Goal: Find specific page/section: Find specific page/section

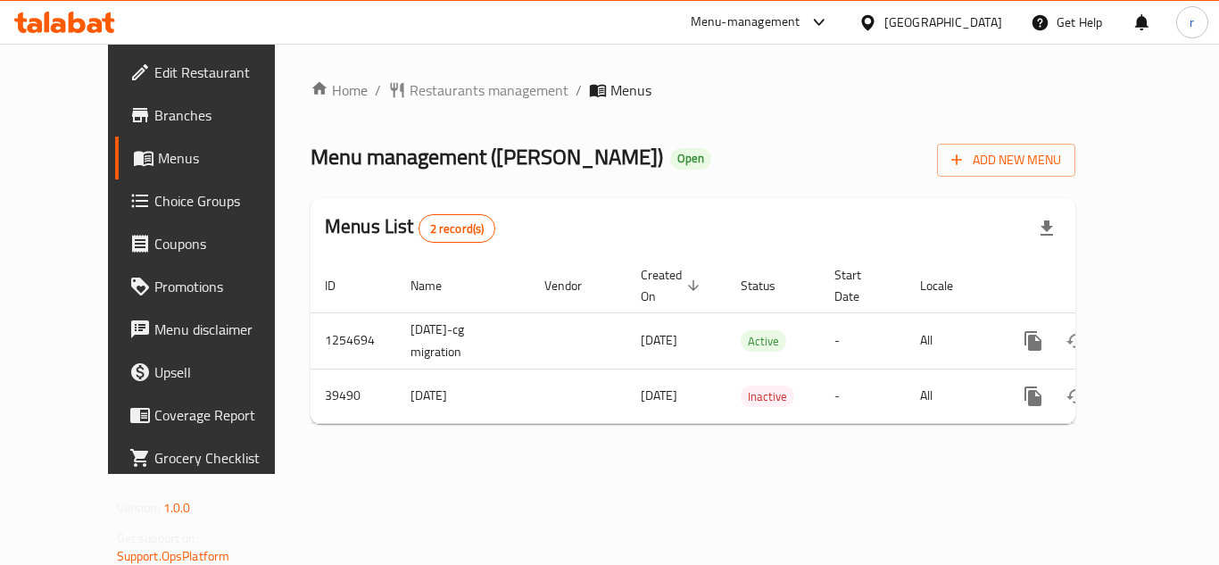
click at [442, 92] on span "Restaurants management" at bounding box center [489, 89] width 159 height 21
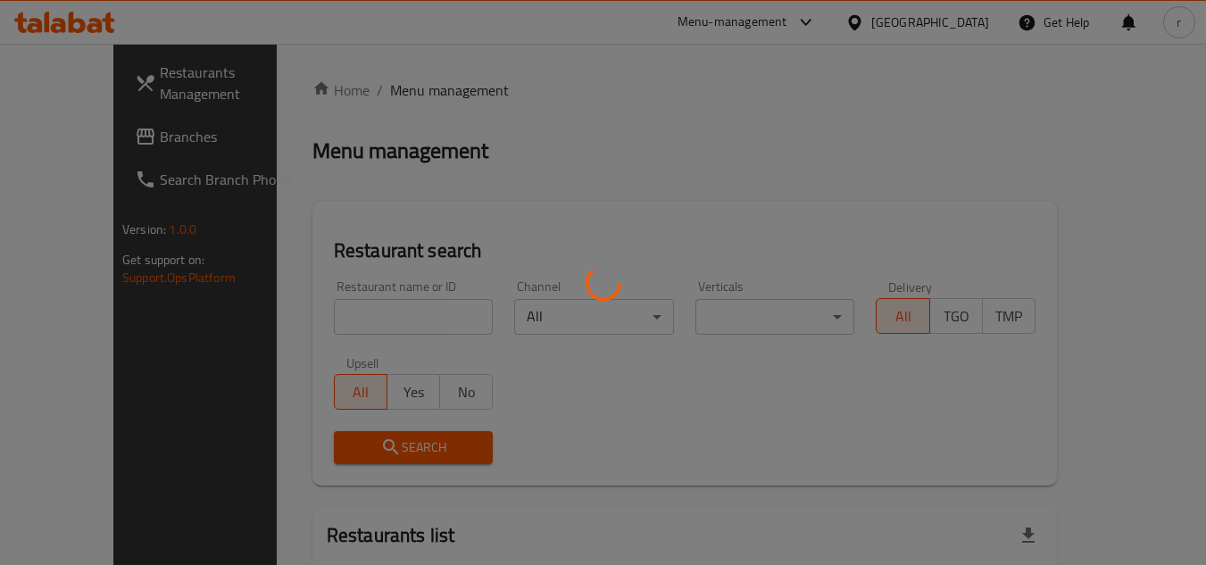
click at [403, 308] on div at bounding box center [603, 282] width 1206 height 565
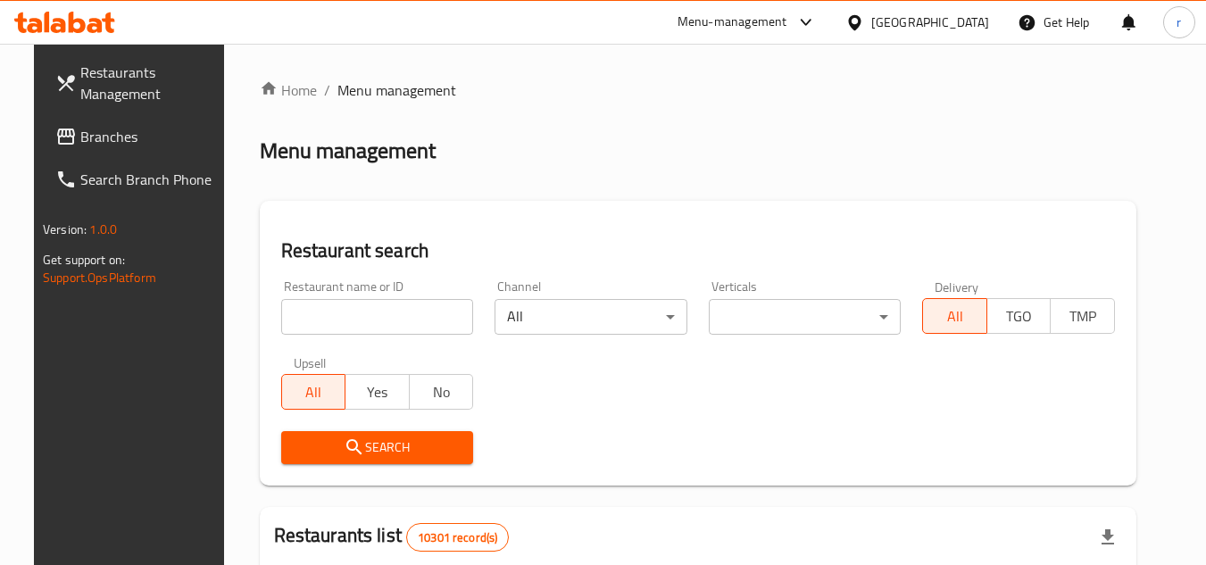
click at [377, 303] on input "search" at bounding box center [377, 317] width 193 height 36
paste input "20574"
type input "20574"
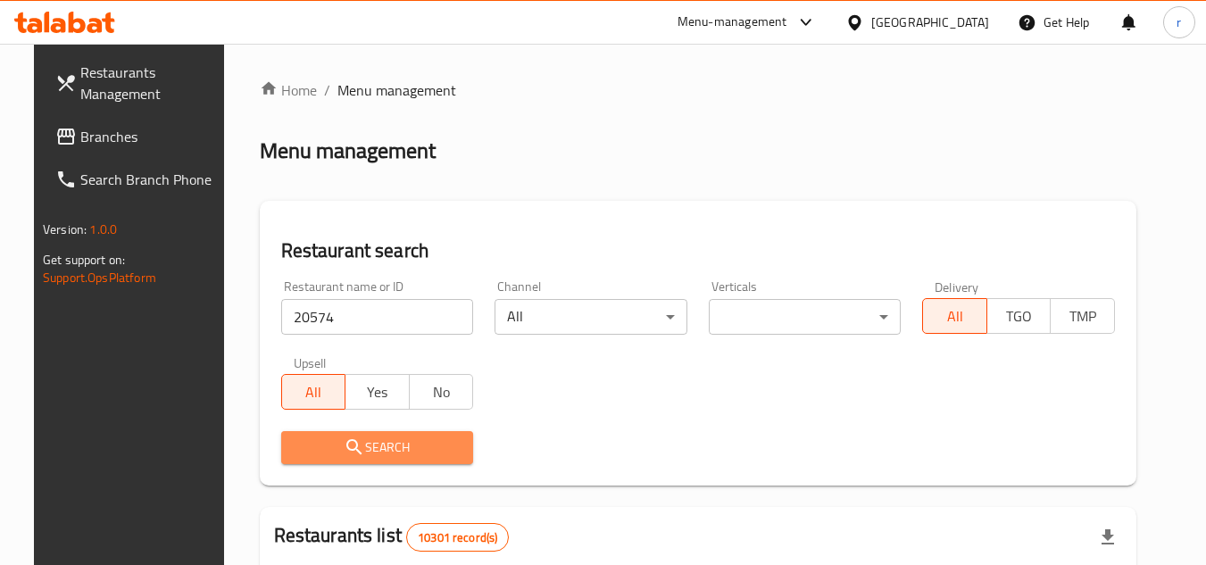
click at [366, 447] on span "Search" at bounding box center [377, 448] width 164 height 22
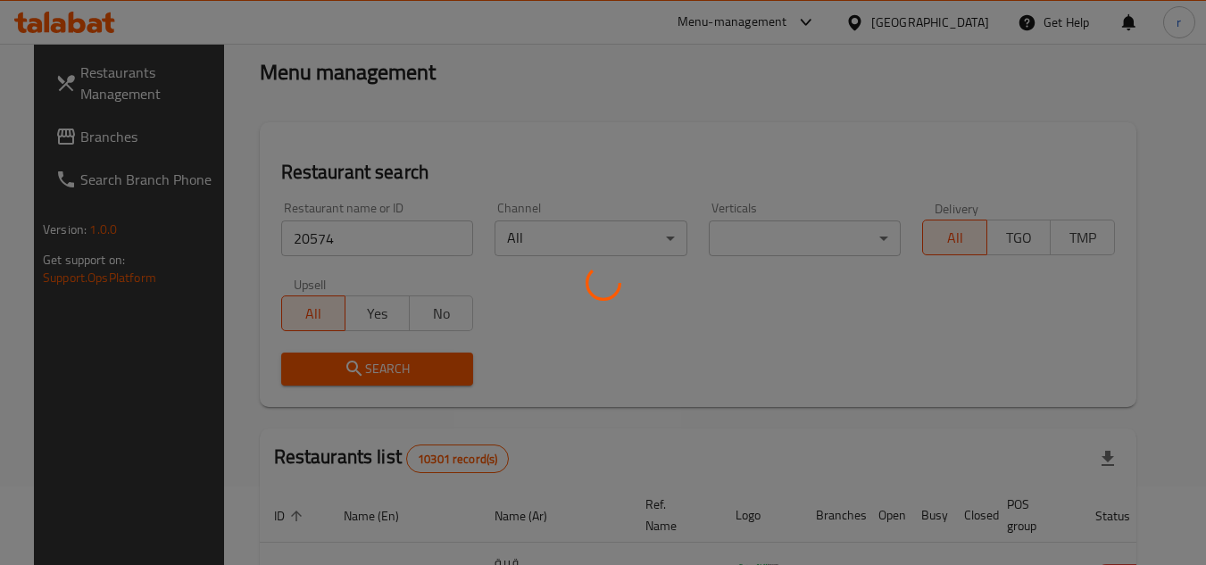
scroll to position [179, 0]
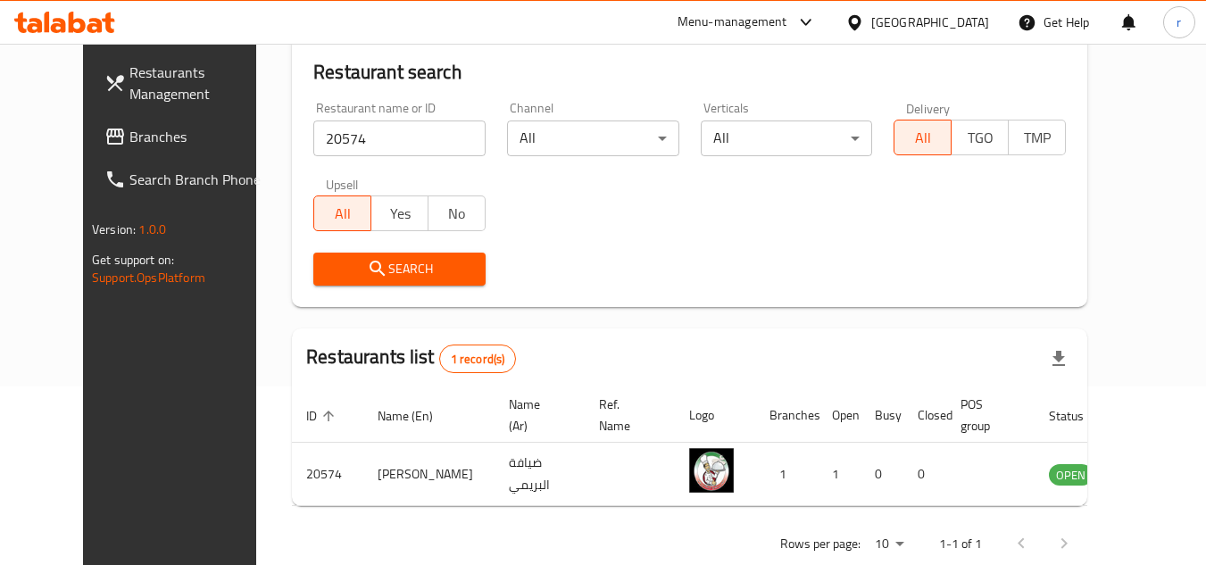
click at [864, 14] on icon at bounding box center [854, 22] width 19 height 19
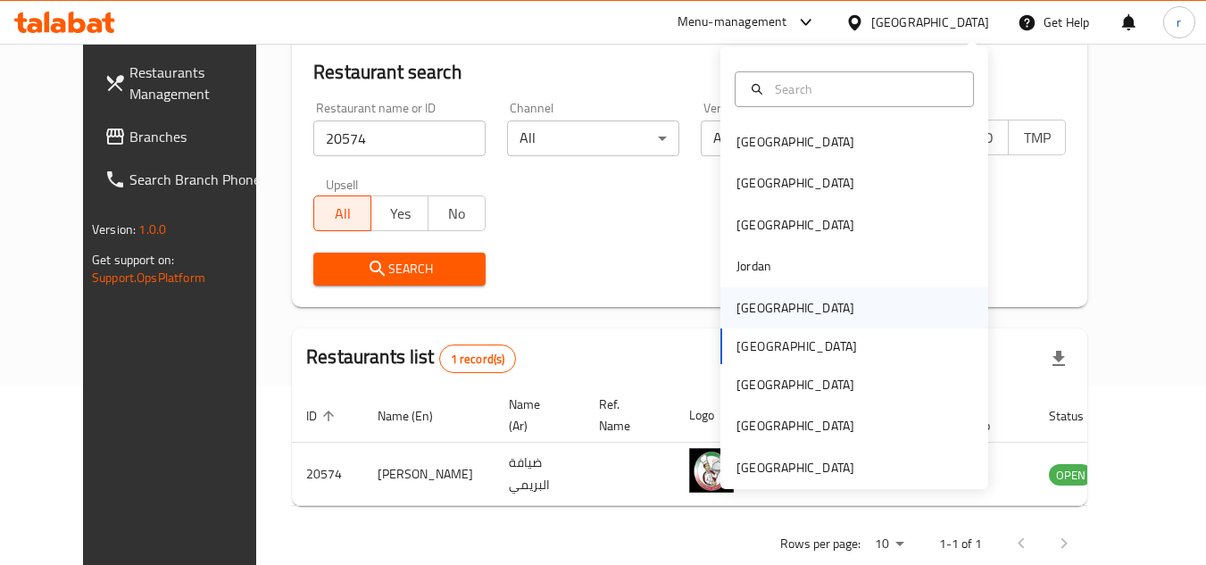
click at [748, 310] on div "Kuwait" at bounding box center [795, 308] width 118 height 20
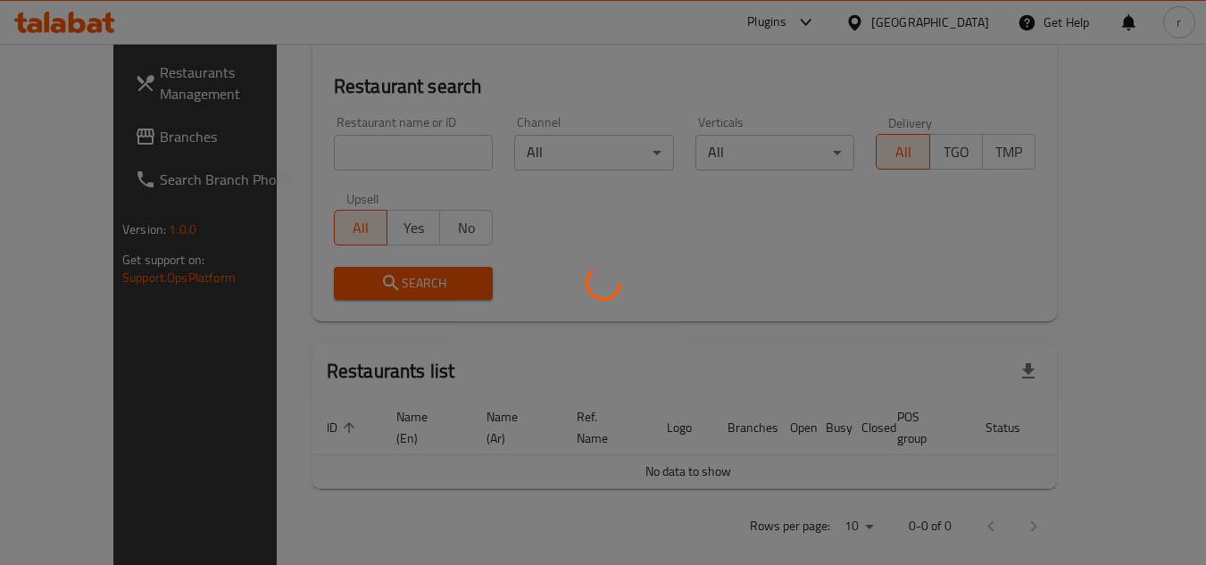
scroll to position [179, 0]
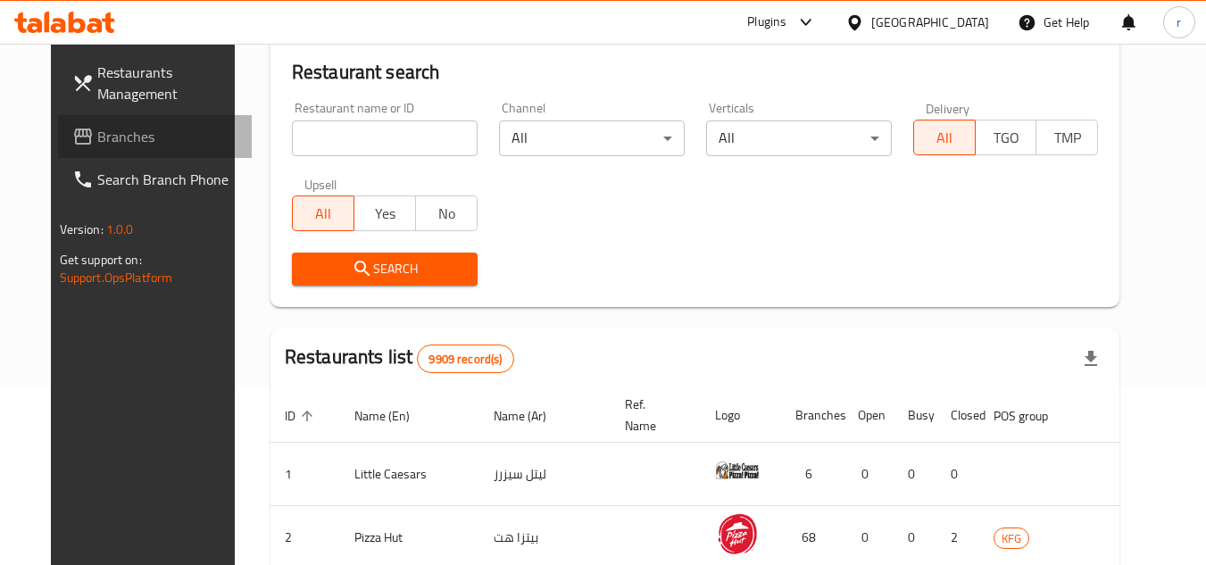
click at [74, 154] on link "Branches" at bounding box center [155, 136] width 195 height 43
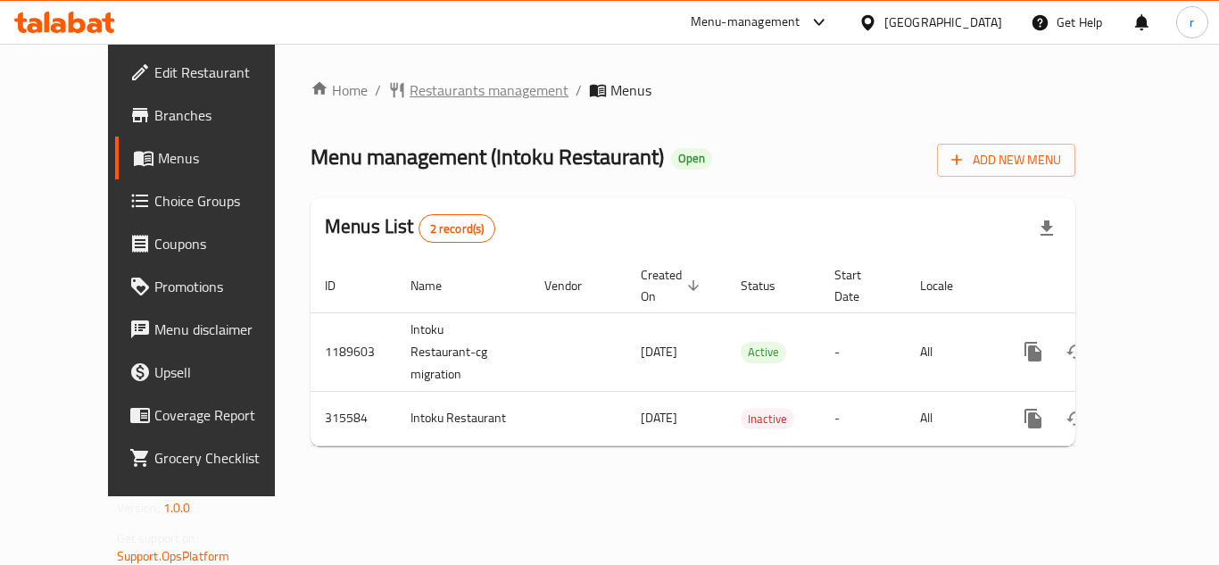
click at [441, 85] on span "Restaurants management" at bounding box center [489, 89] width 159 height 21
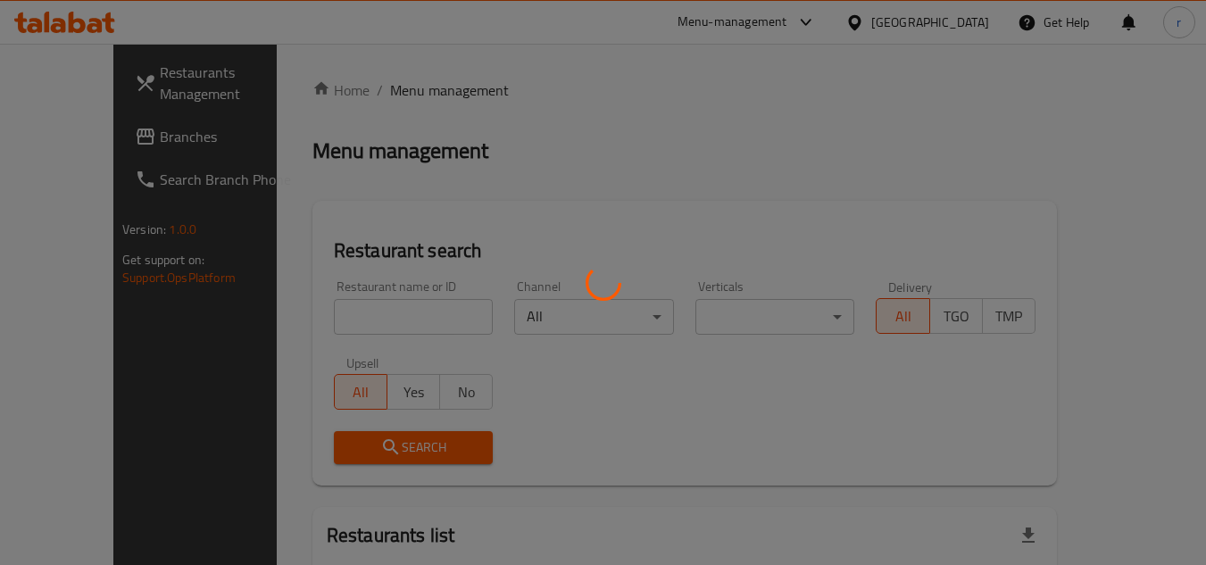
click at [366, 313] on div at bounding box center [603, 282] width 1206 height 565
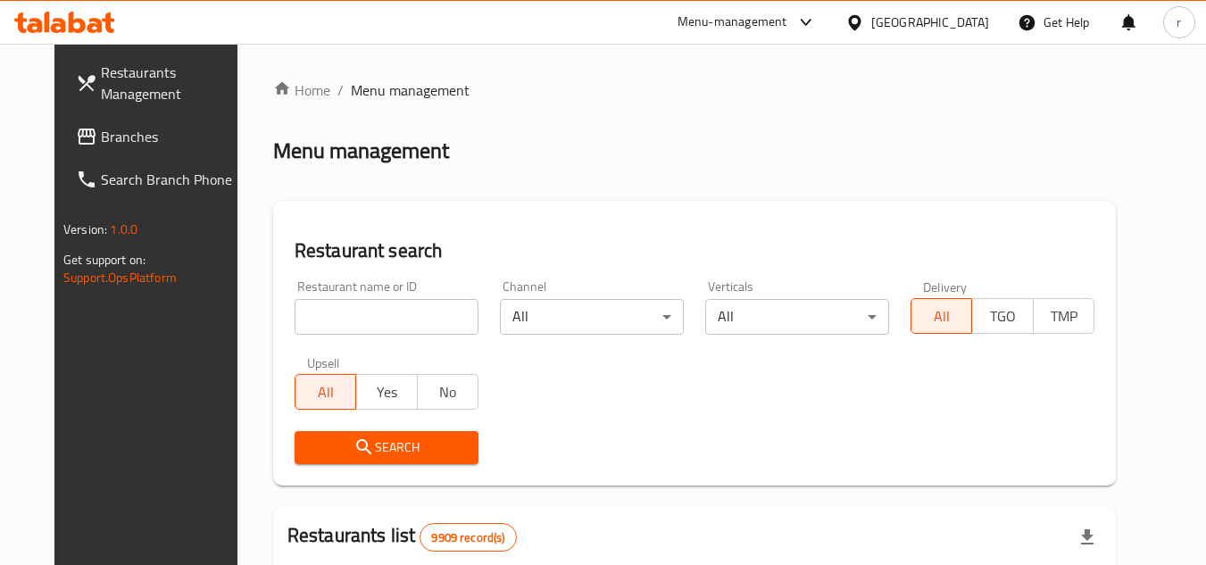
click at [349, 319] on div "Home / Menu management Menu management Restaurant search Restaurant name or ID …" at bounding box center [694, 567] width 843 height 976
click at [349, 319] on input "search" at bounding box center [387, 317] width 184 height 36
paste input "629182"
type input "629182"
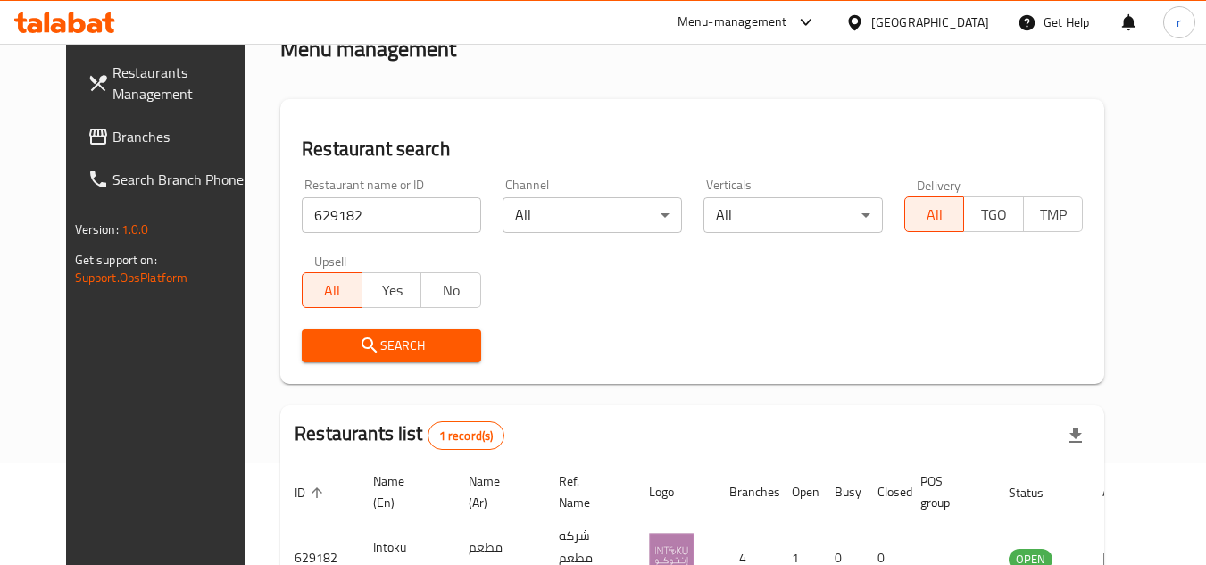
scroll to position [216, 0]
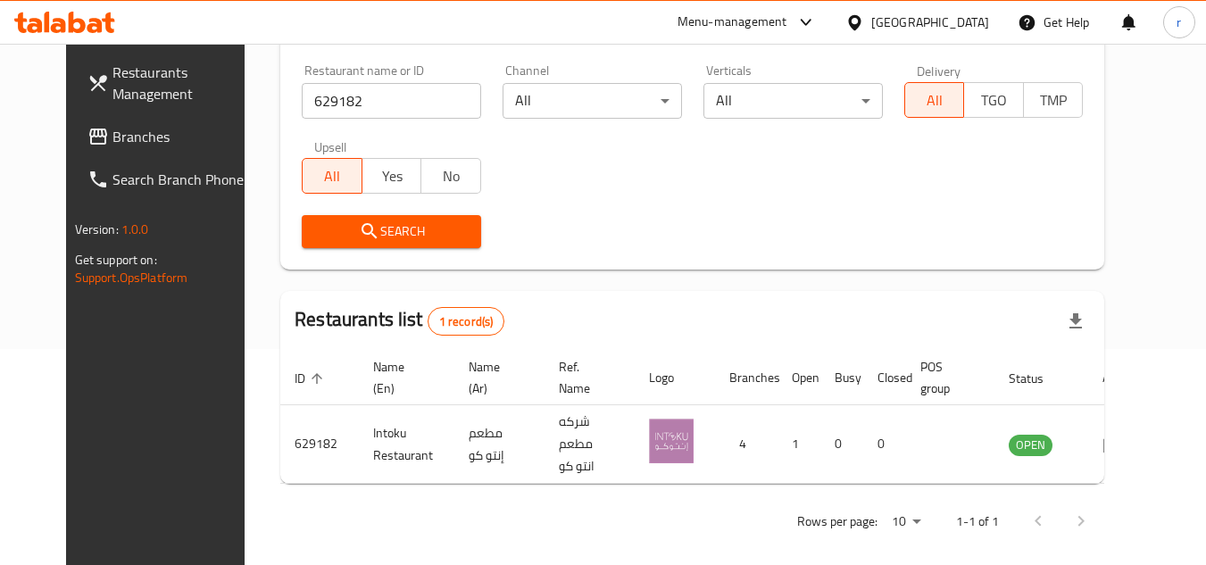
click at [864, 22] on icon at bounding box center [854, 22] width 19 height 19
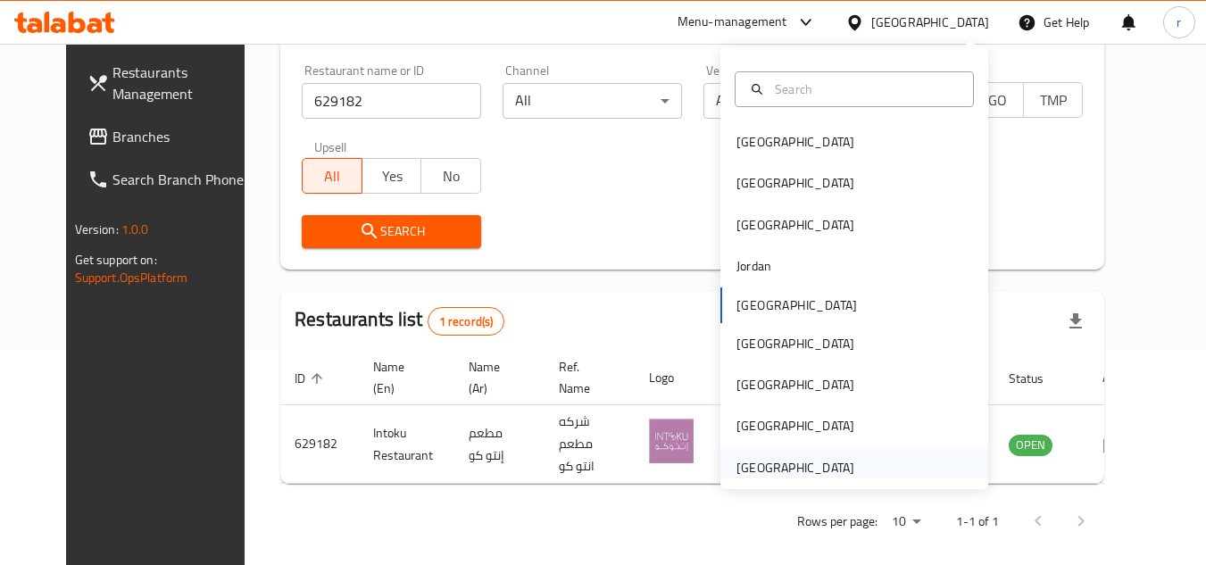
click at [790, 469] on div "[GEOGRAPHIC_DATA]" at bounding box center [795, 468] width 118 height 20
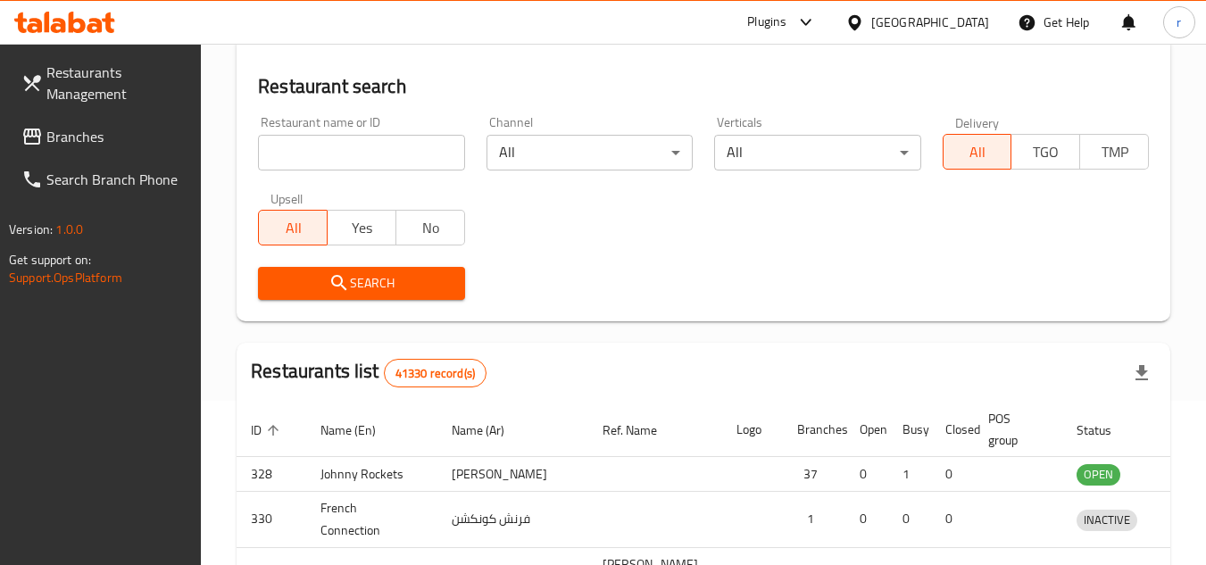
scroll to position [216, 0]
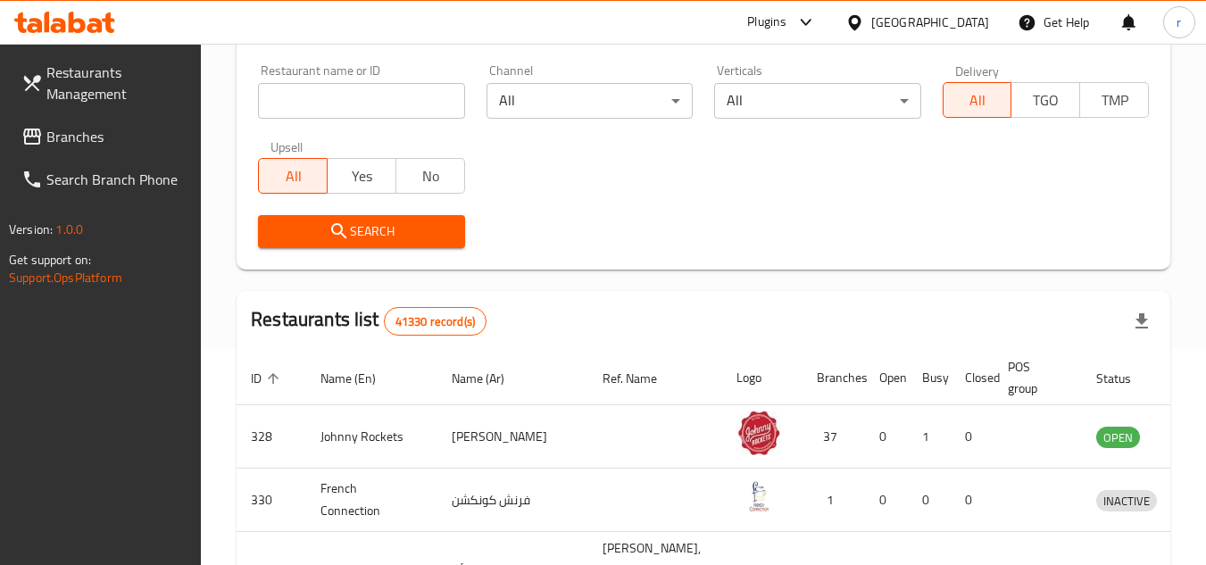
drag, startPoint x: 32, startPoint y: 137, endPoint x: 106, endPoint y: 124, distance: 75.1
click at [32, 137] on icon at bounding box center [32, 137] width 18 height 16
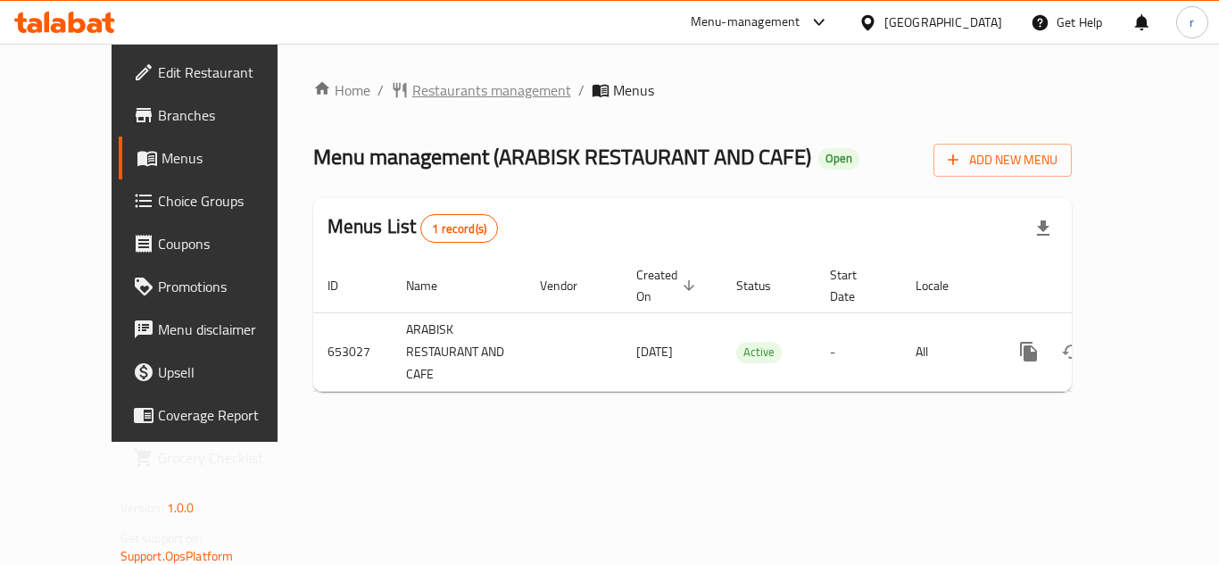
click at [428, 88] on span "Restaurants management" at bounding box center [491, 89] width 159 height 21
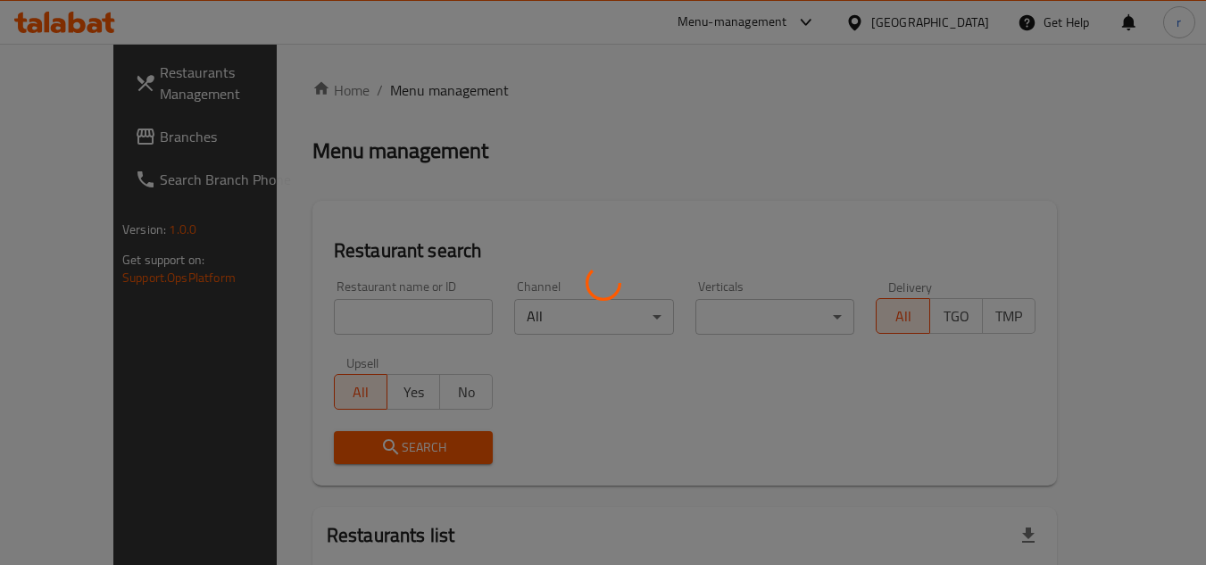
click at [323, 307] on div at bounding box center [603, 282] width 1206 height 565
click at [330, 312] on div at bounding box center [603, 282] width 1206 height 565
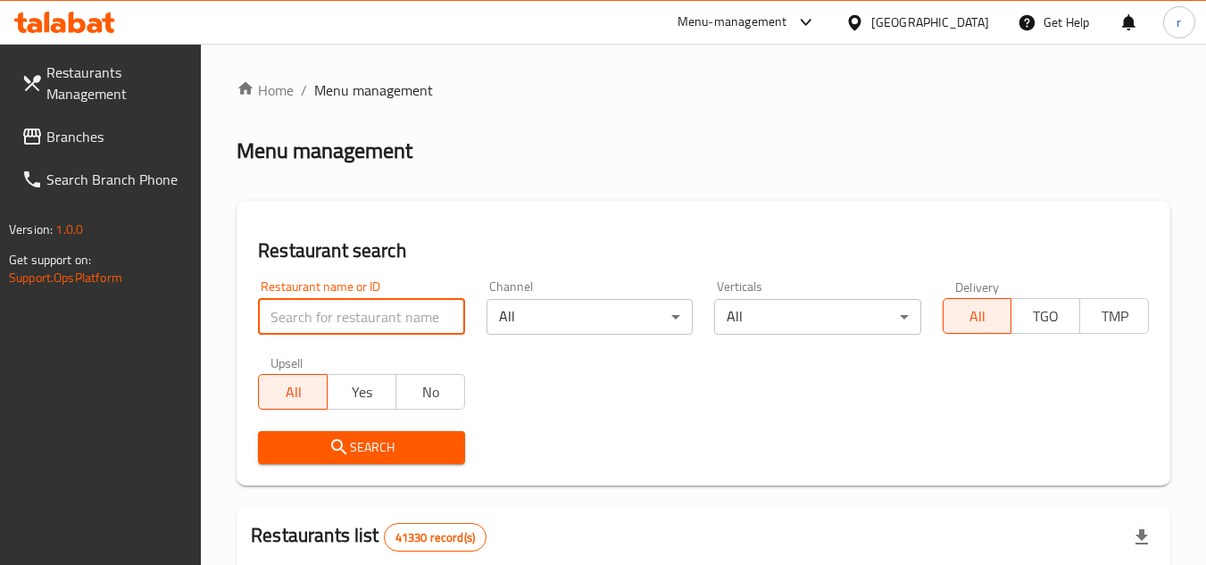
click at [371, 317] on input "search" at bounding box center [361, 317] width 206 height 36
paste input "641401"
type input "641401"
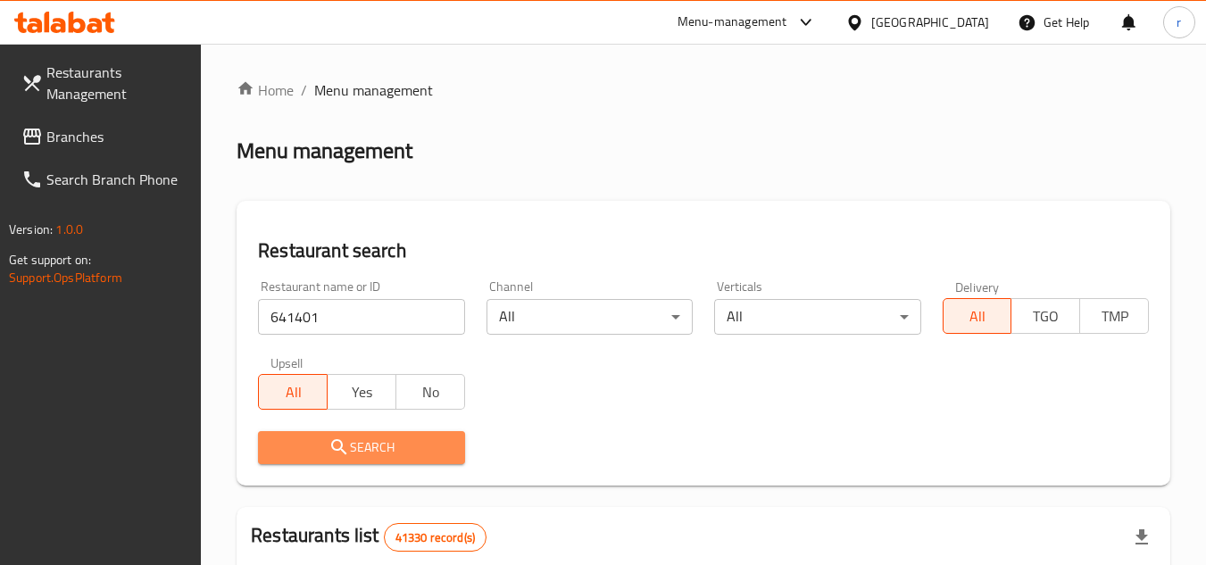
click at [373, 445] on span "Search" at bounding box center [361, 448] width 178 height 22
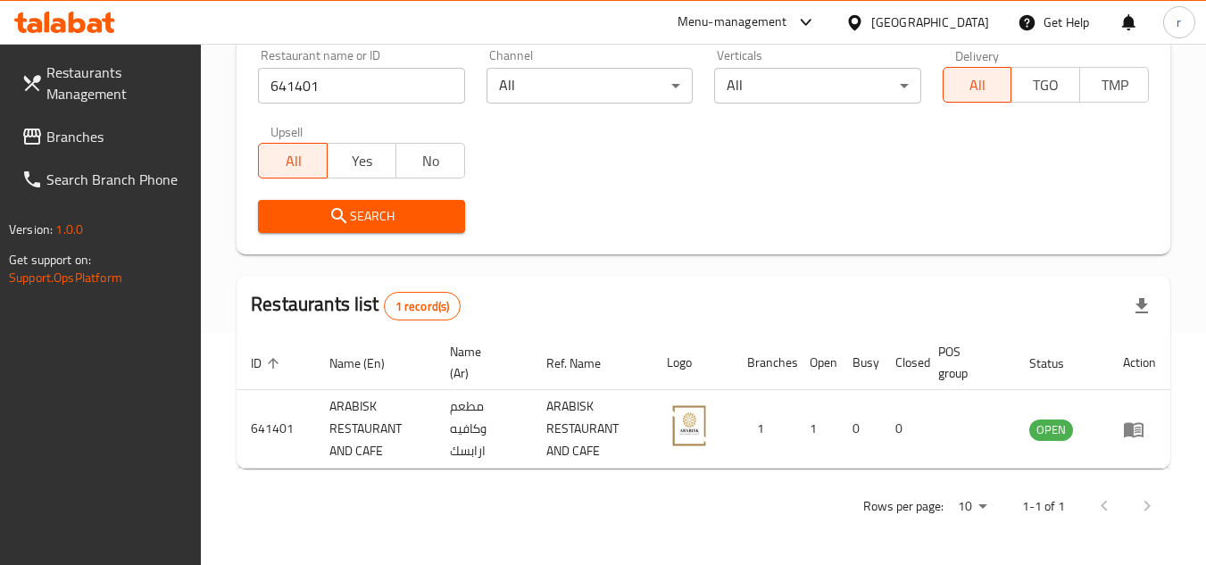
scroll to position [231, 0]
click at [79, 133] on span "Branches" at bounding box center [116, 136] width 141 height 21
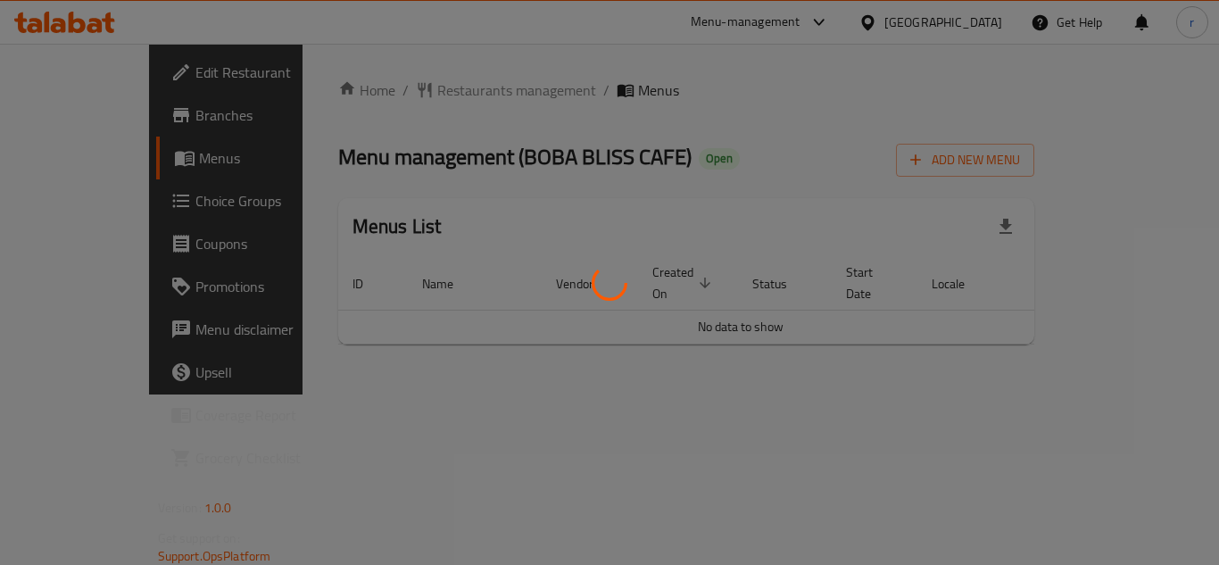
click at [430, 90] on div at bounding box center [609, 282] width 1219 height 565
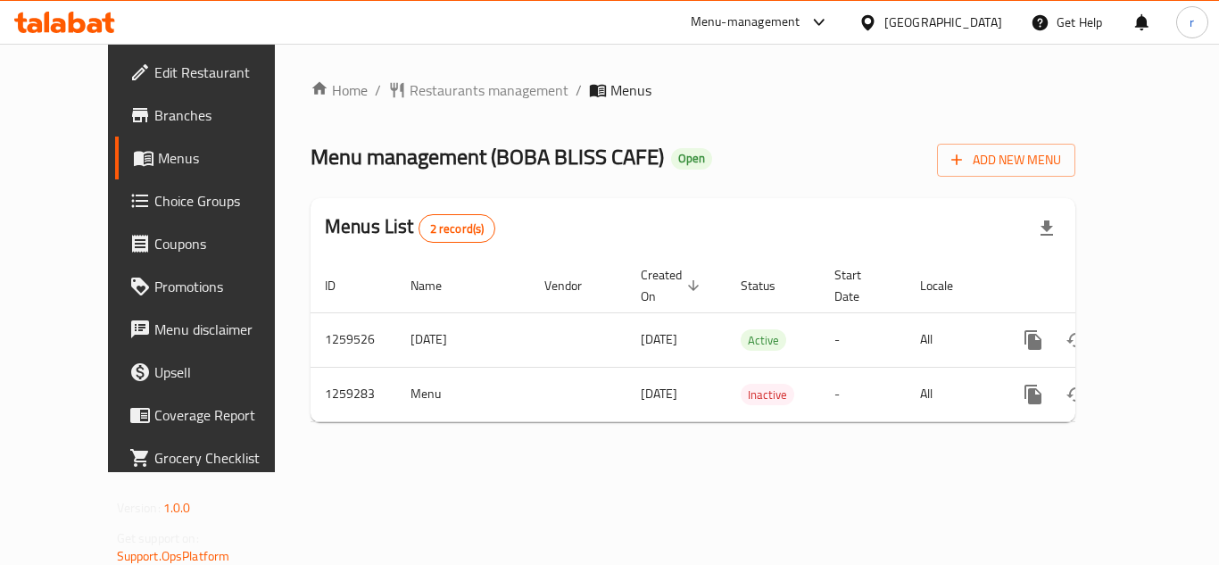
click at [421, 104] on div "Home / Restaurants management / Menus Menu management ( BOBA BLISS CAFE ) Open …" at bounding box center [693, 257] width 765 height 357
click at [419, 92] on span "Restaurants management" at bounding box center [489, 89] width 159 height 21
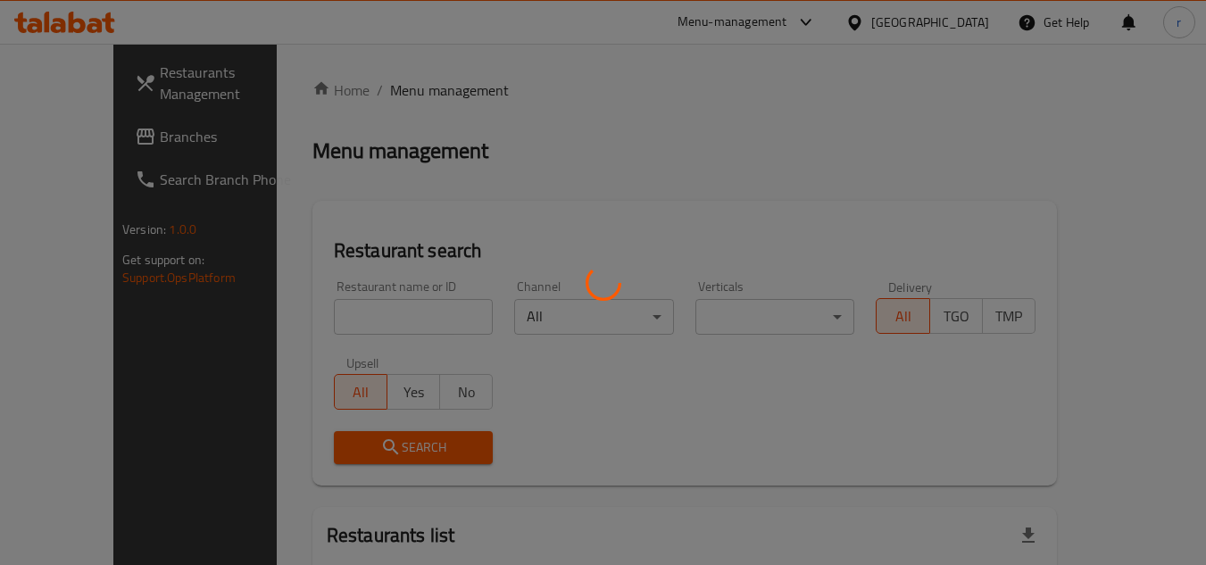
click at [383, 320] on div at bounding box center [603, 282] width 1206 height 565
click at [378, 320] on div at bounding box center [603, 282] width 1206 height 565
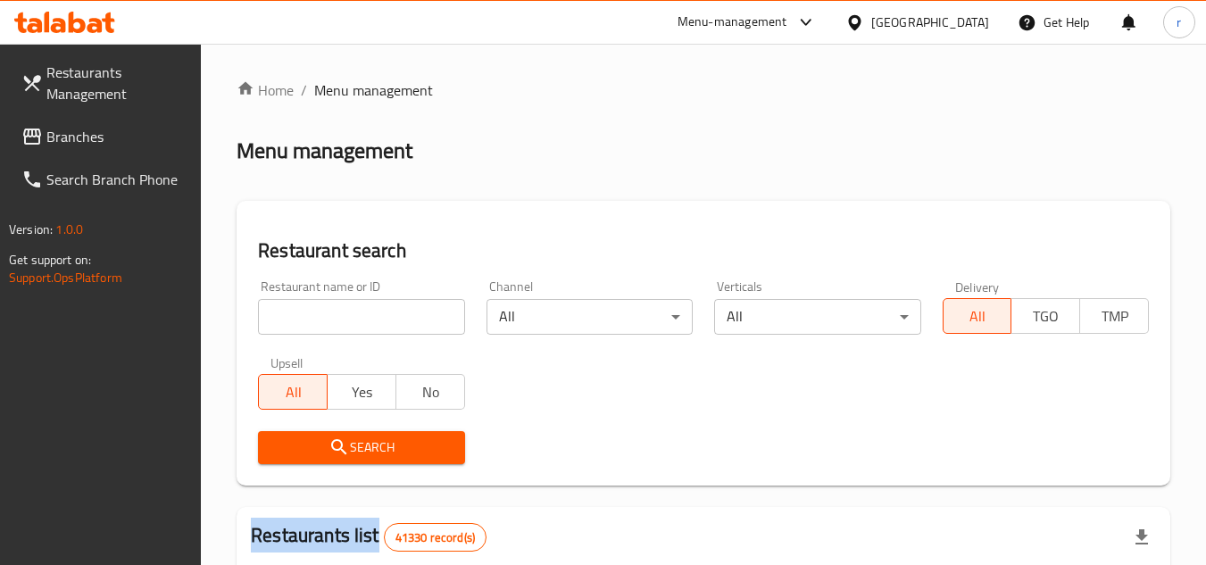
click at [378, 320] on div at bounding box center [603, 282] width 1206 height 565
click at [378, 320] on input "search" at bounding box center [361, 317] width 206 height 36
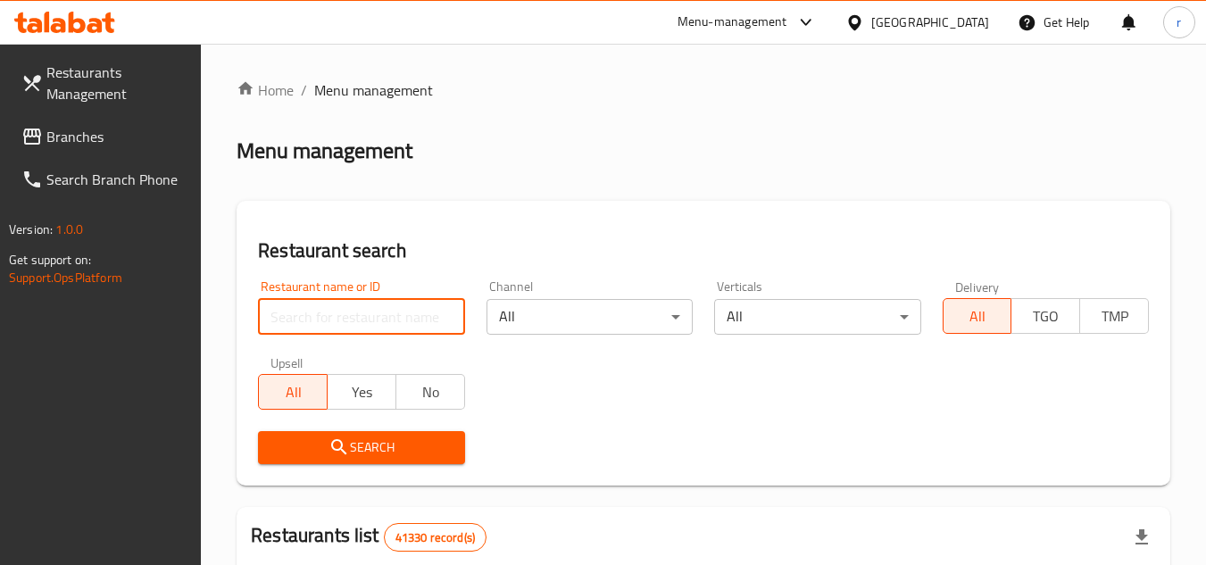
click at [378, 320] on input "search" at bounding box center [361, 317] width 206 height 36
paste input "684448"
type input "684448"
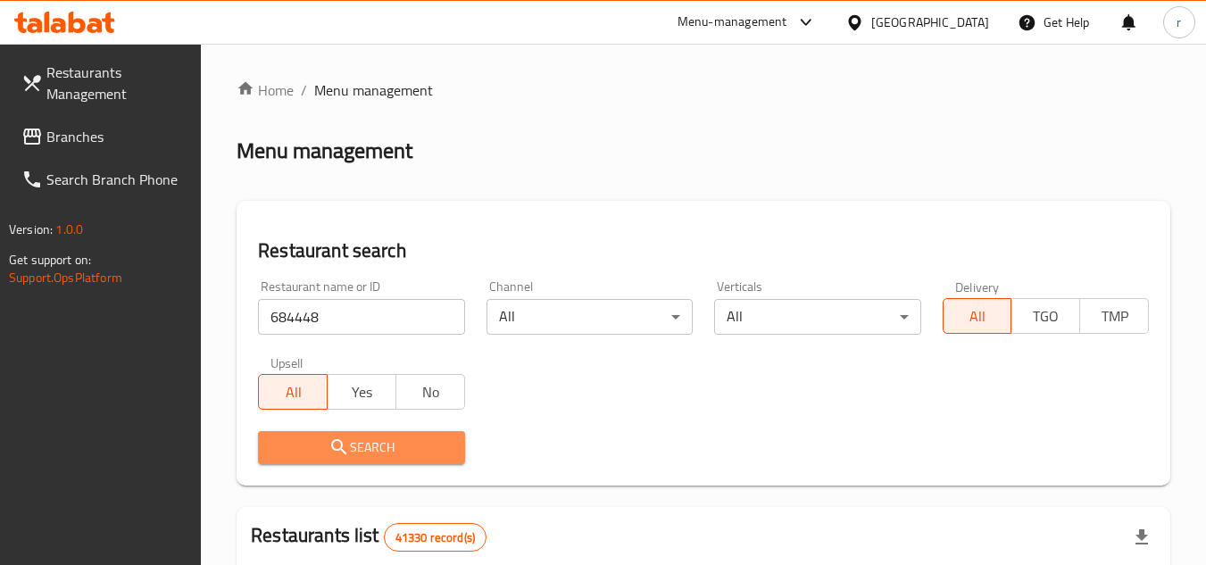
click at [363, 441] on span "Search" at bounding box center [361, 448] width 178 height 22
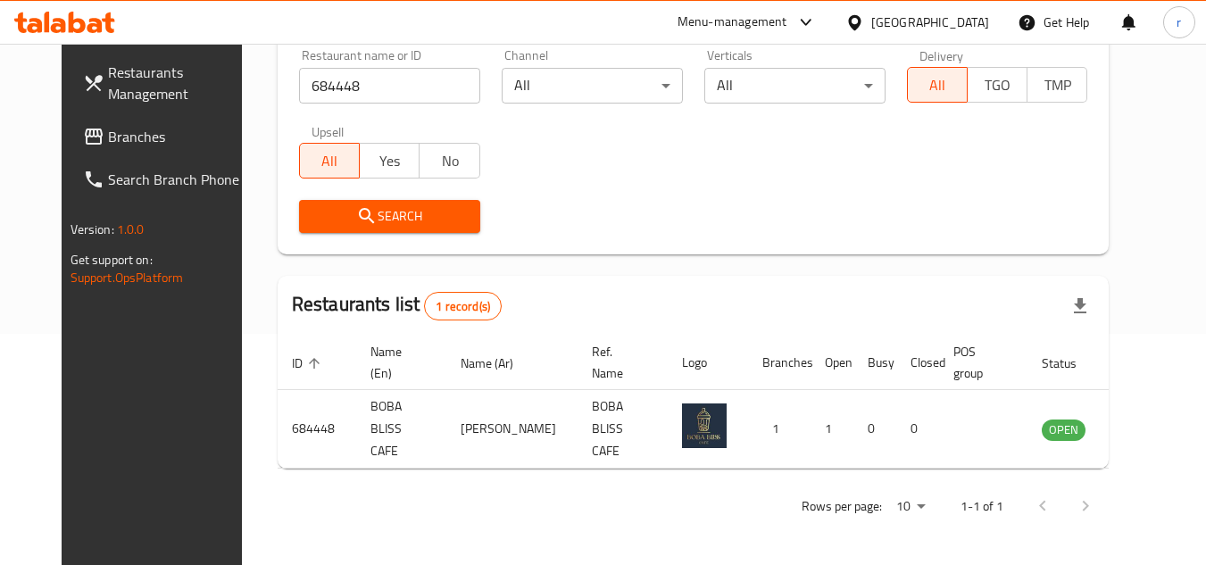
scroll to position [216, 0]
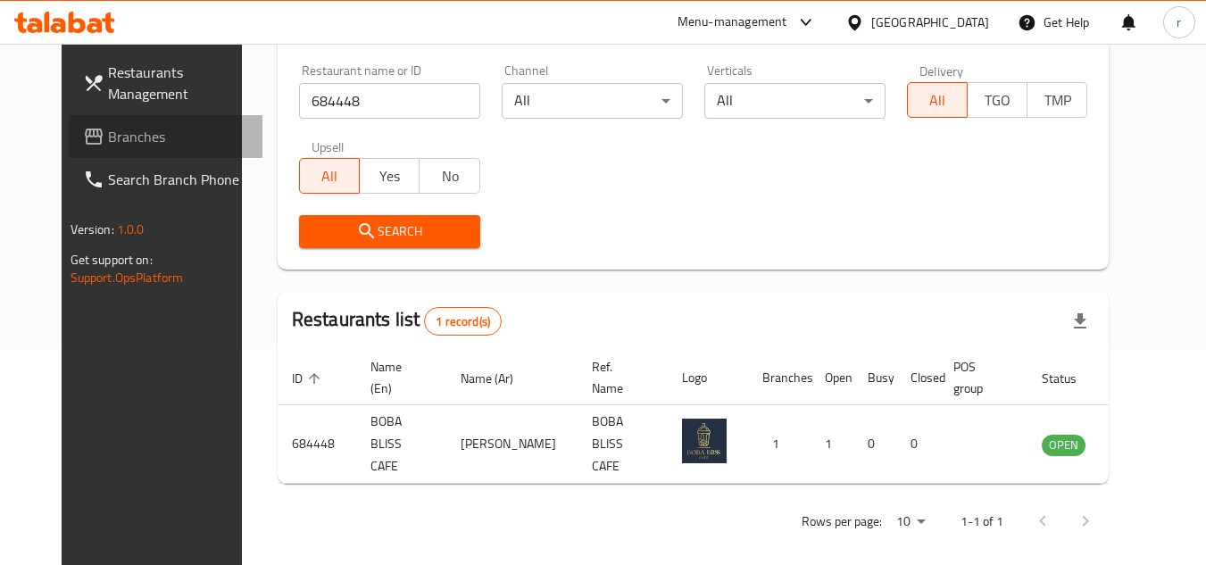
click at [108, 129] on span "Branches" at bounding box center [178, 136] width 141 height 21
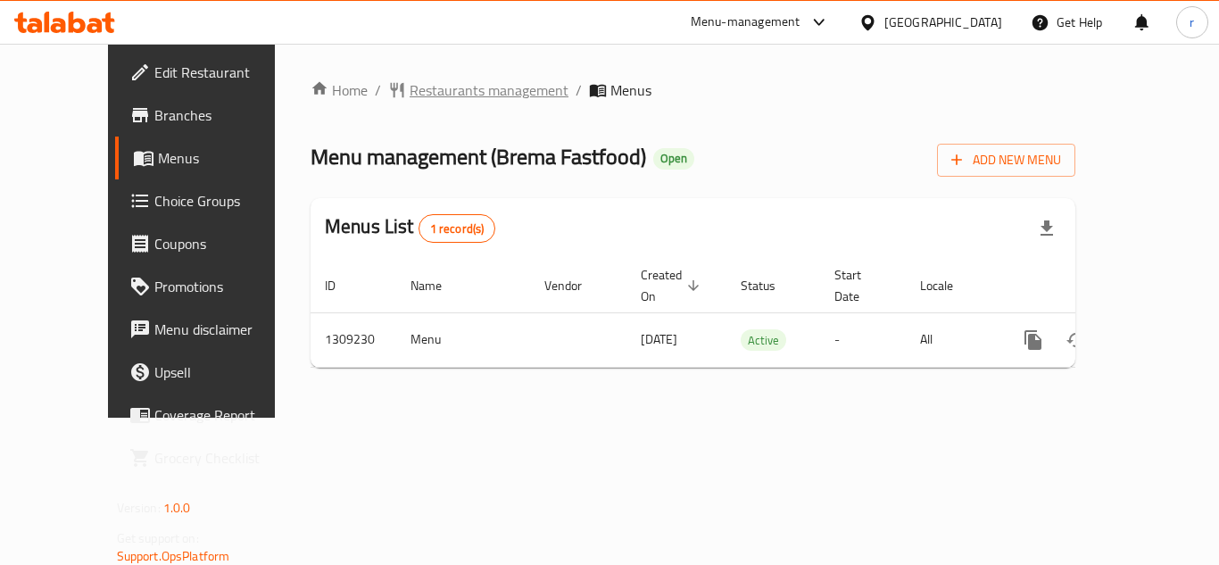
click at [422, 92] on span "Restaurants management" at bounding box center [489, 89] width 159 height 21
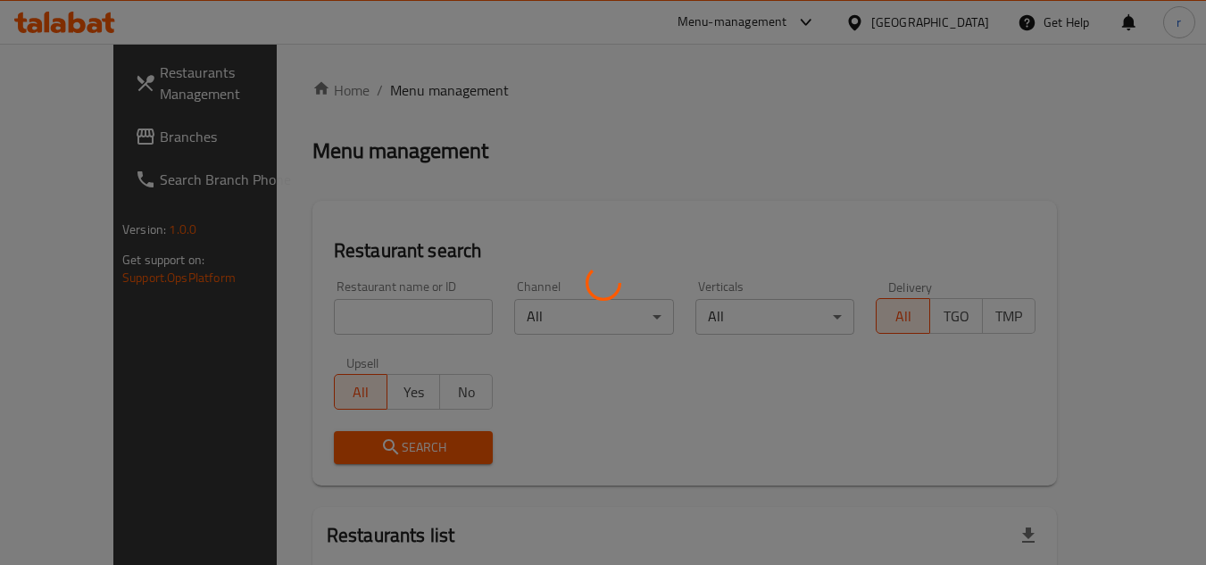
click at [367, 312] on div at bounding box center [603, 282] width 1206 height 565
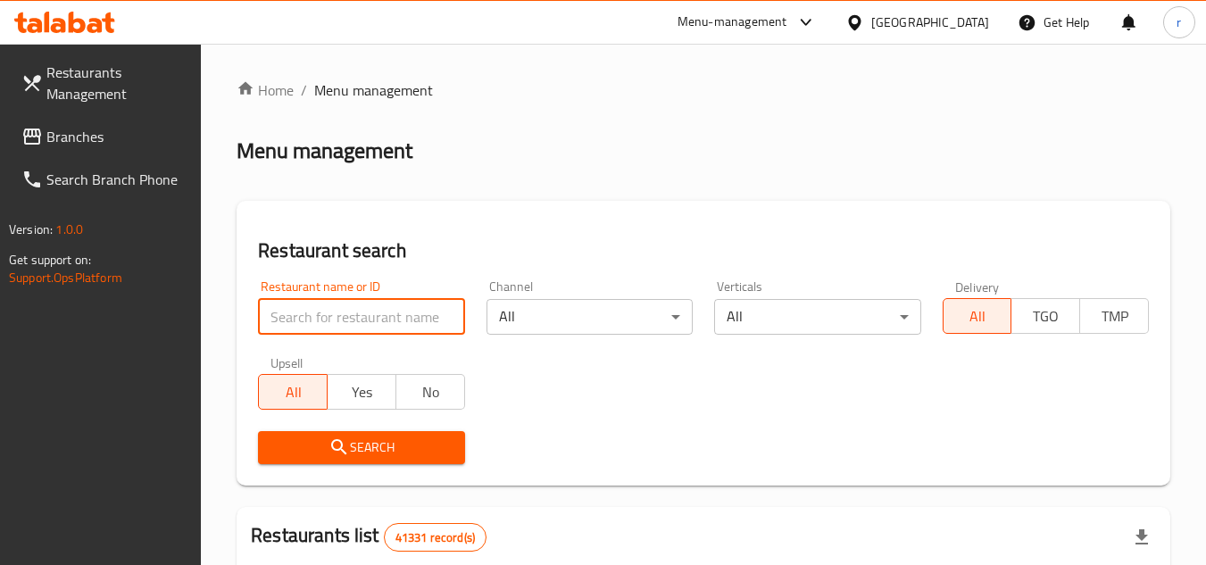
click at [367, 312] on input "search" at bounding box center [361, 317] width 206 height 36
paste input "705178"
type input "705178"
click at [364, 439] on span "Search" at bounding box center [361, 448] width 178 height 22
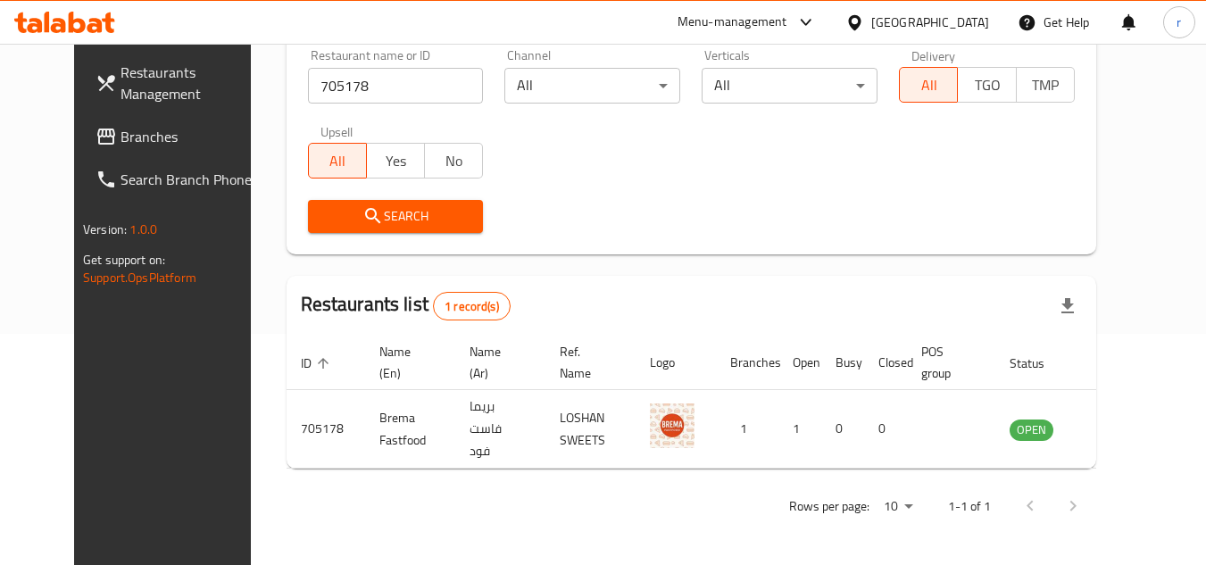
scroll to position [216, 0]
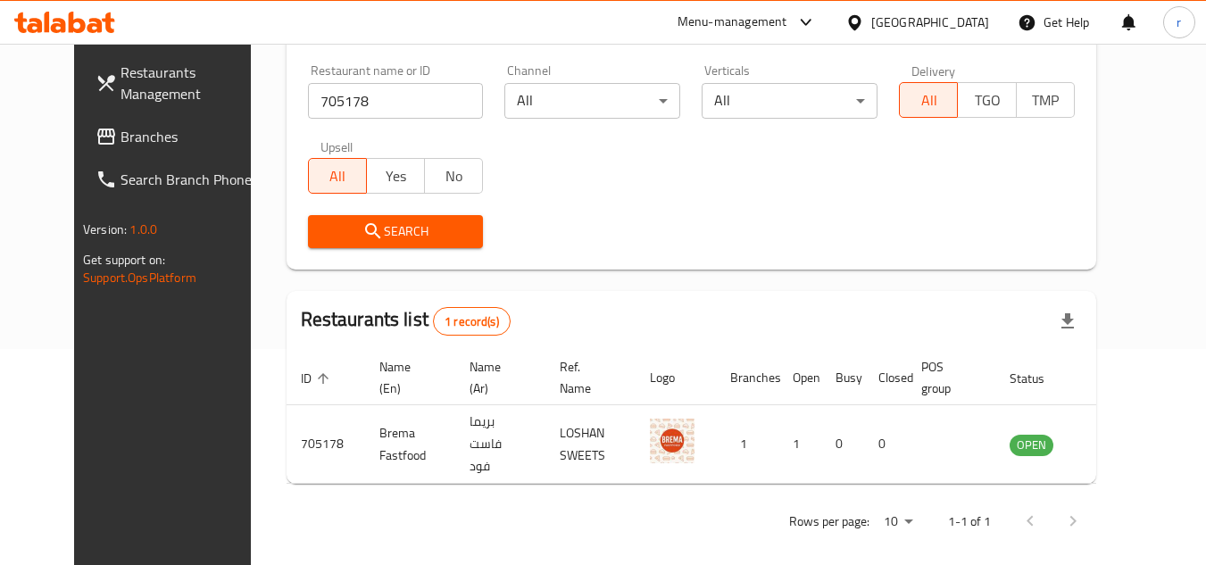
drag, startPoint x: 44, startPoint y: 132, endPoint x: 205, endPoint y: 80, distance: 169.7
click at [96, 132] on span at bounding box center [108, 136] width 25 height 21
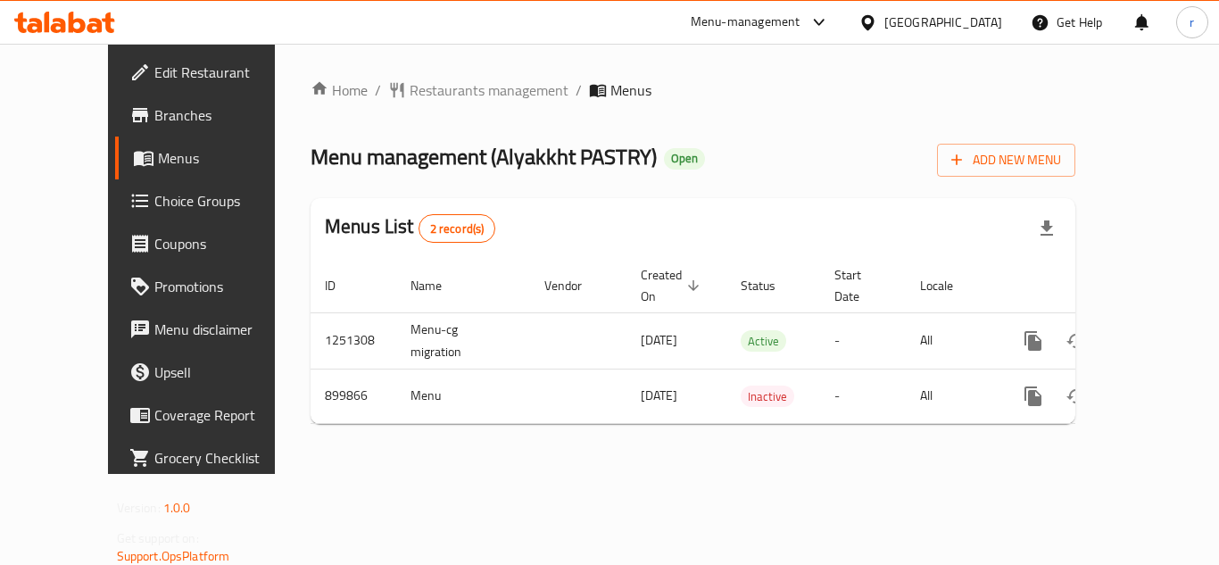
click at [392, 87] on div "Home / Restaurants management / Menus Menu management ( Alyakkht PASTRY ) Open …" at bounding box center [693, 258] width 765 height 359
click at [420, 93] on span "Restaurants management" at bounding box center [489, 89] width 159 height 21
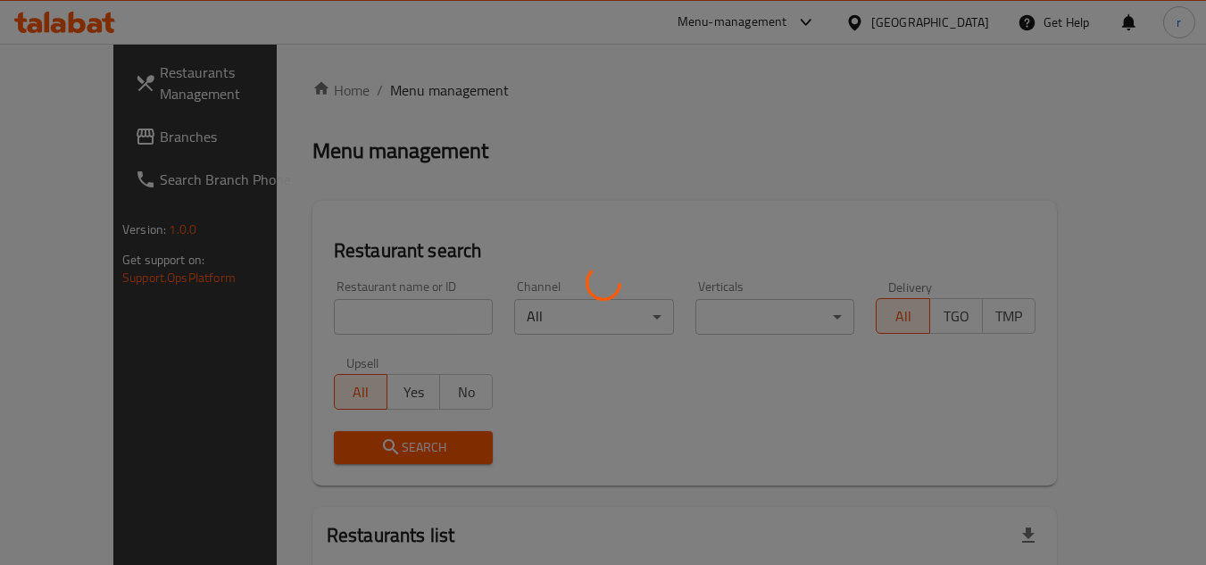
click at [360, 310] on div at bounding box center [603, 282] width 1206 height 565
click at [353, 310] on div at bounding box center [603, 282] width 1206 height 565
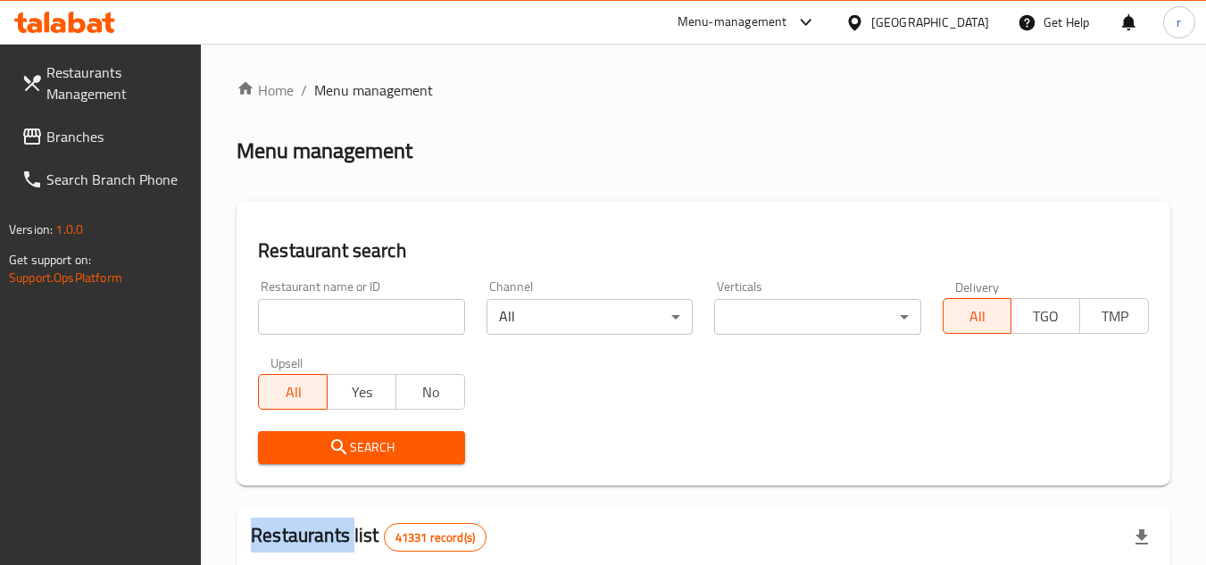
click at [353, 310] on div at bounding box center [603, 282] width 1206 height 565
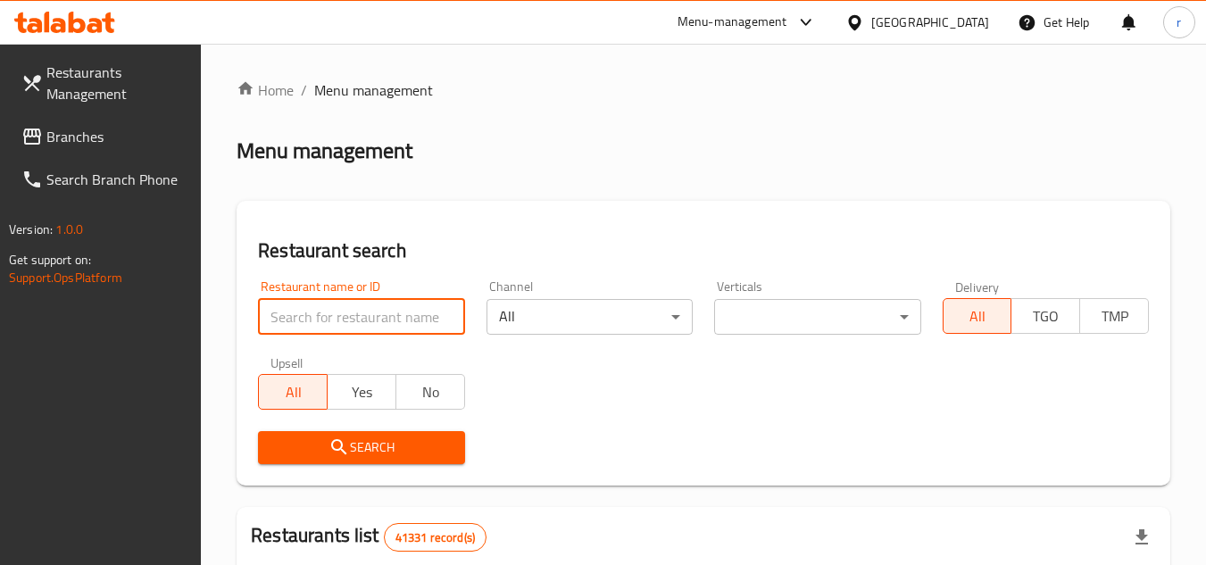
click at [353, 310] on input "search" at bounding box center [361, 317] width 206 height 36
paste input "658190"
type input "658190"
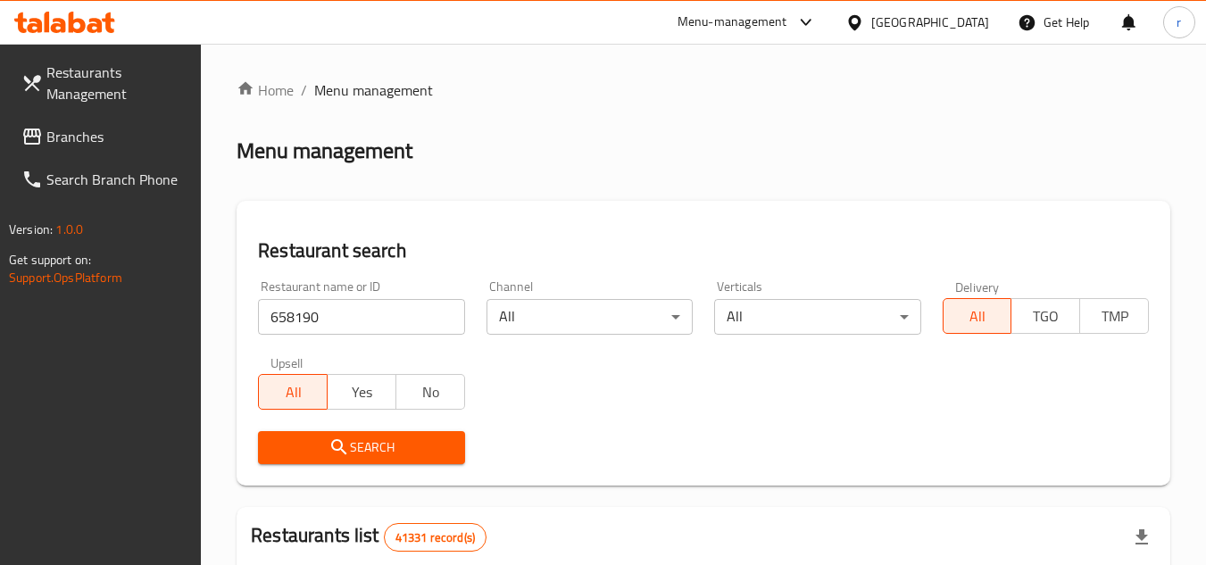
click at [370, 445] on span "Search" at bounding box center [361, 448] width 178 height 22
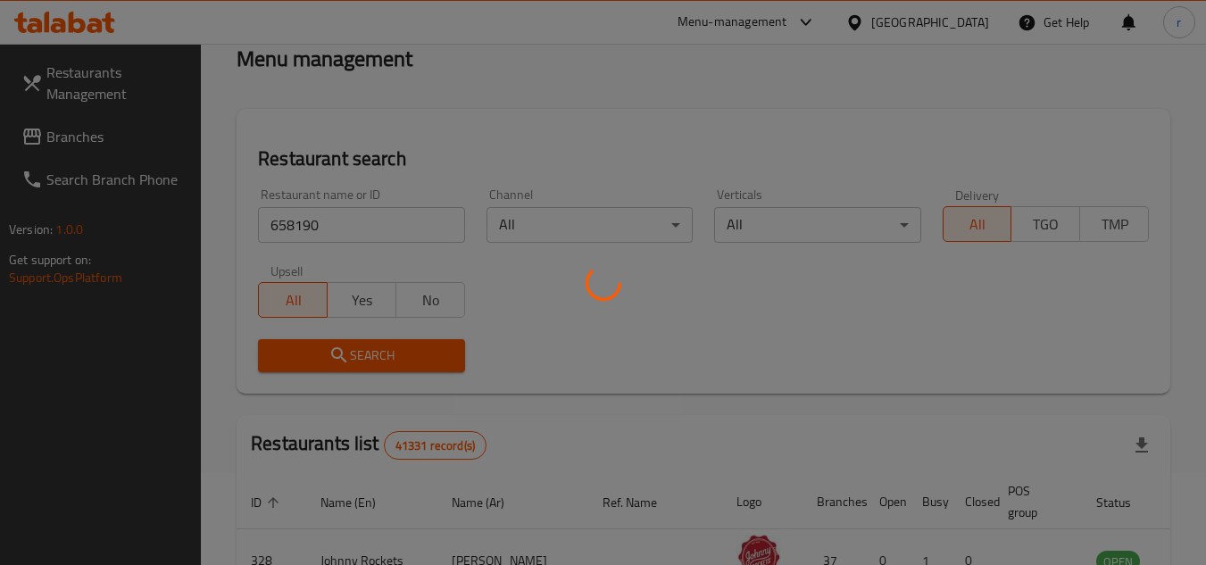
scroll to position [179, 0]
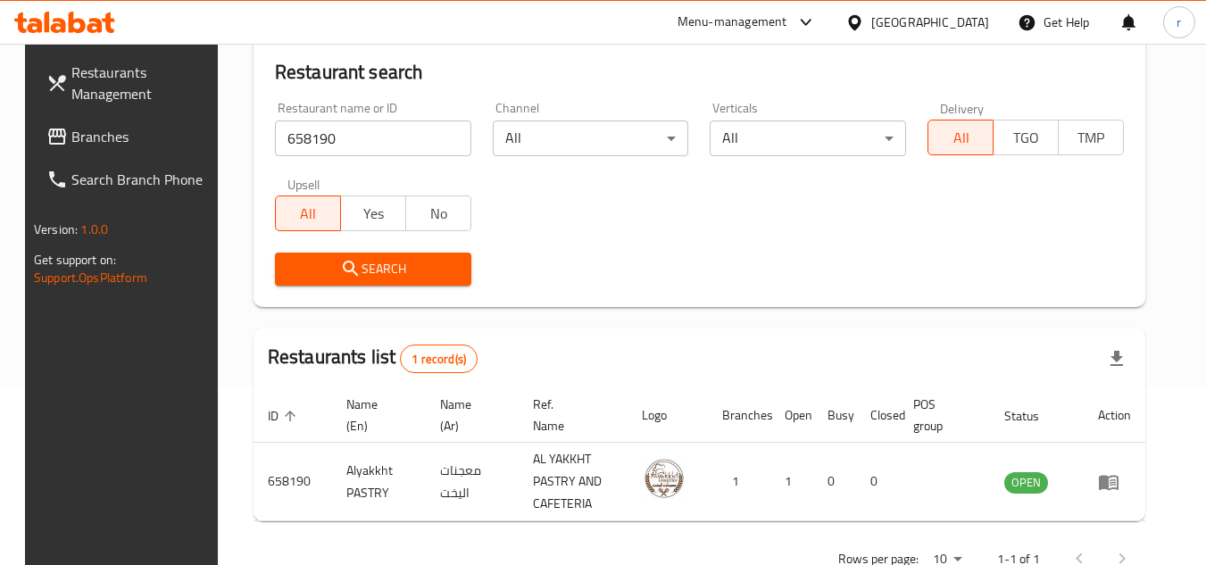
drag, startPoint x: 102, startPoint y: 143, endPoint x: 172, endPoint y: 98, distance: 83.5
click at [102, 143] on span "Branches" at bounding box center [141, 136] width 141 height 21
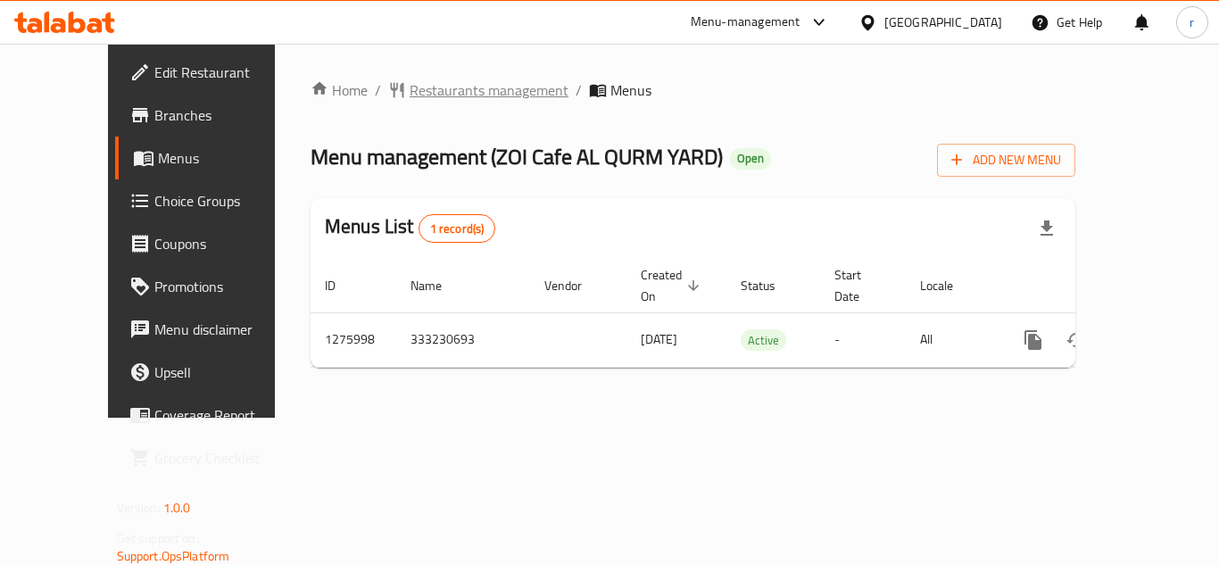
click at [435, 87] on span "Restaurants management" at bounding box center [489, 89] width 159 height 21
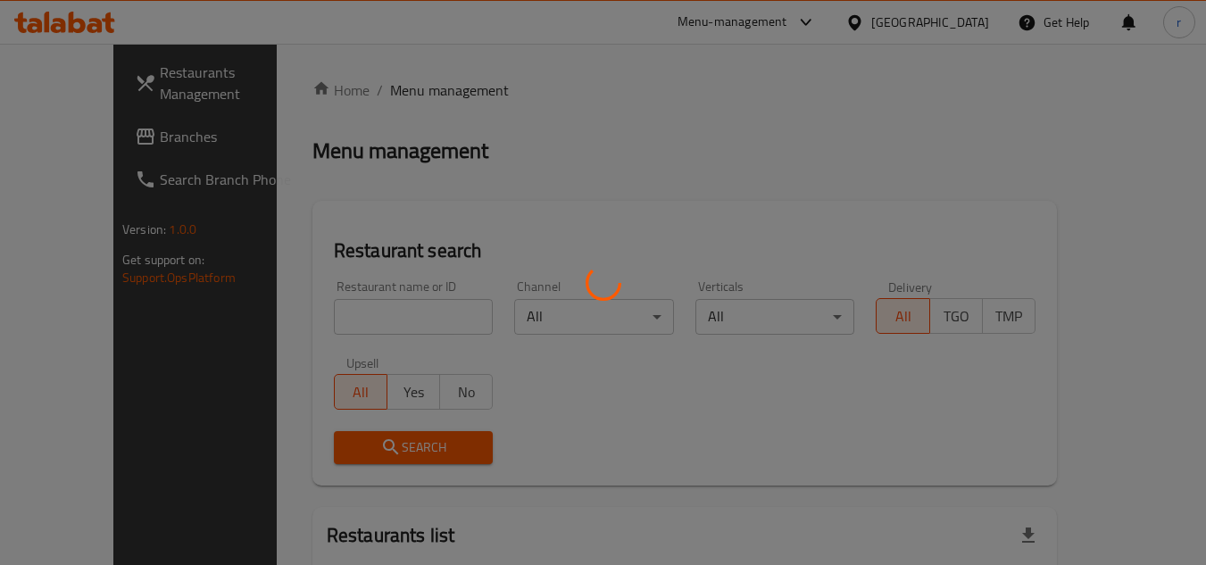
click at [386, 319] on div at bounding box center [603, 282] width 1206 height 565
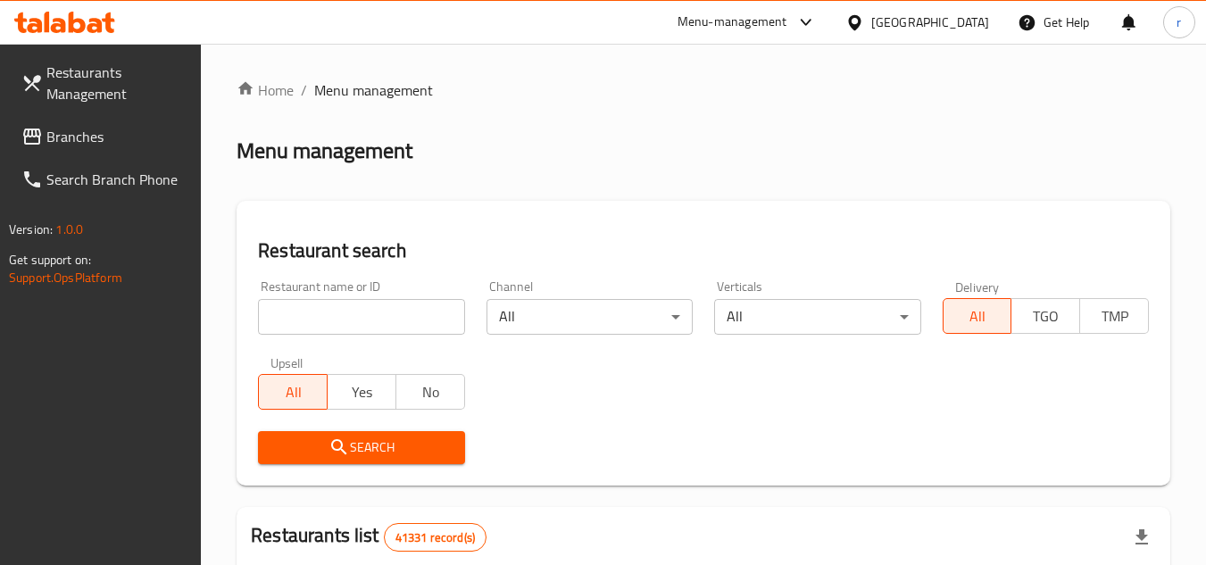
click at [379, 312] on input "search" at bounding box center [361, 317] width 206 height 36
paste input "691841"
type input "691841"
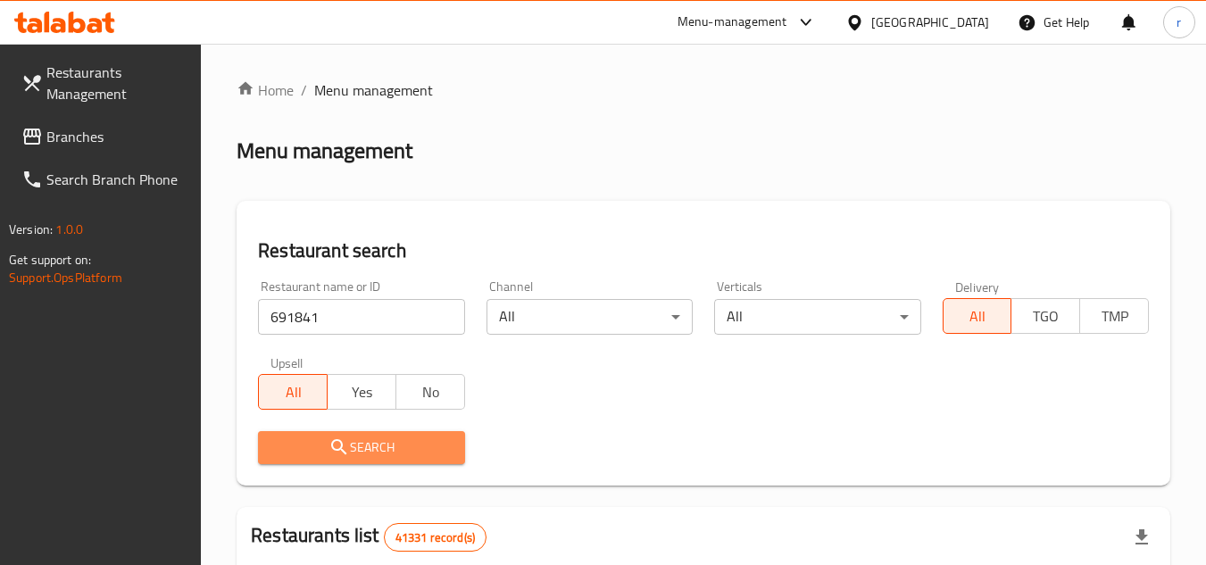
click at [351, 449] on span "Search" at bounding box center [361, 448] width 178 height 22
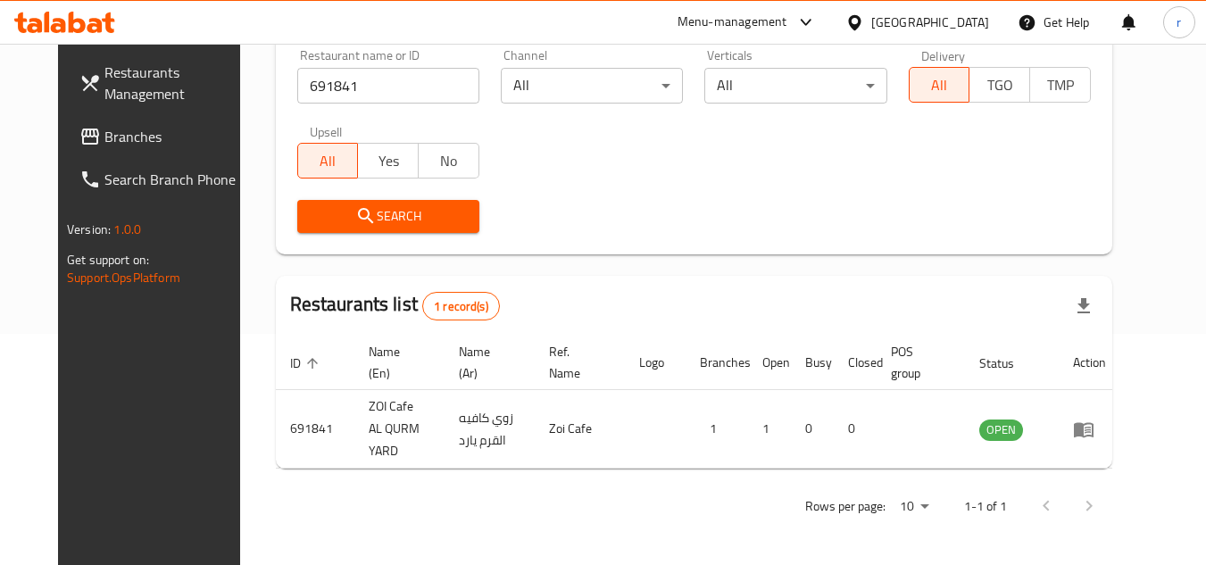
scroll to position [216, 0]
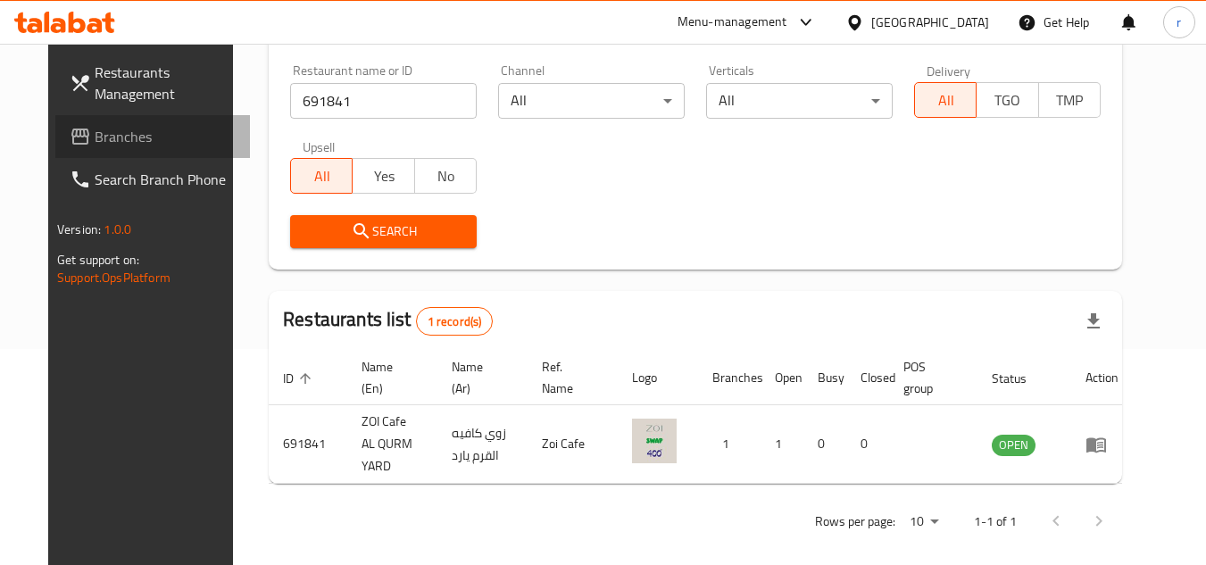
click at [95, 141] on span "Branches" at bounding box center [165, 136] width 141 height 21
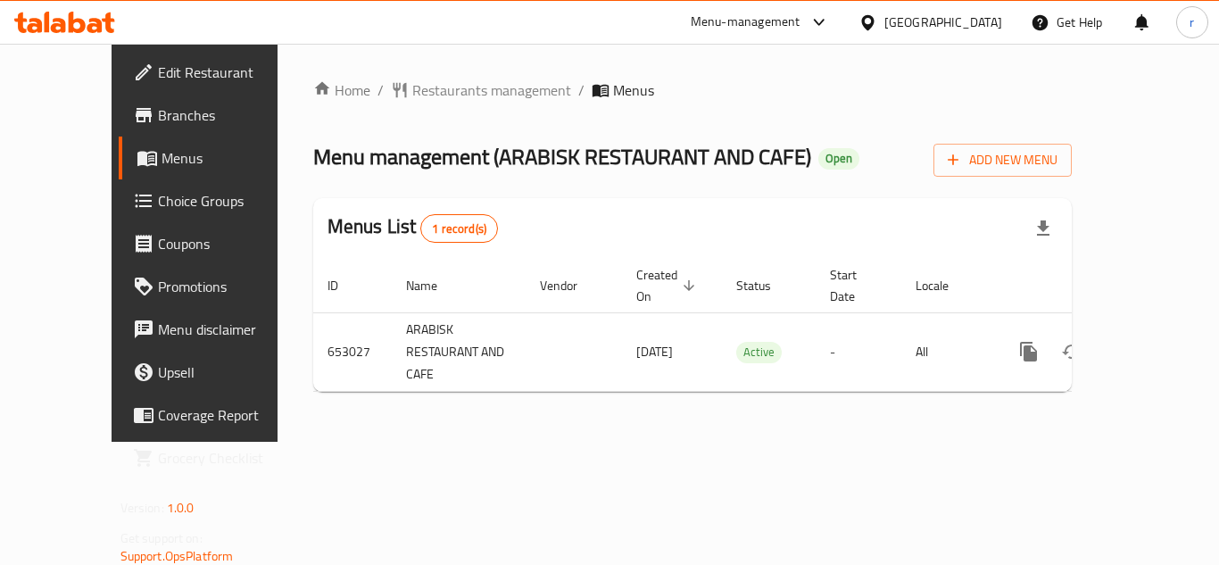
click at [412, 90] on span "Restaurants management" at bounding box center [491, 89] width 159 height 21
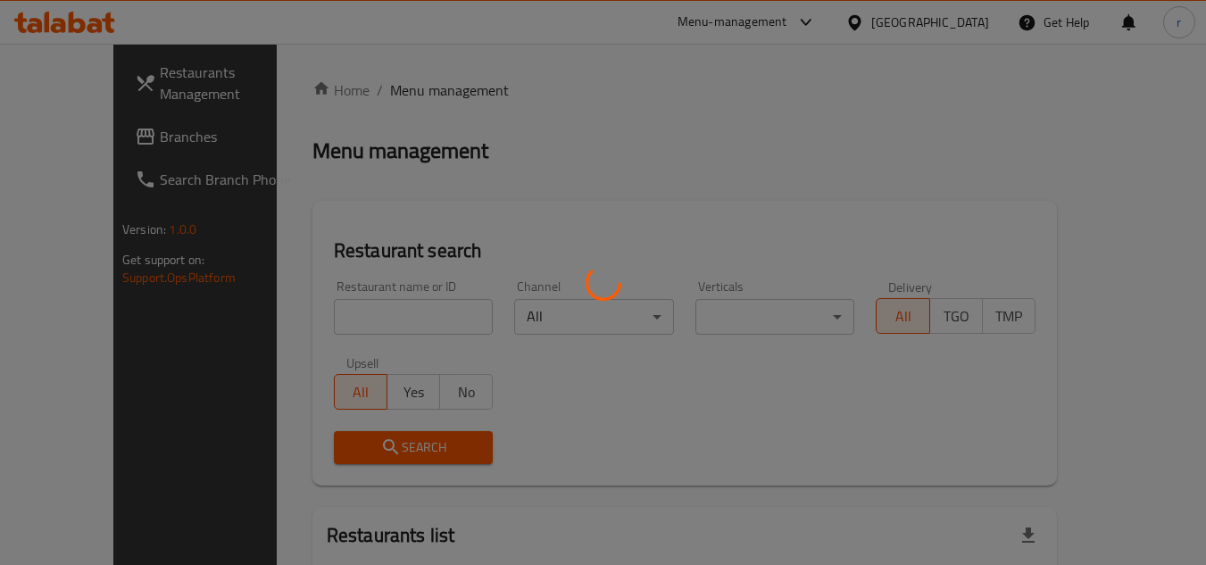
click at [370, 316] on div at bounding box center [603, 282] width 1206 height 565
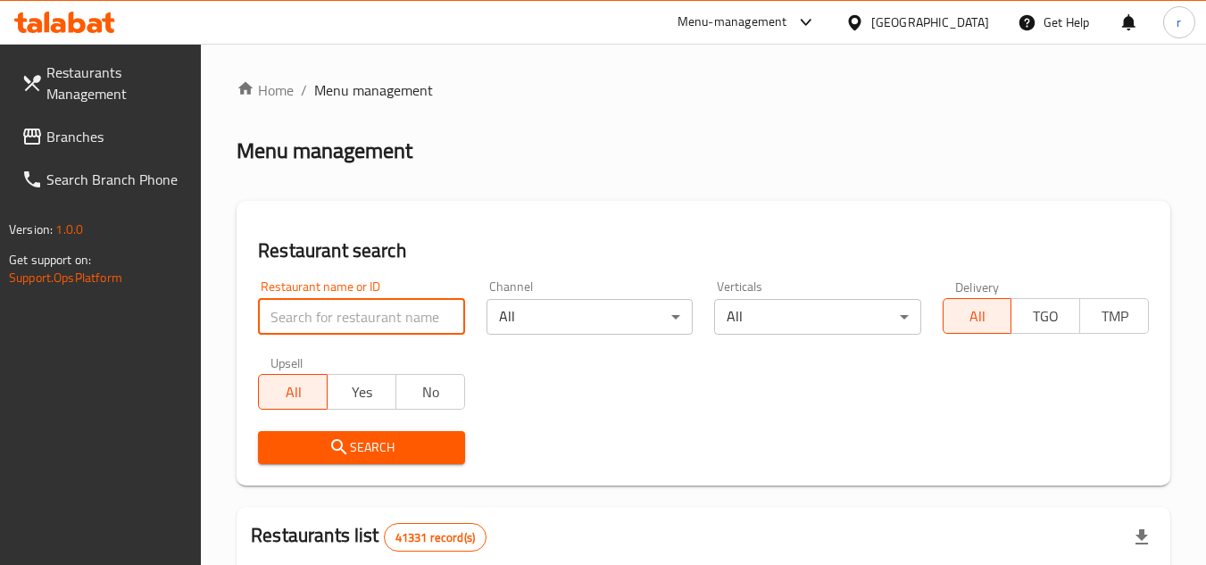
click at [370, 316] on input "search" at bounding box center [361, 317] width 206 height 36
paste input "641401"
type input "641401"
click at [362, 449] on span "Search" at bounding box center [361, 448] width 178 height 22
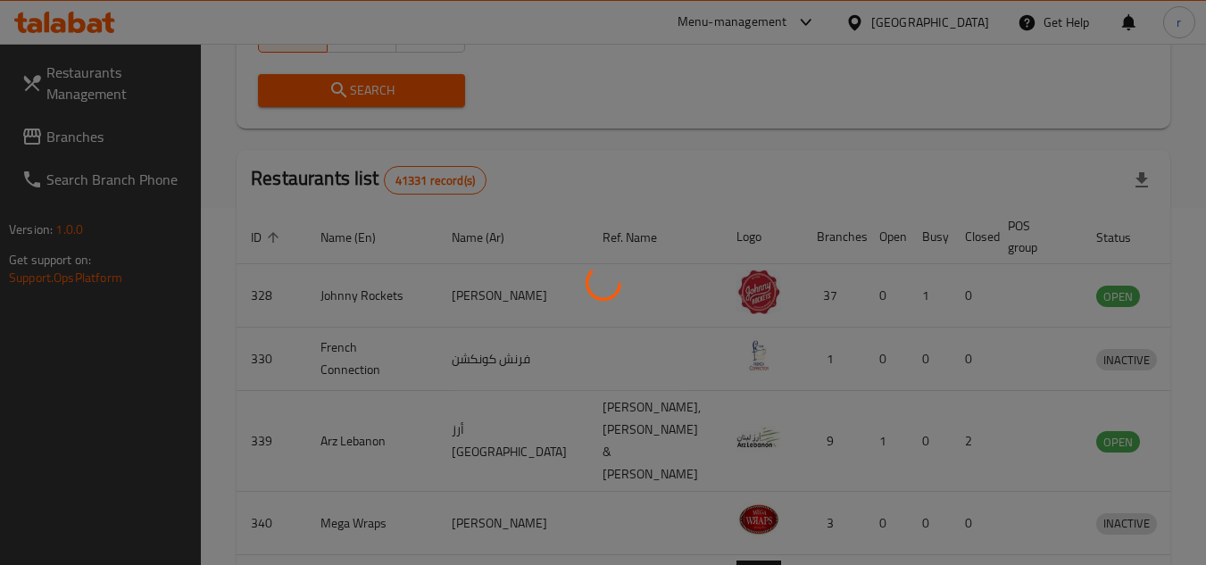
scroll to position [231, 0]
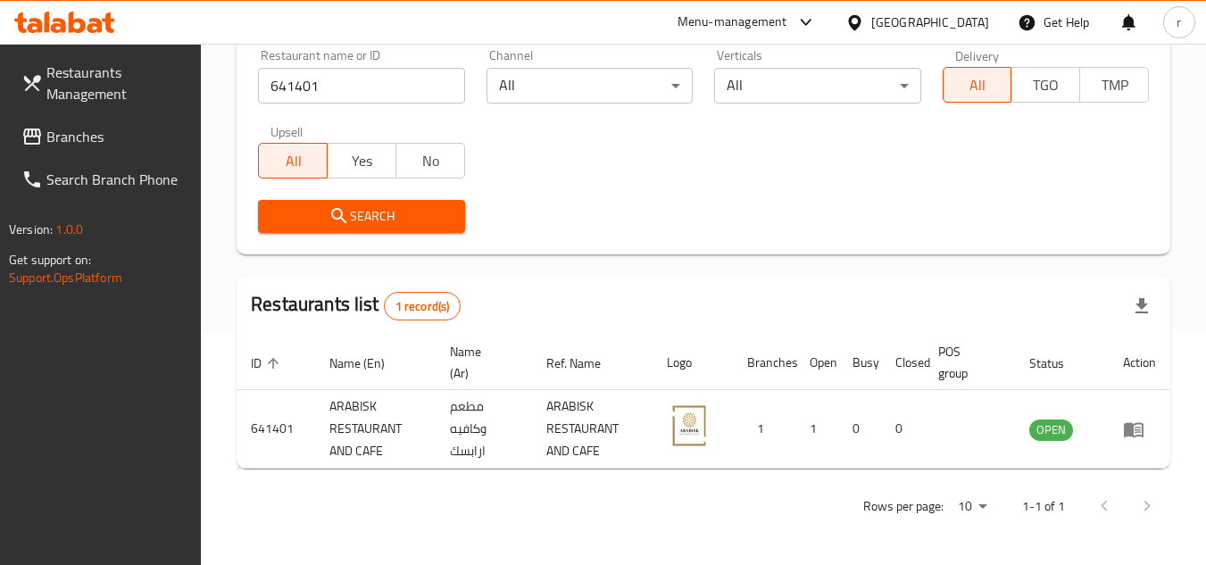
drag, startPoint x: 39, startPoint y: 145, endPoint x: 196, endPoint y: 116, distance: 158.8
click at [39, 145] on icon at bounding box center [31, 136] width 21 height 21
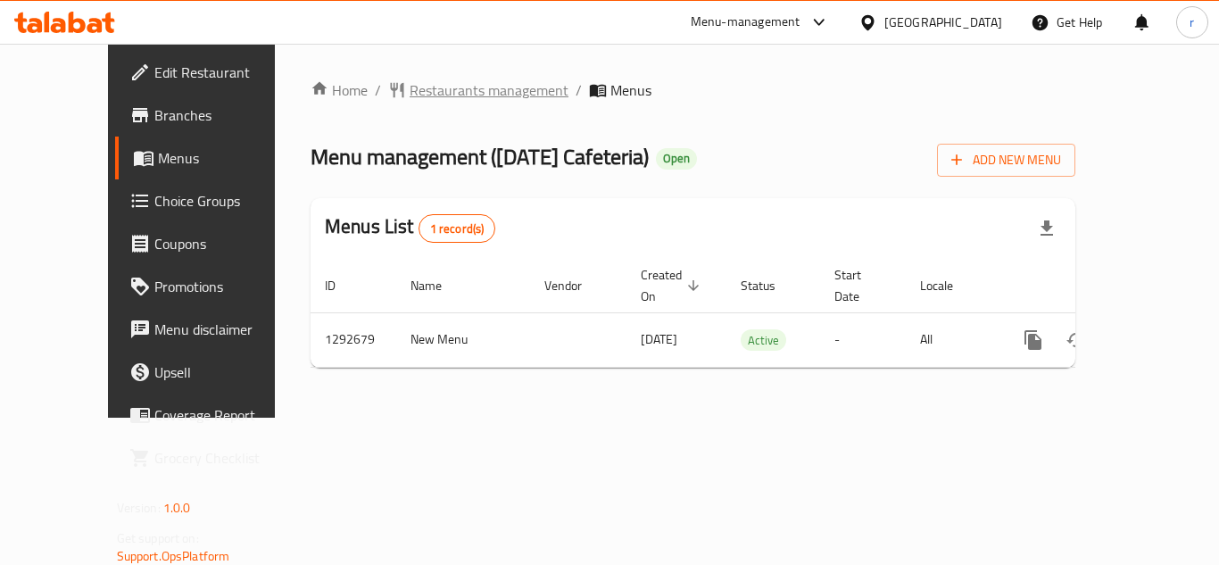
click at [425, 87] on span "Restaurants management" at bounding box center [489, 89] width 159 height 21
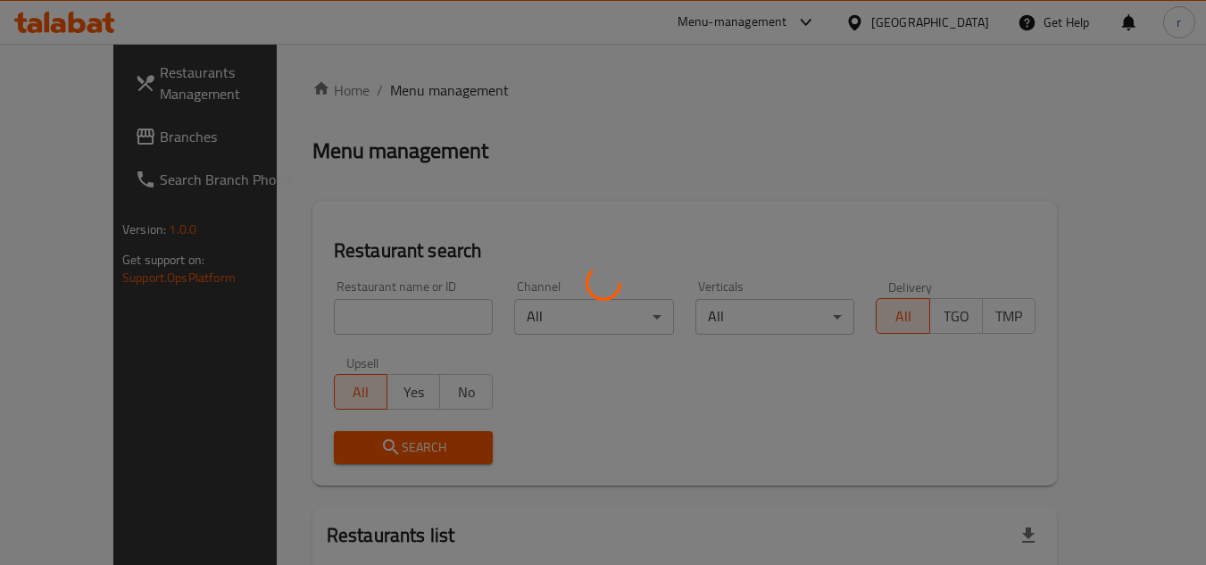
click at [344, 311] on div at bounding box center [603, 282] width 1206 height 565
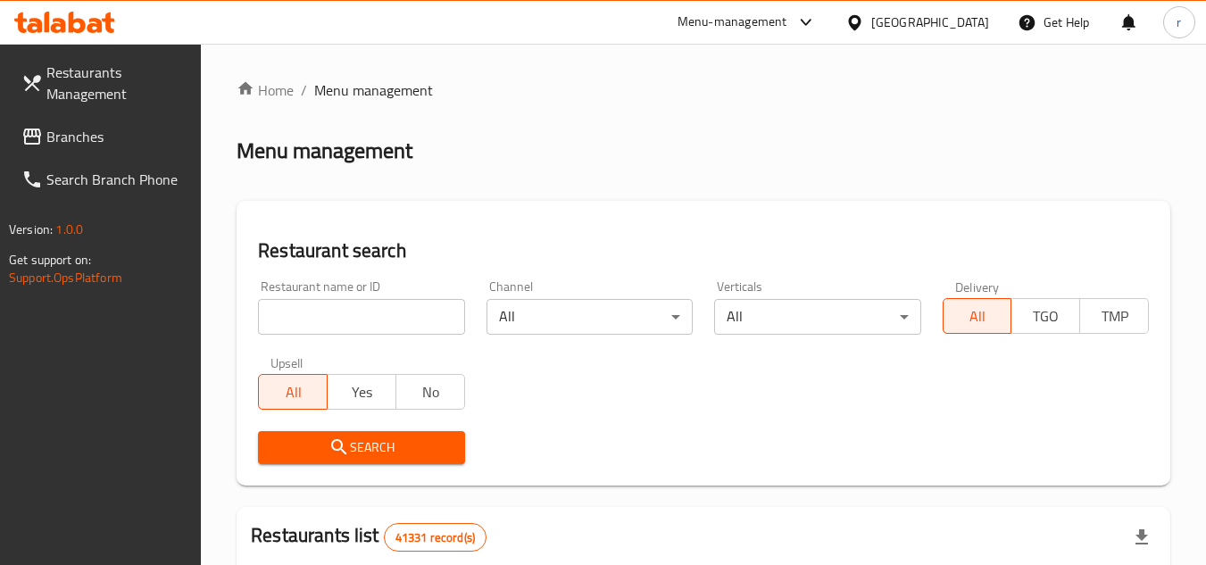
click at [323, 322] on input "search" at bounding box center [361, 317] width 206 height 36
paste input "699190"
type input "699190"
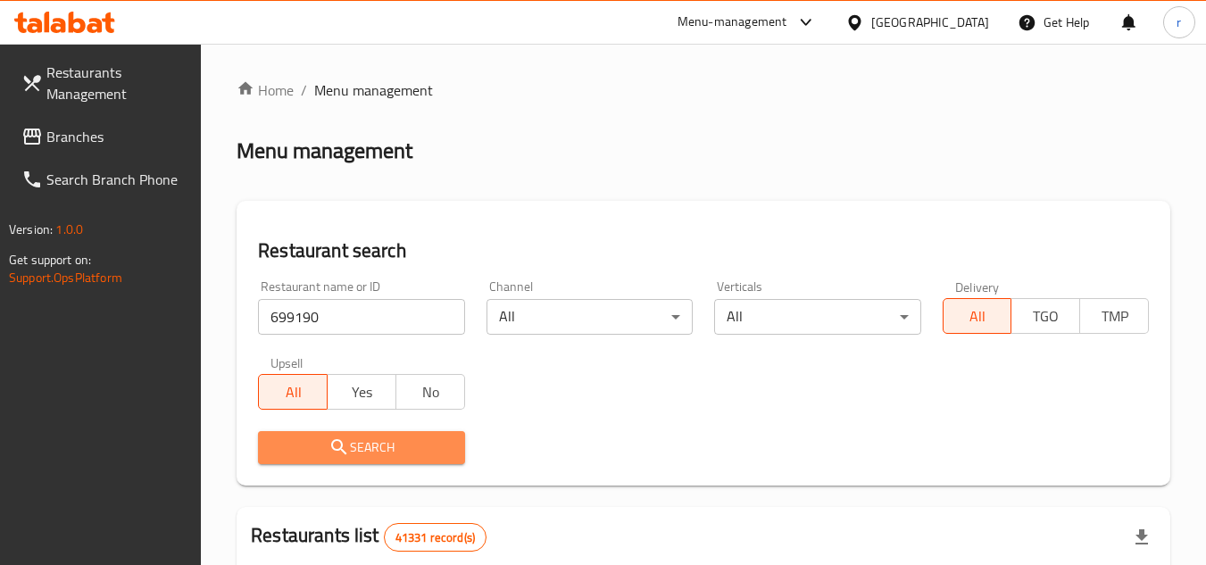
click at [364, 453] on span "Search" at bounding box center [361, 448] width 178 height 22
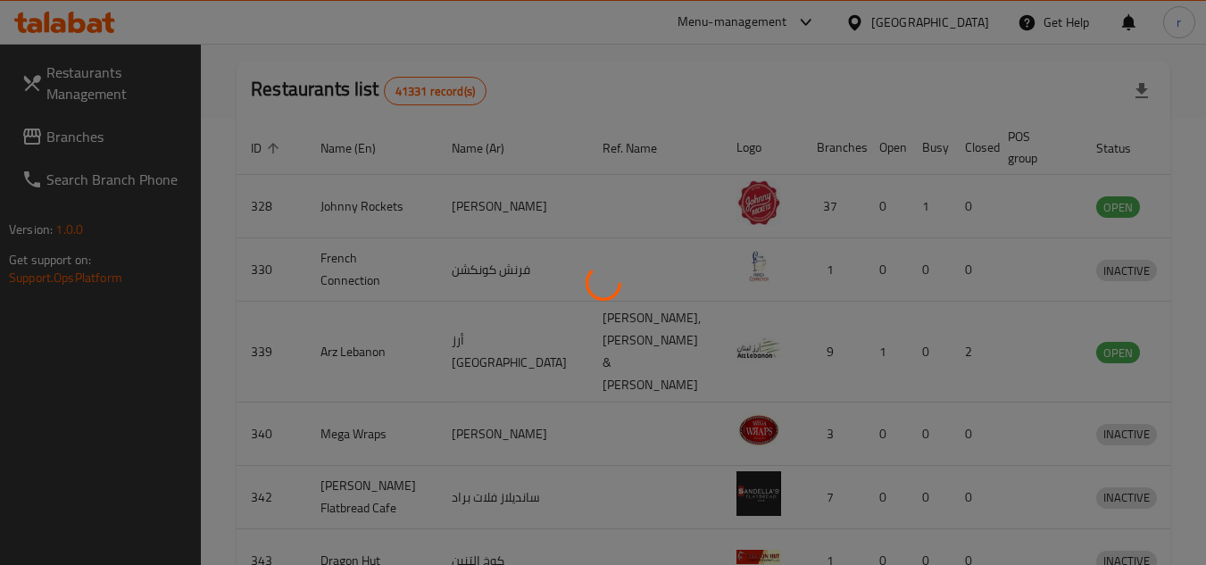
scroll to position [231, 0]
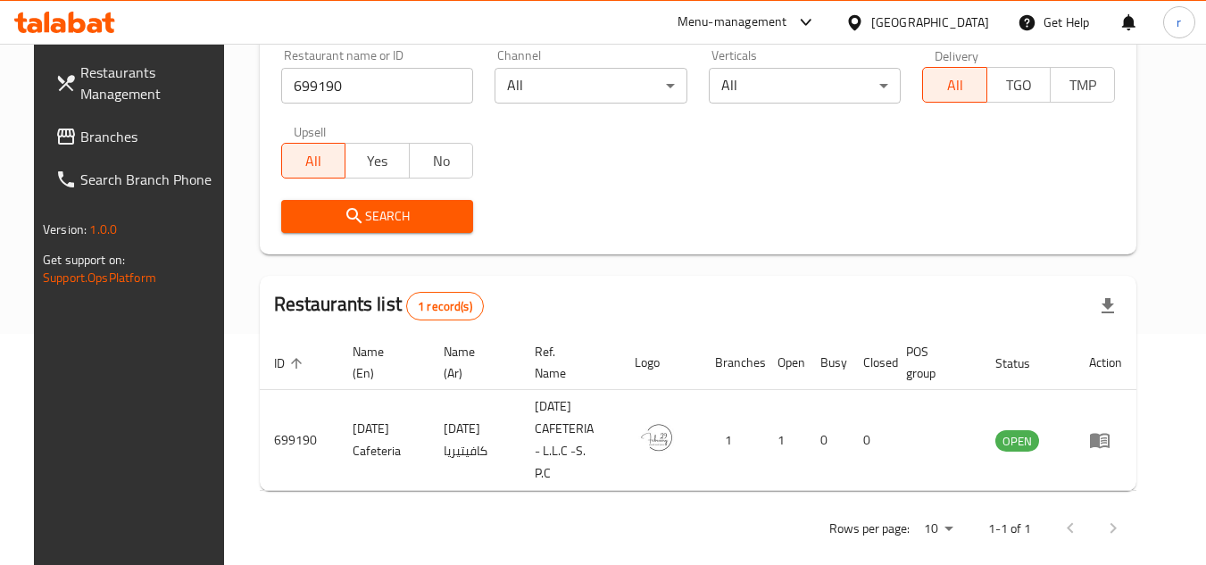
click at [900, 21] on div "[GEOGRAPHIC_DATA]" at bounding box center [930, 22] width 118 height 20
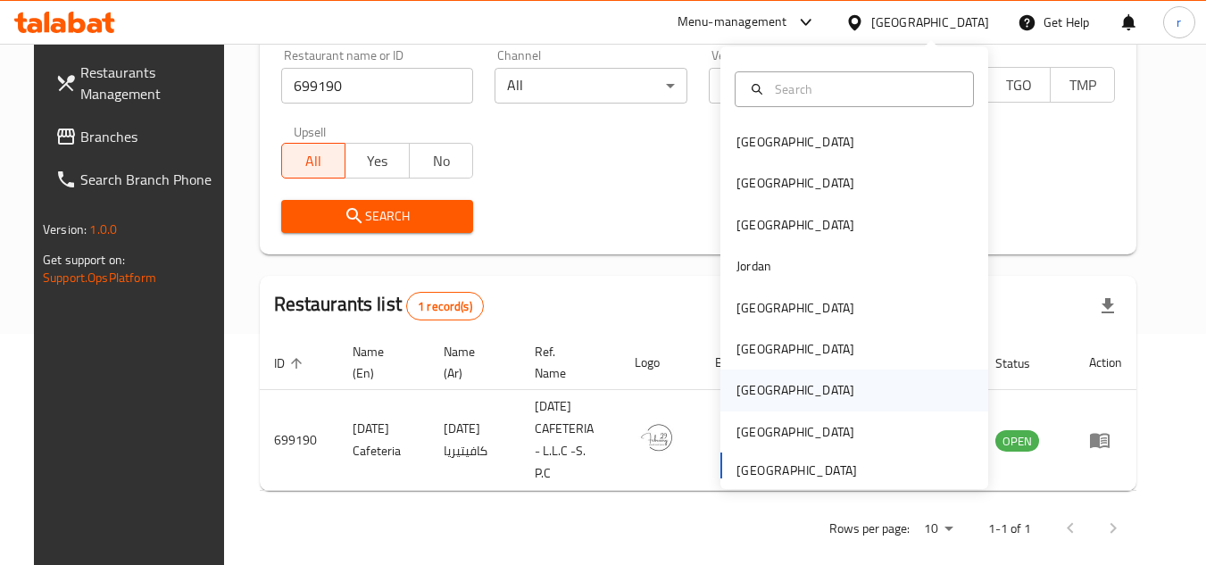
click at [744, 377] on div "[GEOGRAPHIC_DATA]" at bounding box center [795, 390] width 146 height 41
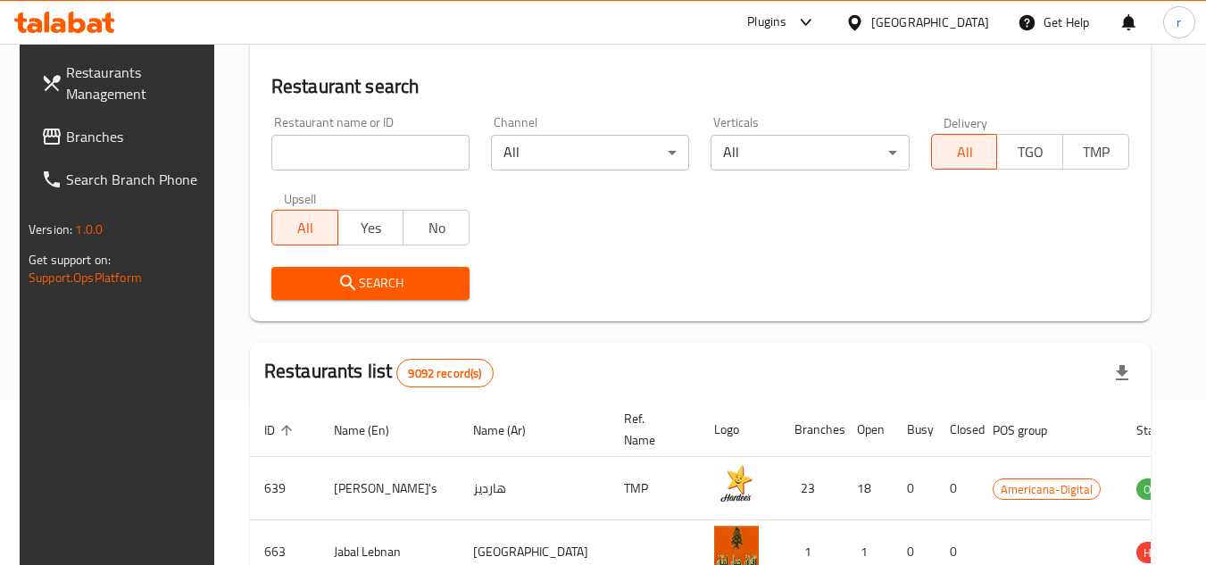
scroll to position [231, 0]
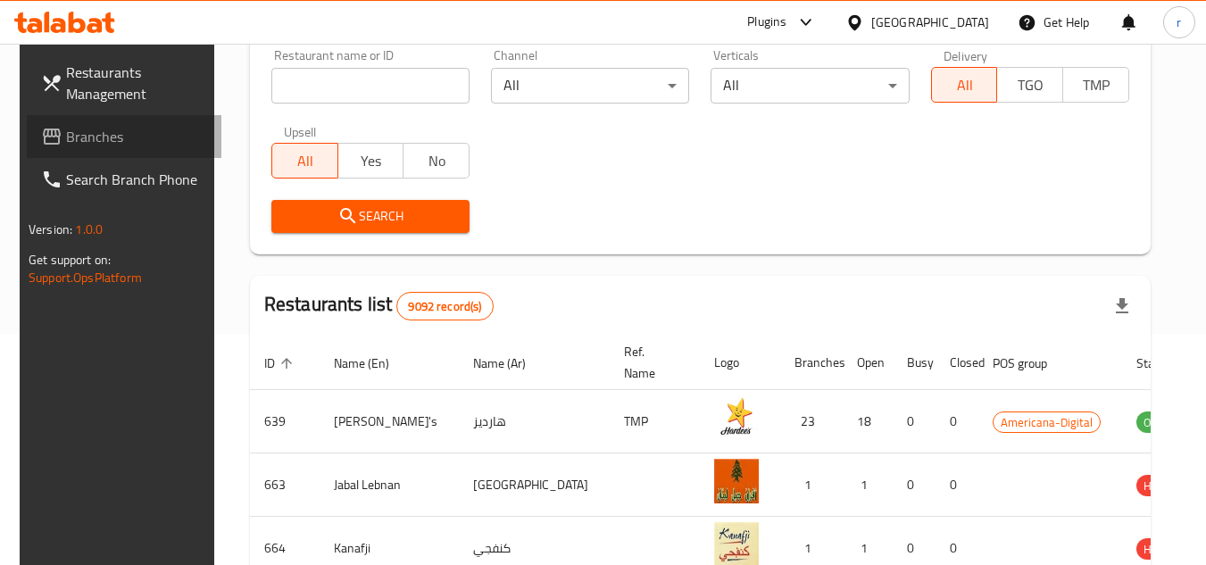
click at [99, 137] on span "Branches" at bounding box center [136, 136] width 141 height 21
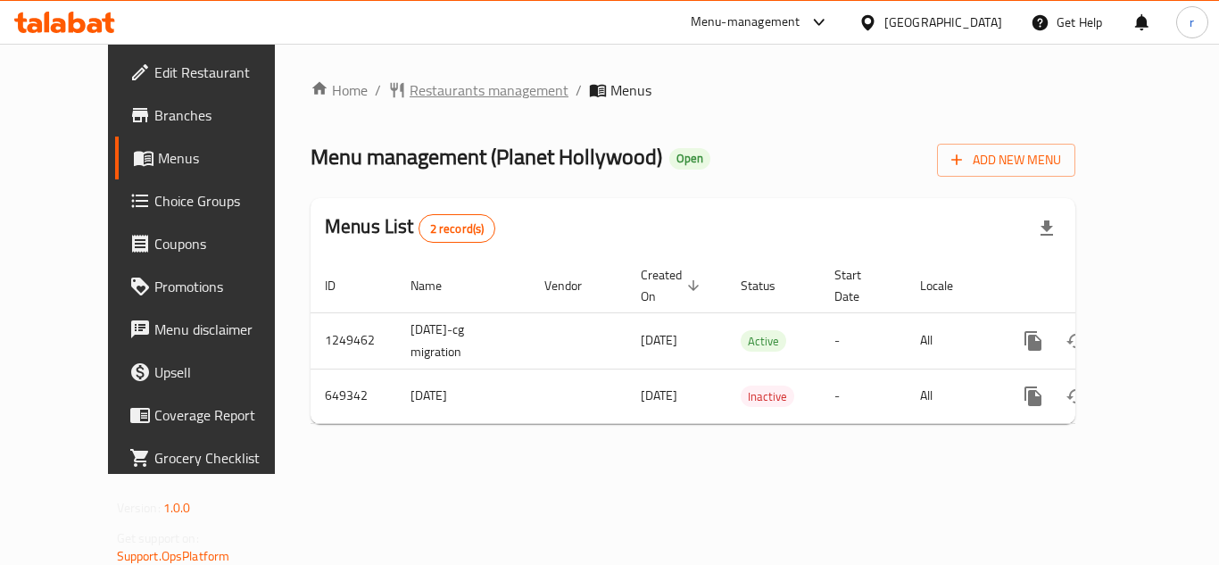
click at [439, 88] on span "Restaurants management" at bounding box center [489, 89] width 159 height 21
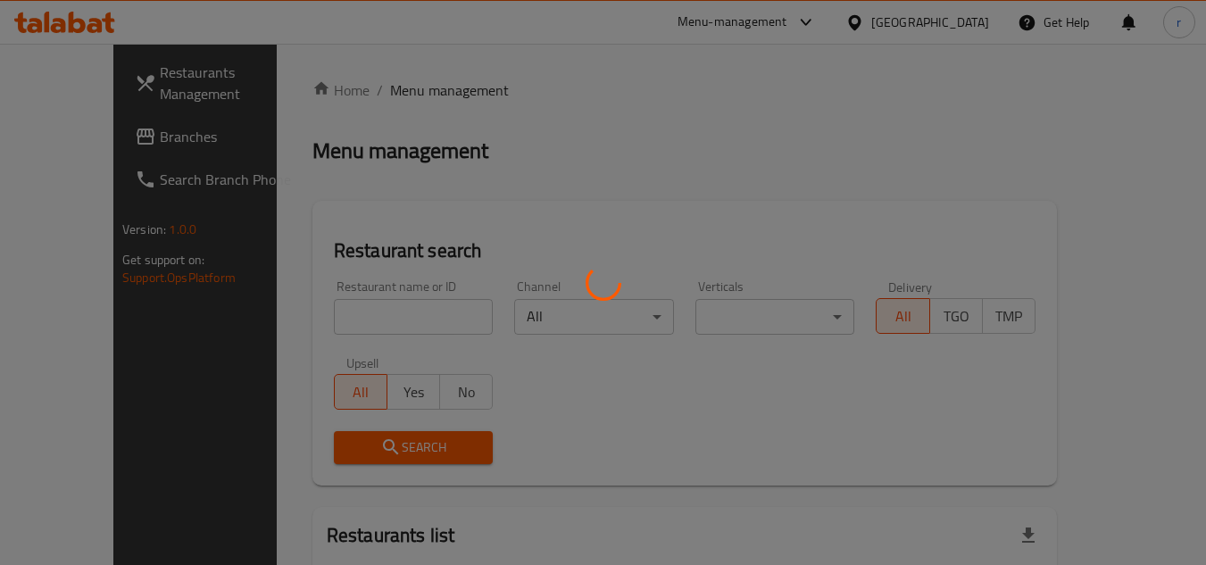
click at [358, 323] on div at bounding box center [603, 282] width 1206 height 565
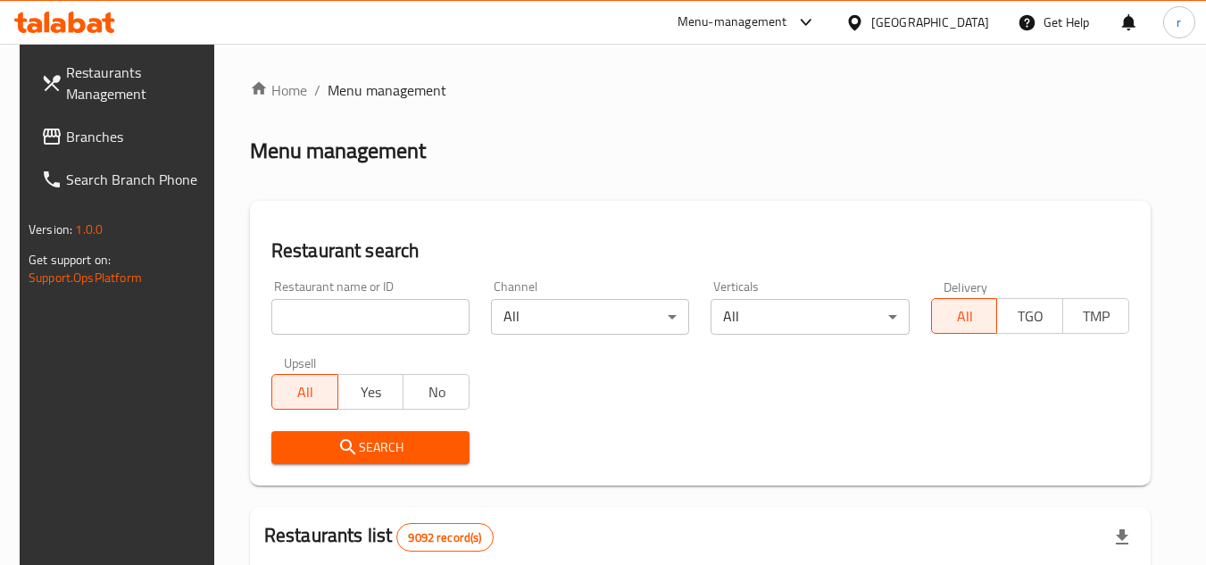
click at [360, 318] on input "search" at bounding box center [370, 317] width 198 height 36
paste input "641229"
type input "641229"
click at [354, 444] on span "Search" at bounding box center [371, 448] width 170 height 22
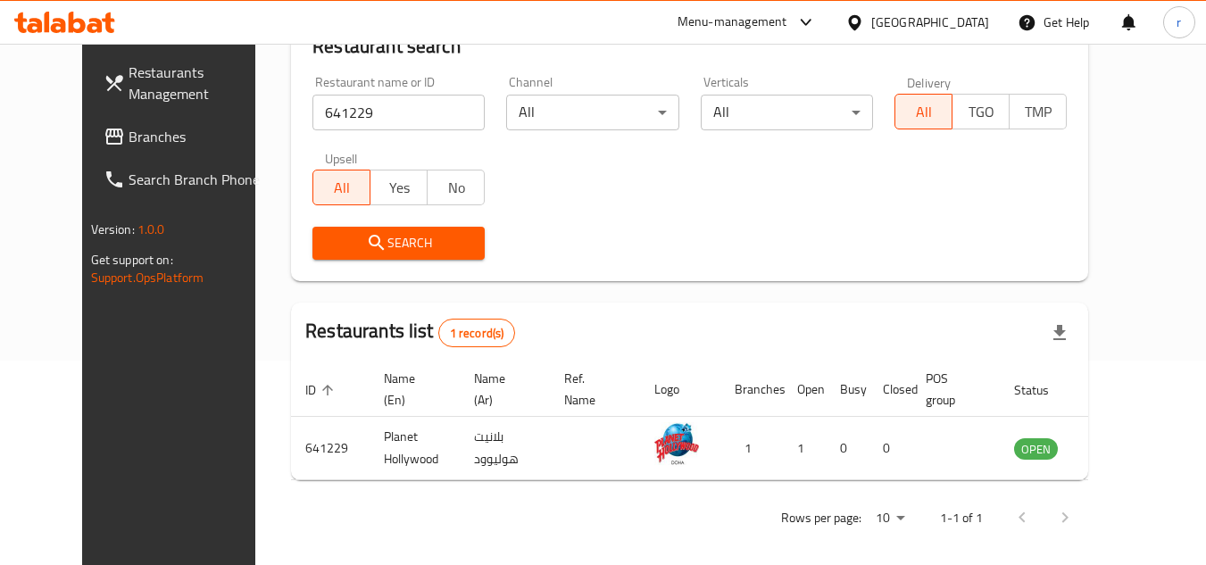
scroll to position [216, 0]
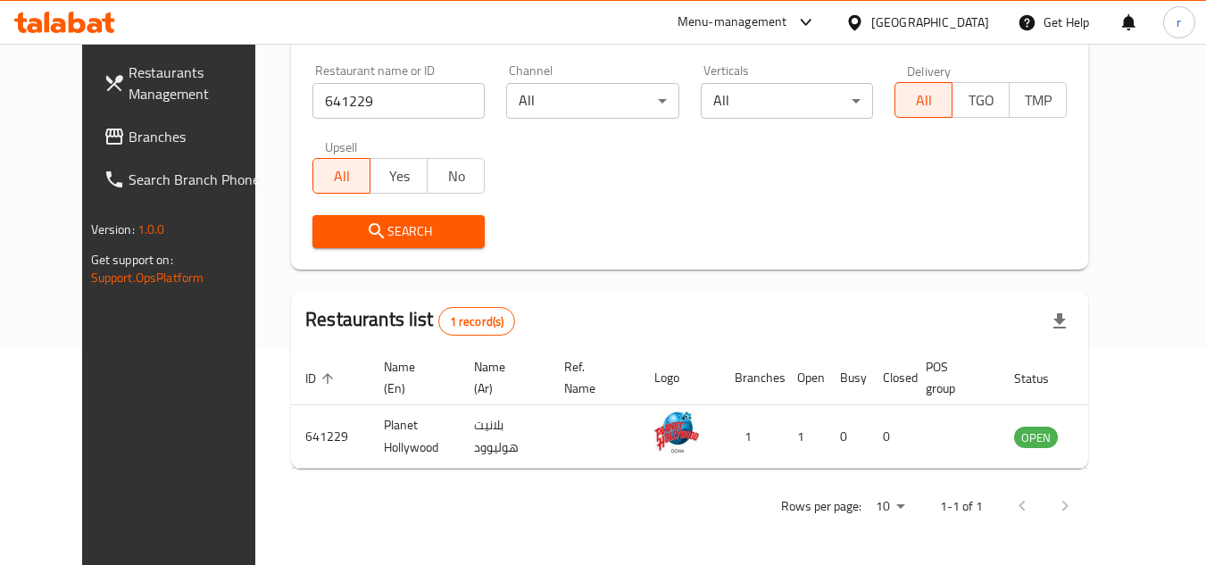
click at [958, 12] on div "[GEOGRAPHIC_DATA]" at bounding box center [930, 22] width 118 height 20
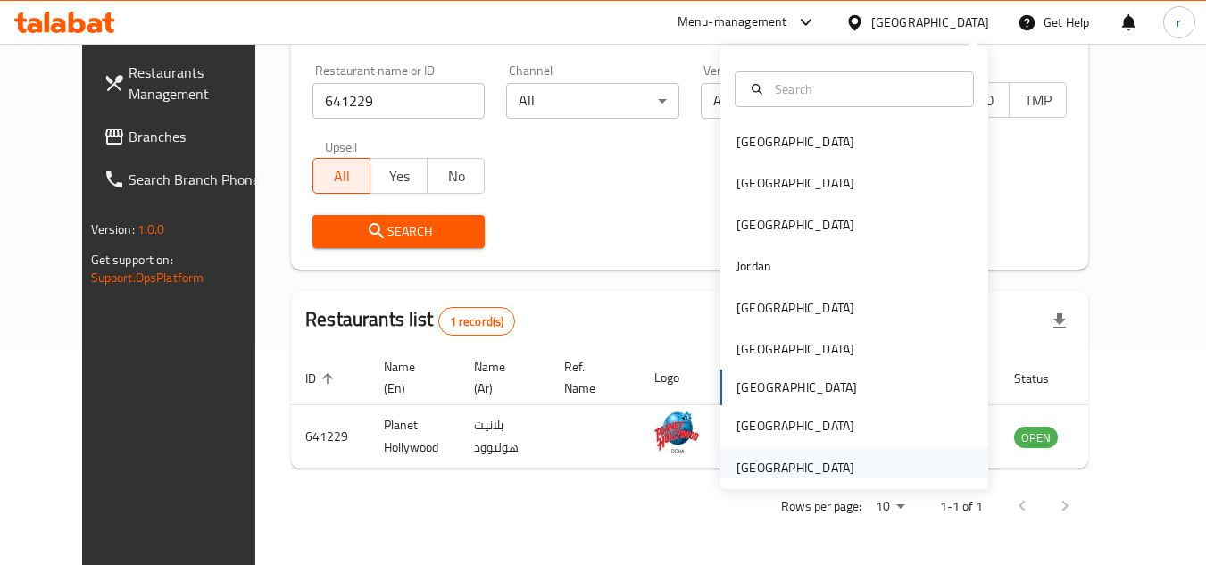
click at [819, 463] on div "[GEOGRAPHIC_DATA]" at bounding box center [795, 468] width 118 height 20
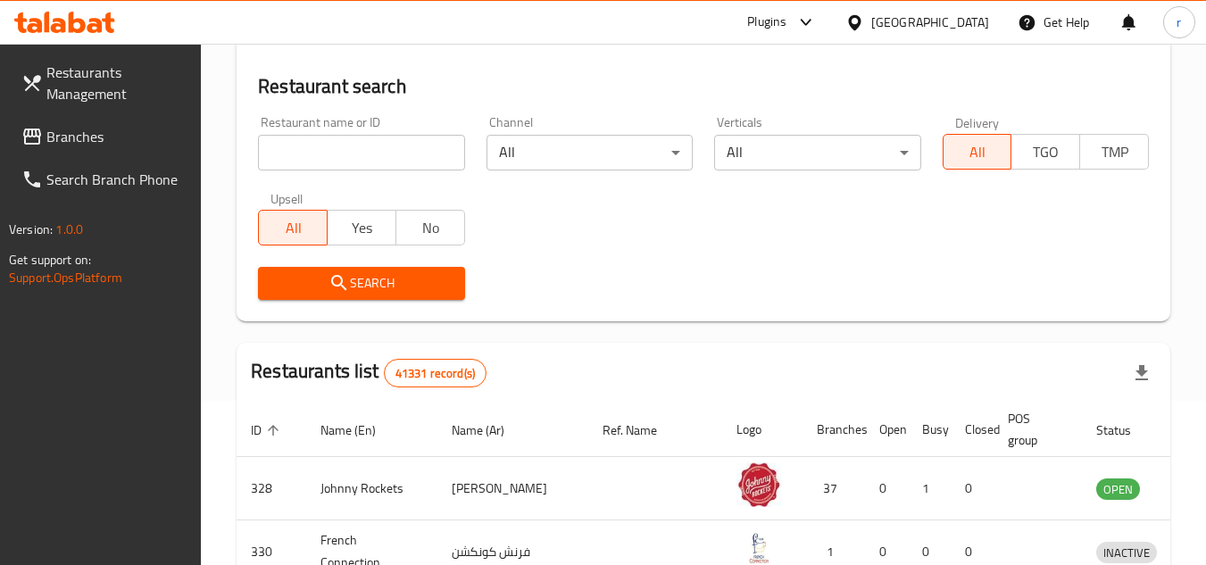
scroll to position [216, 0]
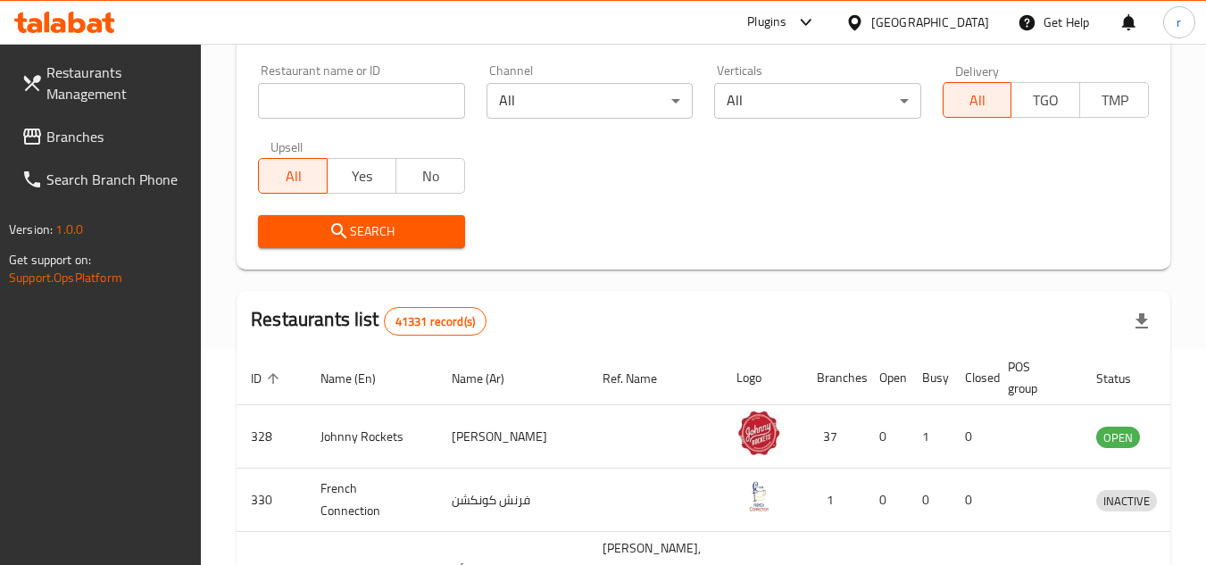
drag, startPoint x: 77, startPoint y: 143, endPoint x: 216, endPoint y: 117, distance: 141.6
click at [77, 143] on span "Branches" at bounding box center [116, 136] width 141 height 21
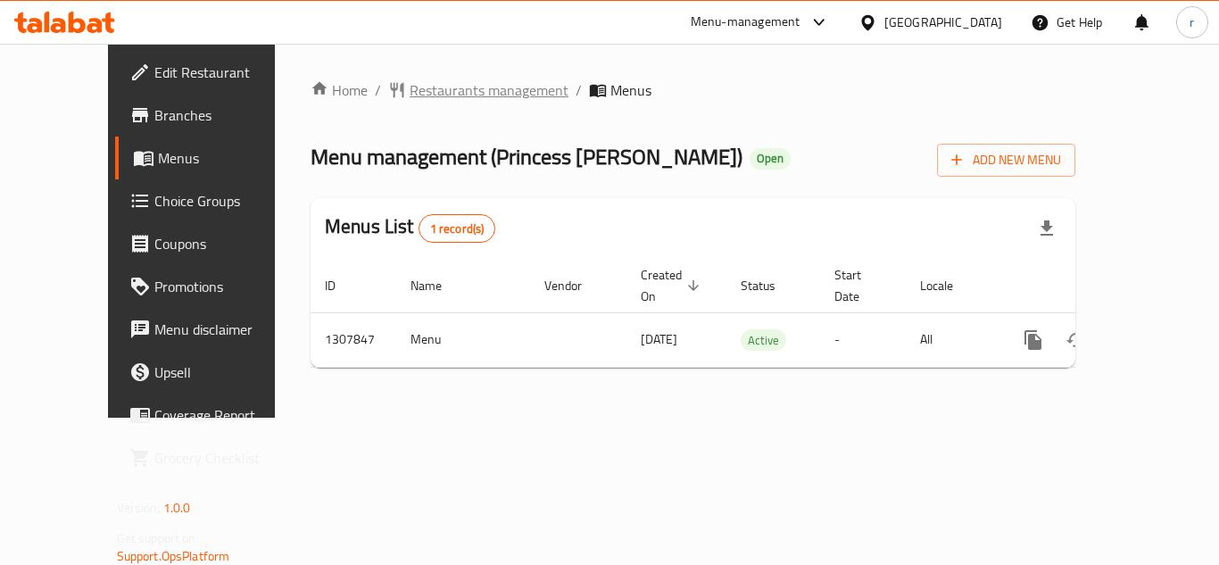
click at [410, 90] on span "Restaurants management" at bounding box center [489, 89] width 159 height 21
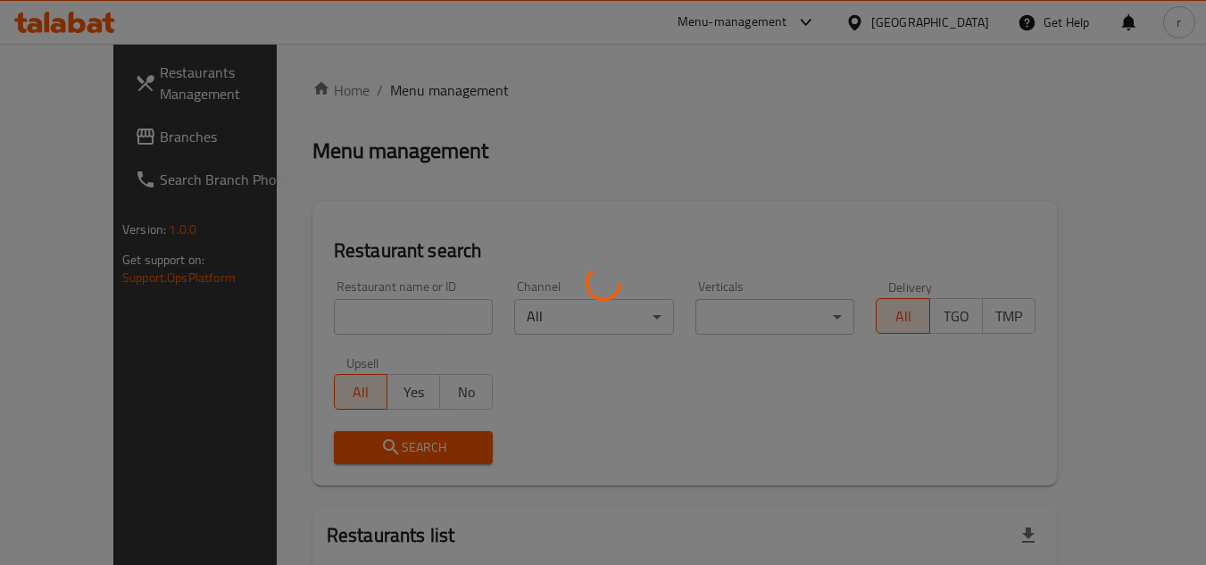
click at [309, 310] on div at bounding box center [603, 282] width 1206 height 565
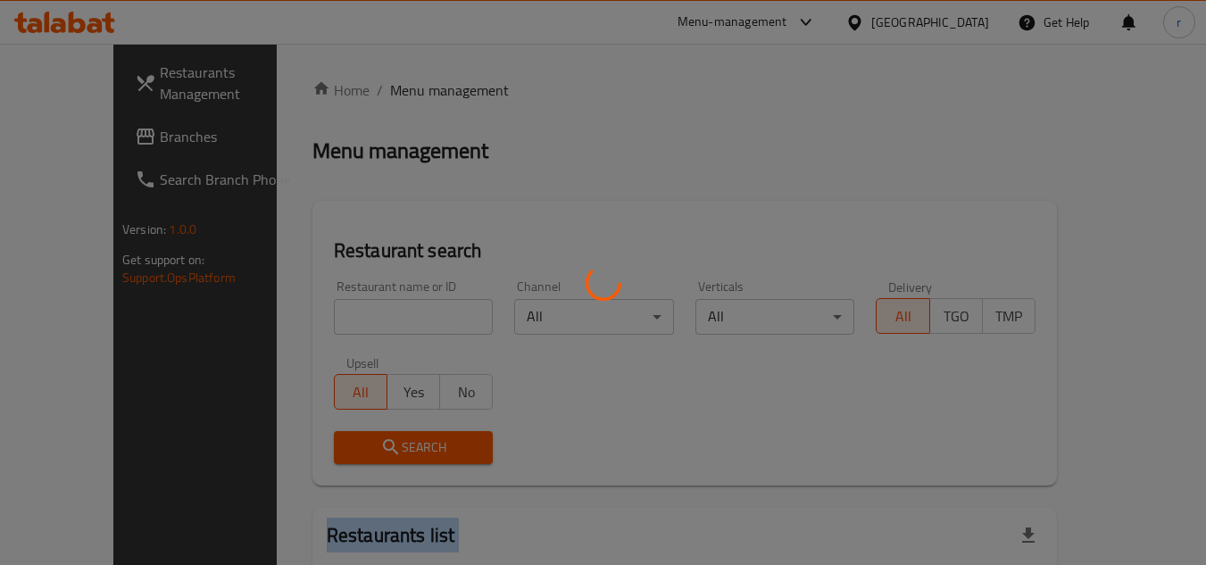
click at [309, 310] on div at bounding box center [603, 282] width 1206 height 565
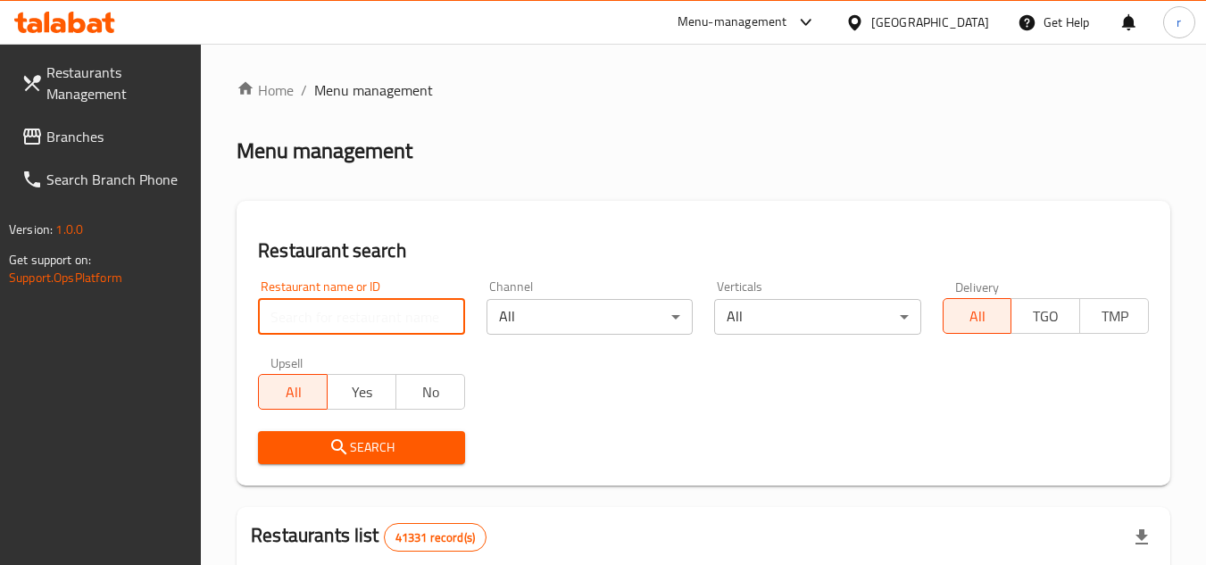
click at [309, 310] on input "search" at bounding box center [361, 317] width 206 height 36
paste input "704386"
type input "704386"
drag, startPoint x: 362, startPoint y: 440, endPoint x: 429, endPoint y: 359, distance: 105.8
click at [362, 440] on span "Search" at bounding box center [361, 448] width 178 height 22
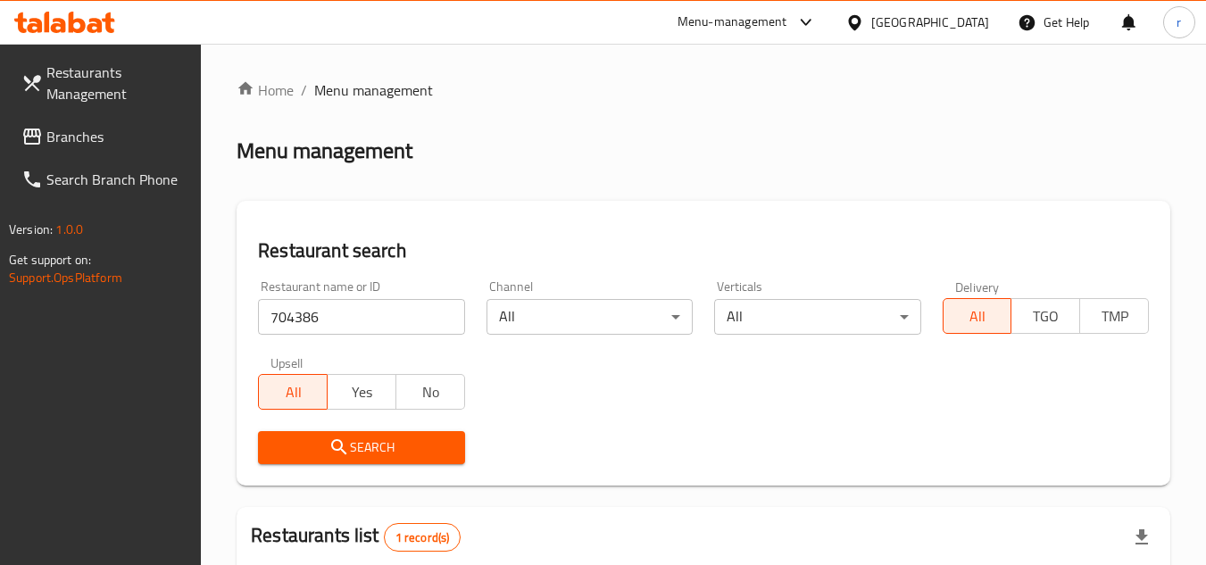
scroll to position [231, 0]
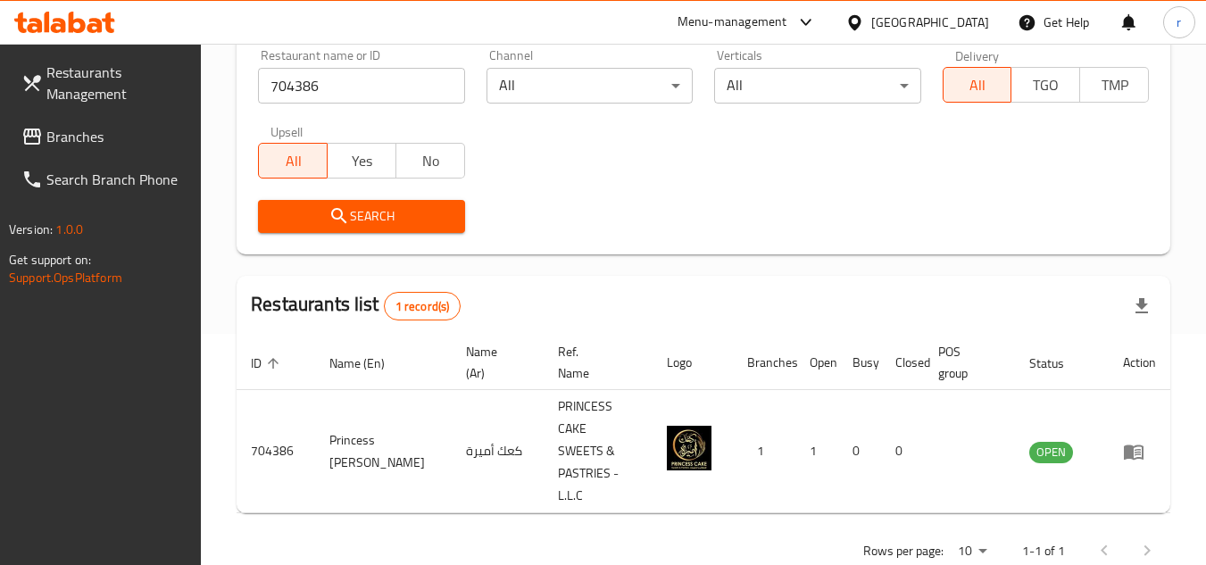
click at [951, 27] on div "[GEOGRAPHIC_DATA]" at bounding box center [930, 22] width 118 height 20
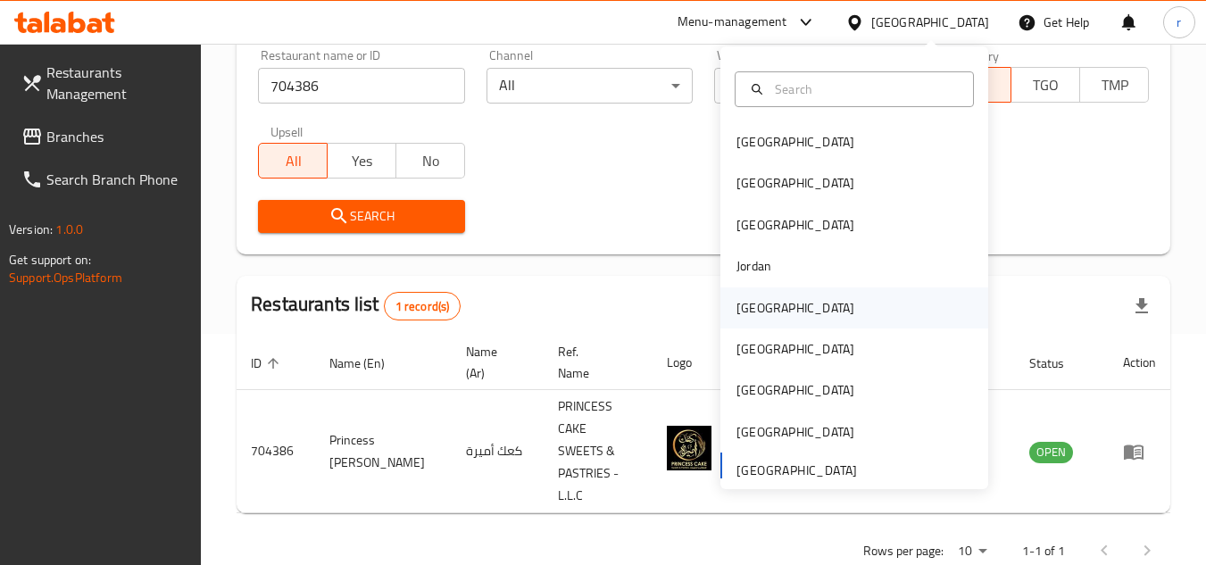
click at [745, 311] on div "[GEOGRAPHIC_DATA]" at bounding box center [795, 308] width 118 height 20
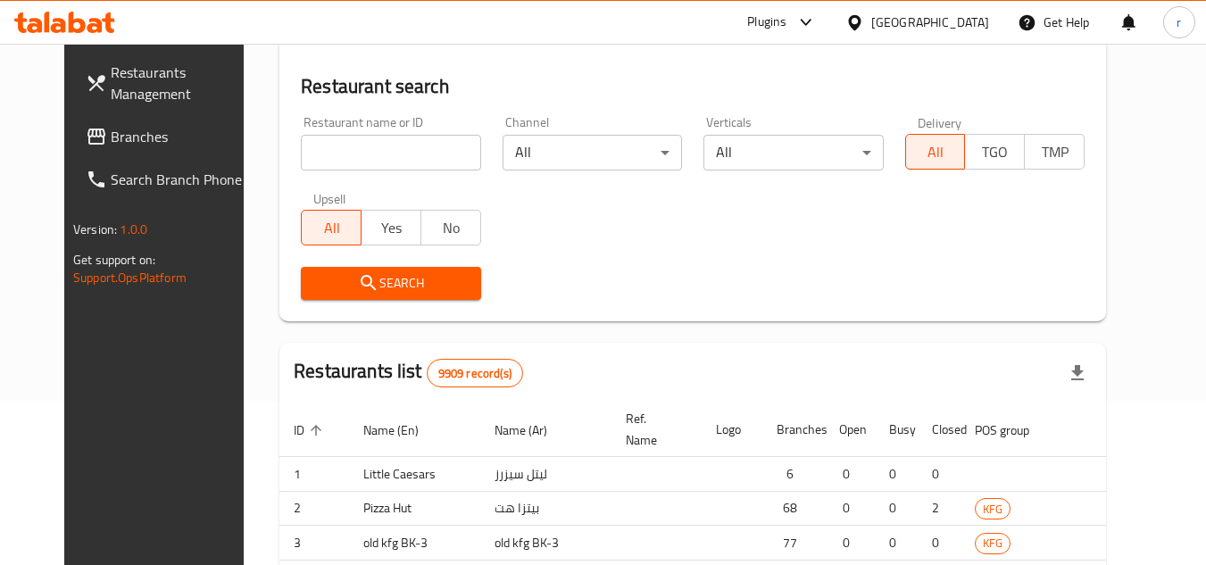
scroll to position [231, 0]
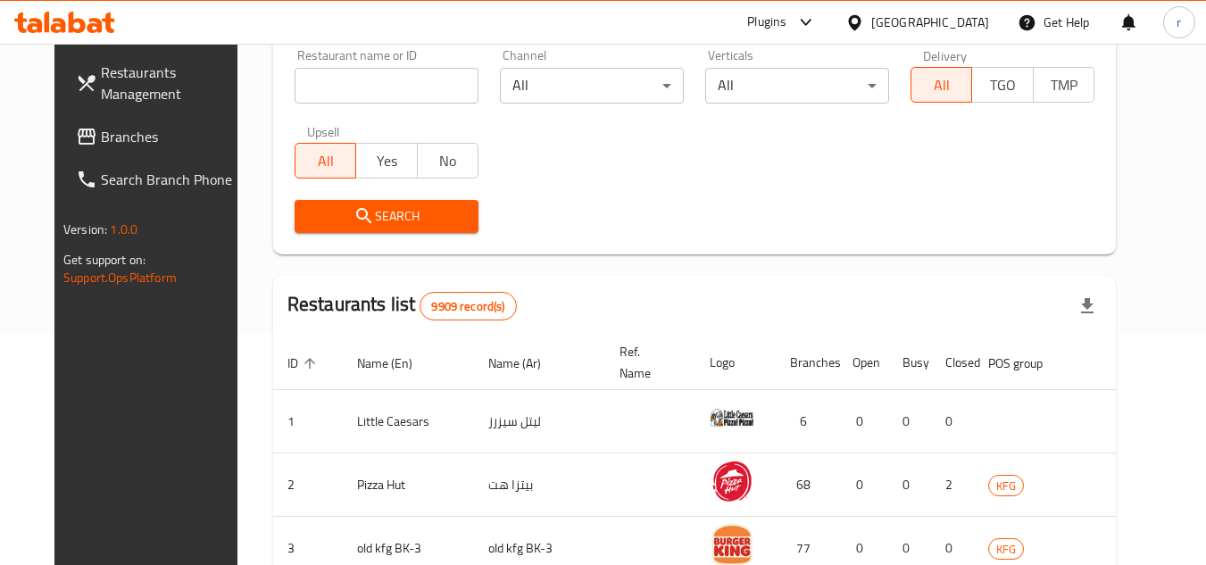
drag, startPoint x: 70, startPoint y: 143, endPoint x: 86, endPoint y: 135, distance: 18.0
click at [101, 143] on span "Branches" at bounding box center [171, 136] width 141 height 21
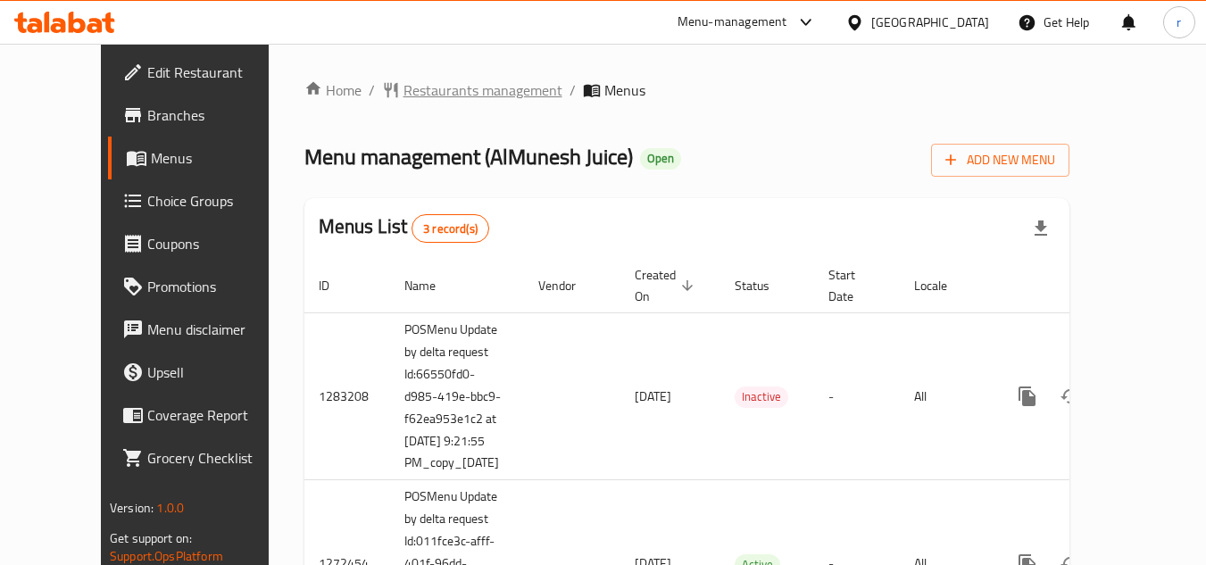
click at [416, 88] on span "Restaurants management" at bounding box center [482, 89] width 159 height 21
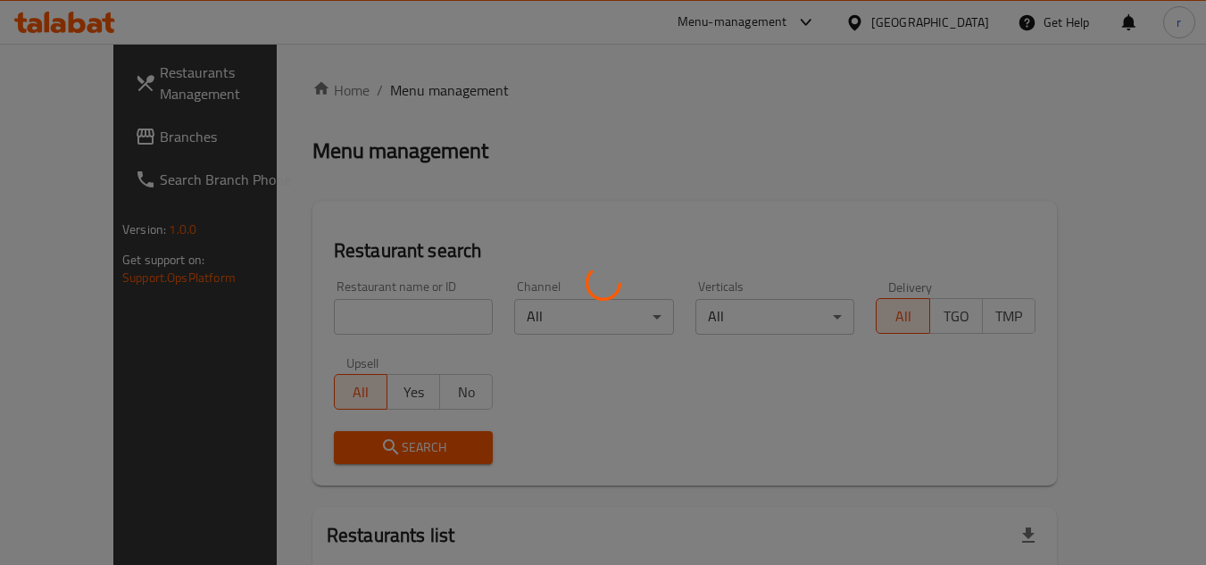
click at [369, 306] on div at bounding box center [603, 282] width 1206 height 565
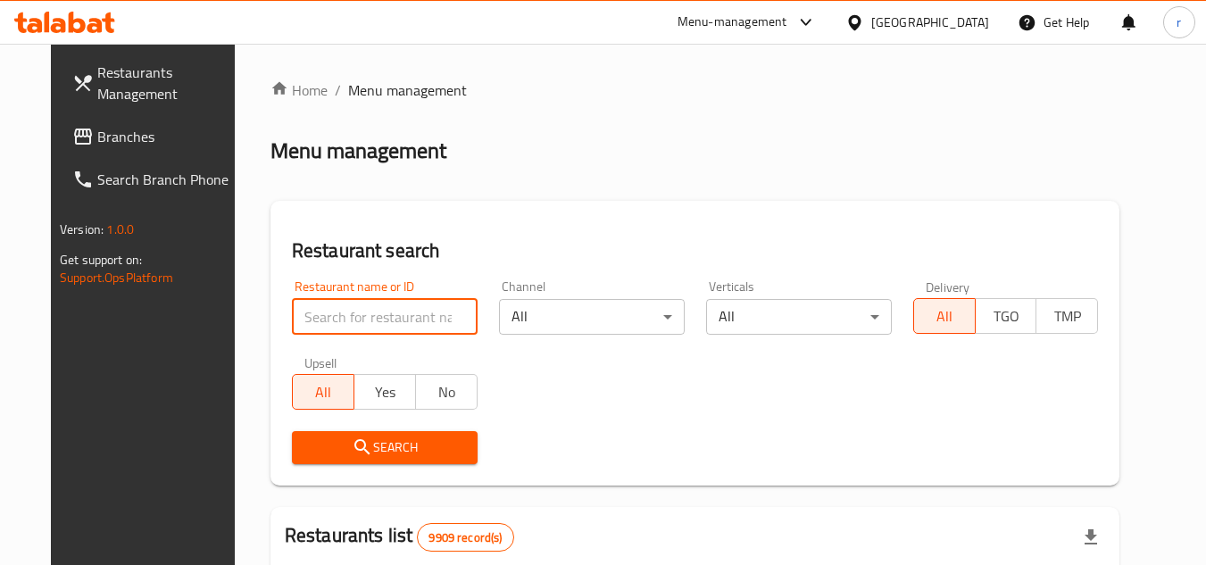
click at [367, 311] on input "search" at bounding box center [385, 317] width 186 height 36
paste input "635683"
type input "635683"
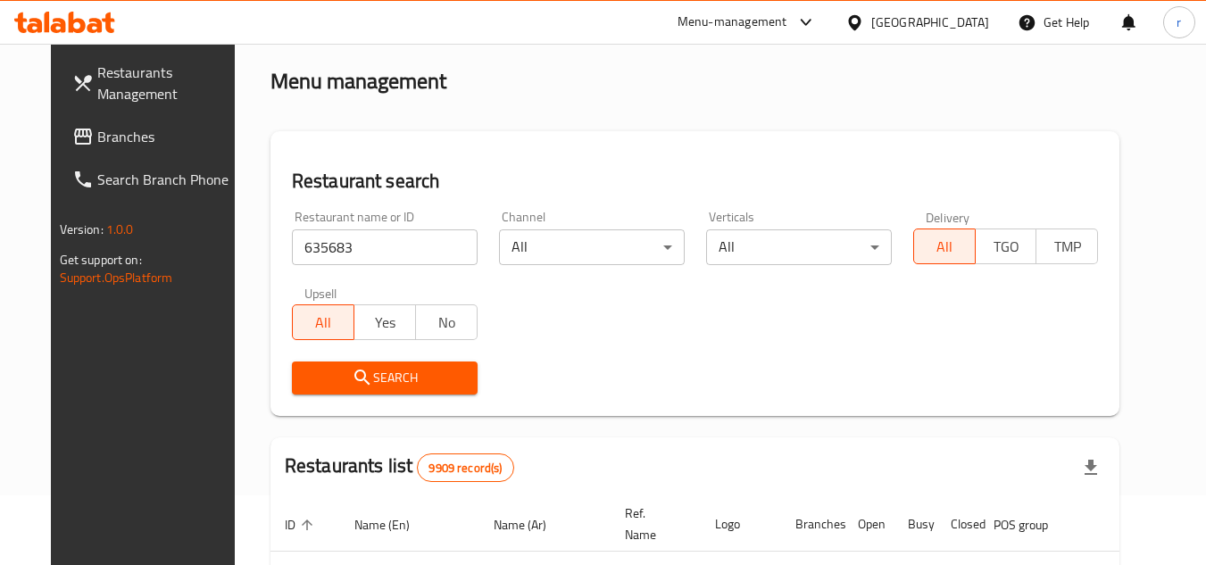
scroll to position [268, 0]
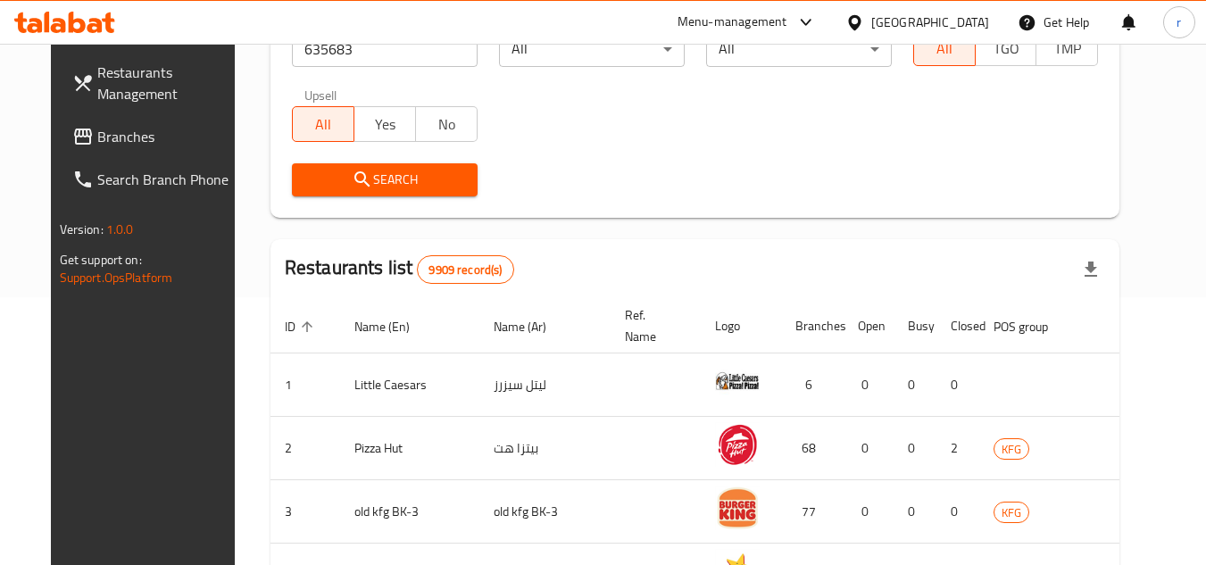
click at [392, 177] on span "Search" at bounding box center [384, 180] width 157 height 22
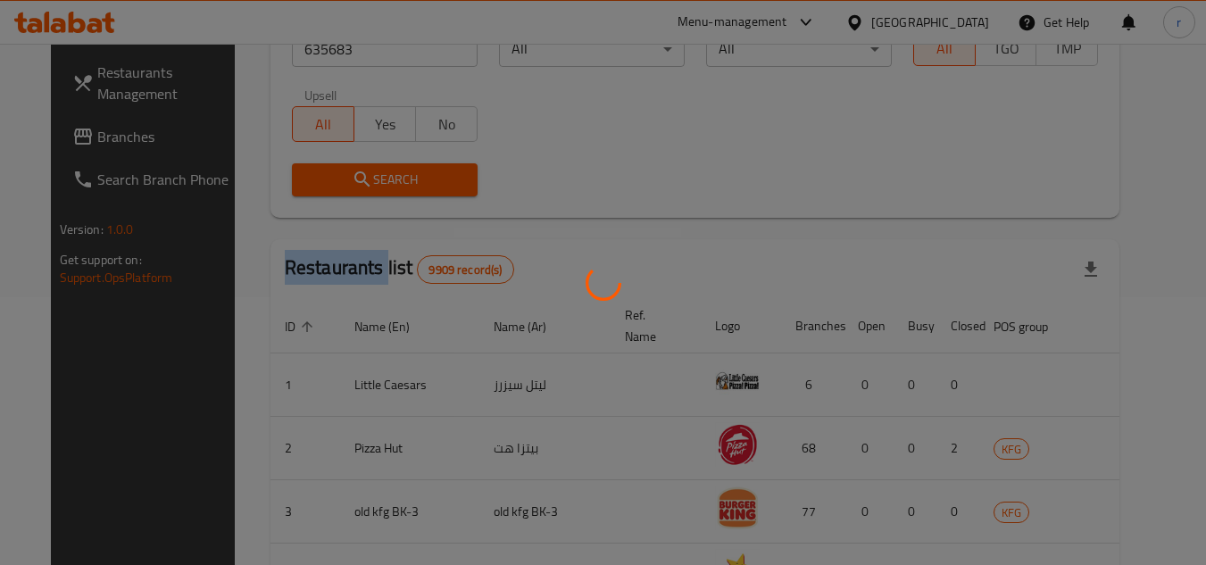
click at [392, 177] on div at bounding box center [603, 282] width 1206 height 565
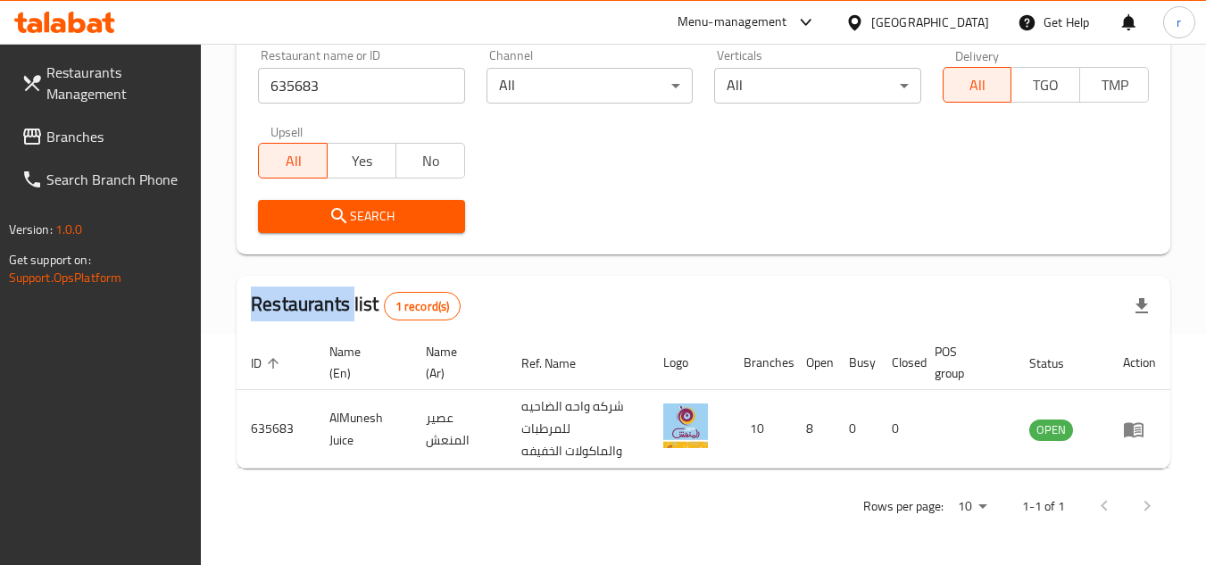
scroll to position [231, 0]
click at [959, 18] on div "[GEOGRAPHIC_DATA]" at bounding box center [930, 22] width 118 height 20
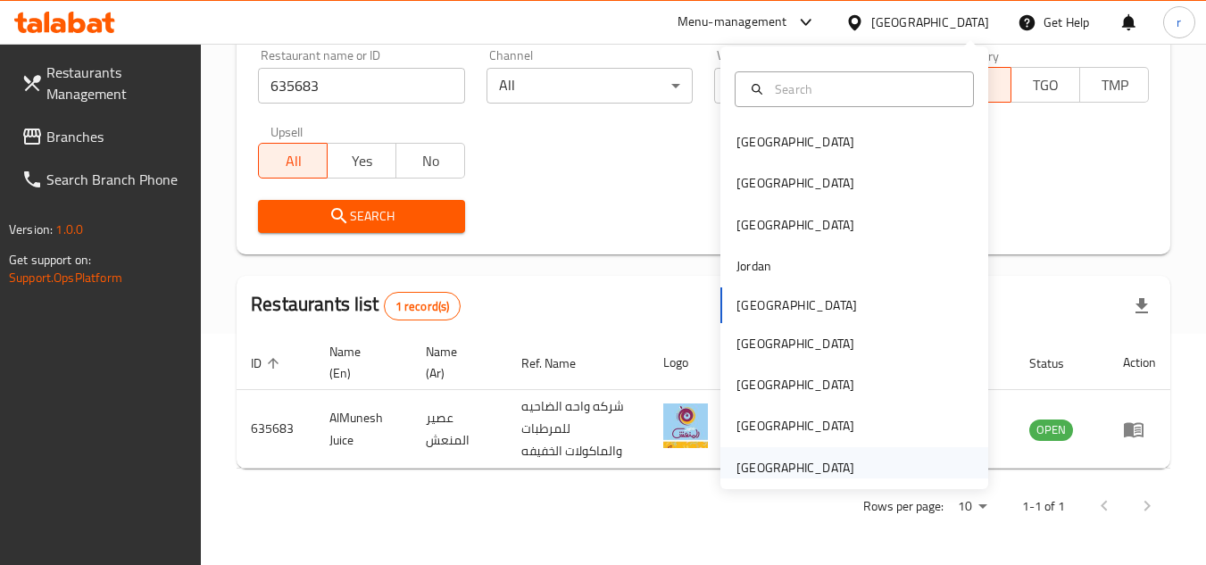
click at [793, 471] on div "[GEOGRAPHIC_DATA]" at bounding box center [795, 468] width 118 height 20
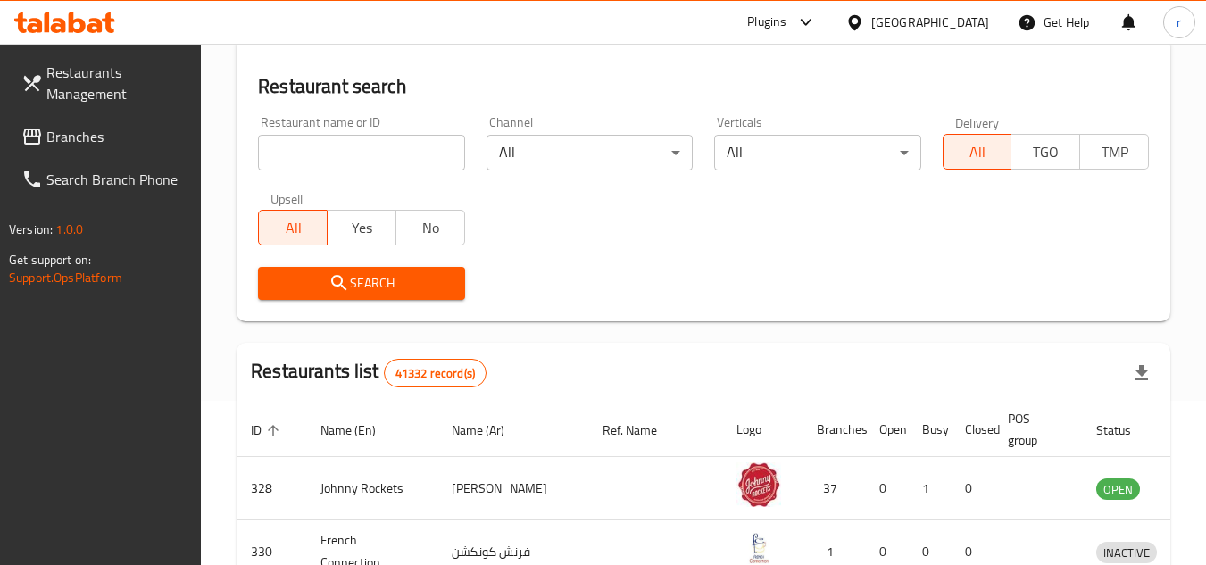
scroll to position [231, 0]
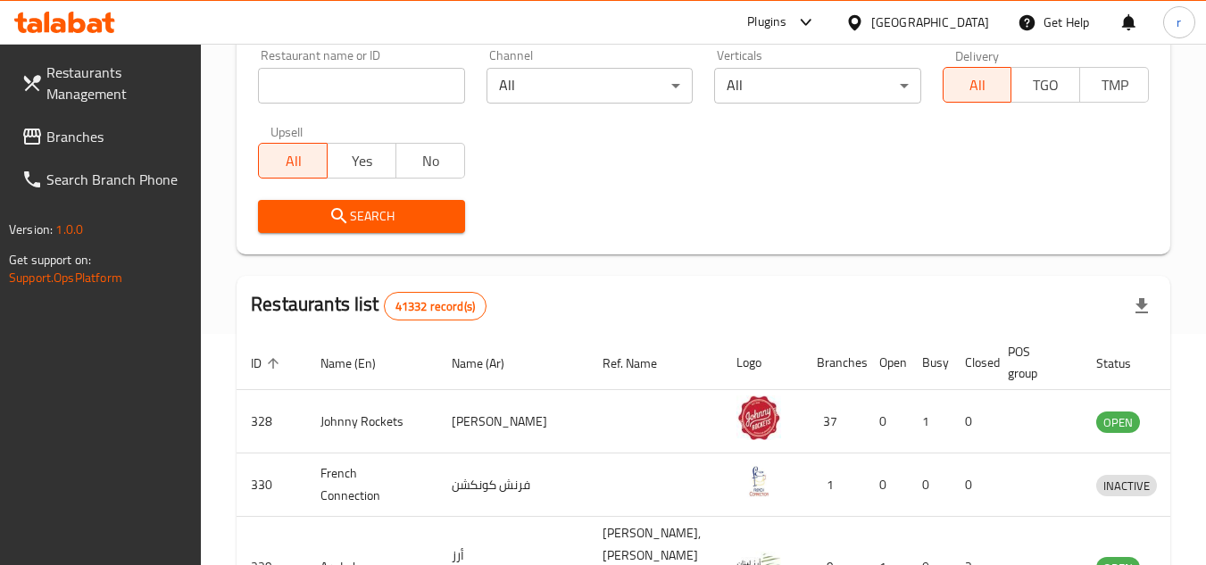
click at [75, 131] on span "Branches" at bounding box center [116, 136] width 141 height 21
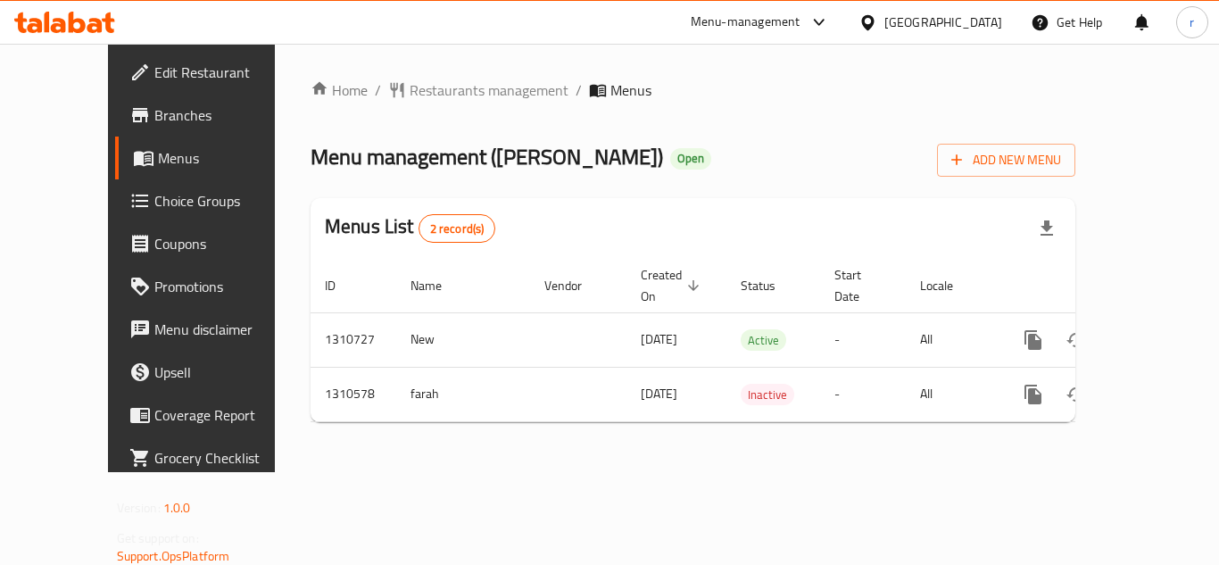
click at [428, 90] on span "Restaurants management" at bounding box center [489, 89] width 159 height 21
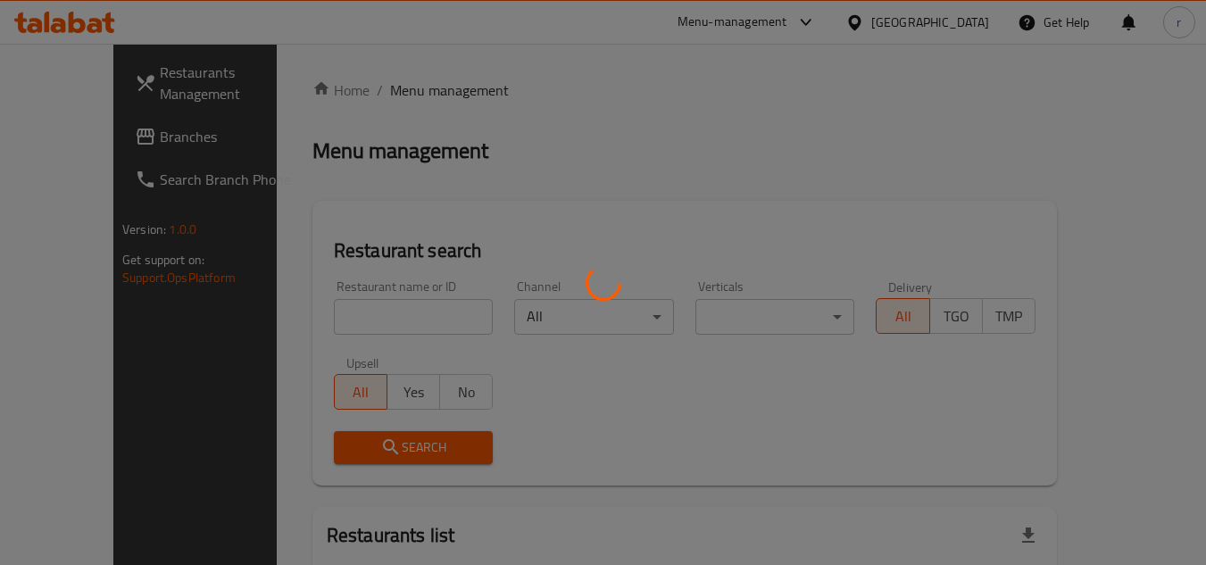
click at [340, 306] on div at bounding box center [603, 282] width 1206 height 565
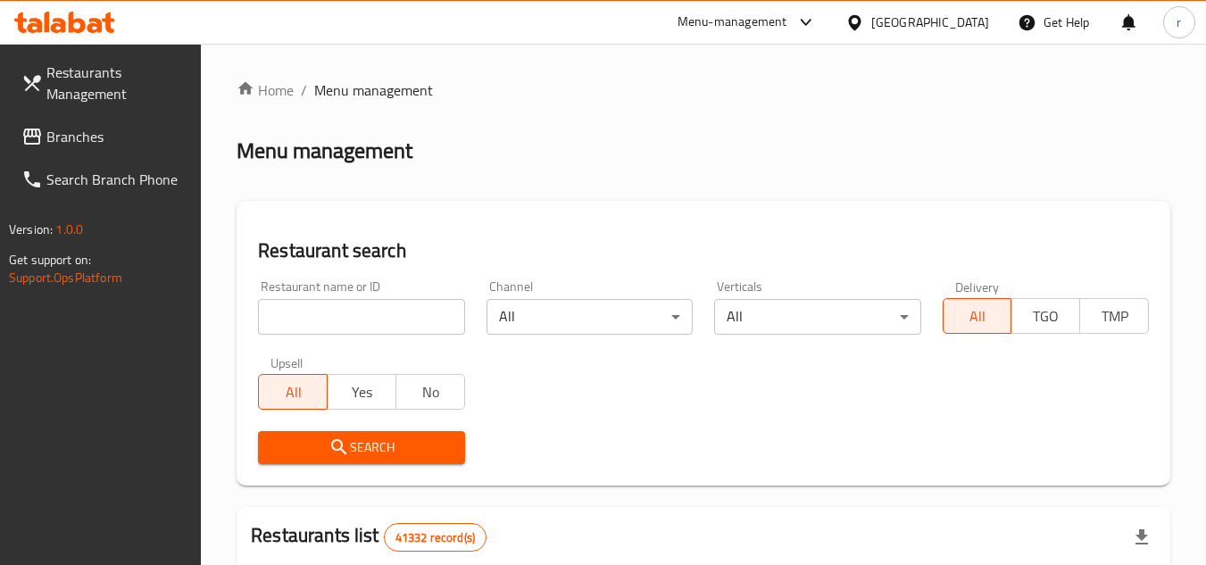
click at [337, 317] on input "search" at bounding box center [361, 317] width 206 height 36
paste input "705490"
type input "705490"
click at [348, 440] on icon "submit" at bounding box center [339, 447] width 21 height 21
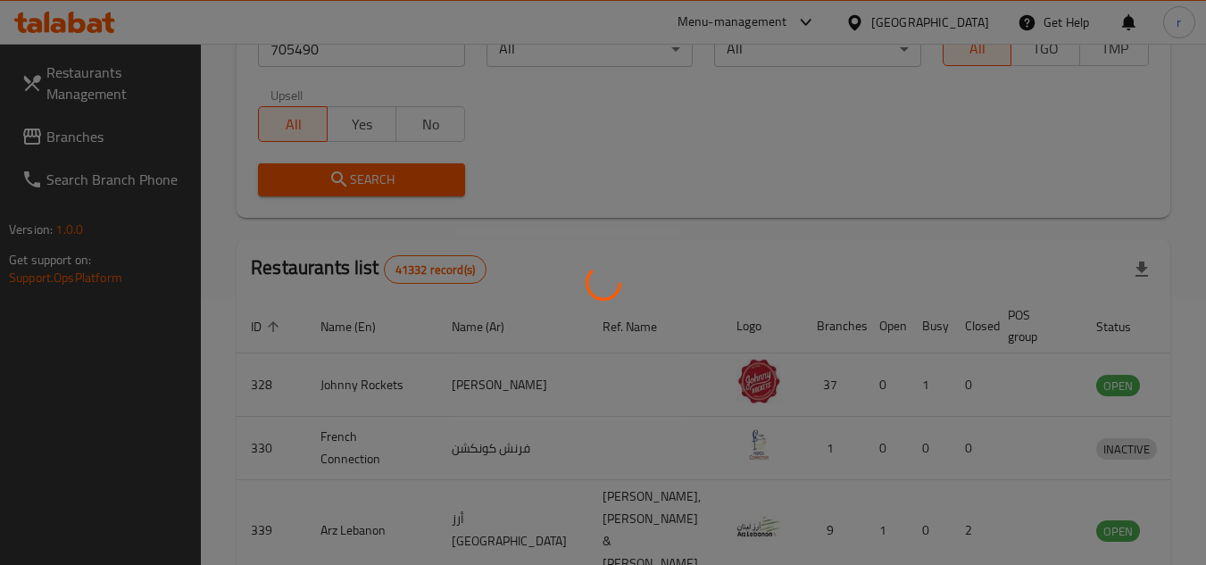
scroll to position [216, 0]
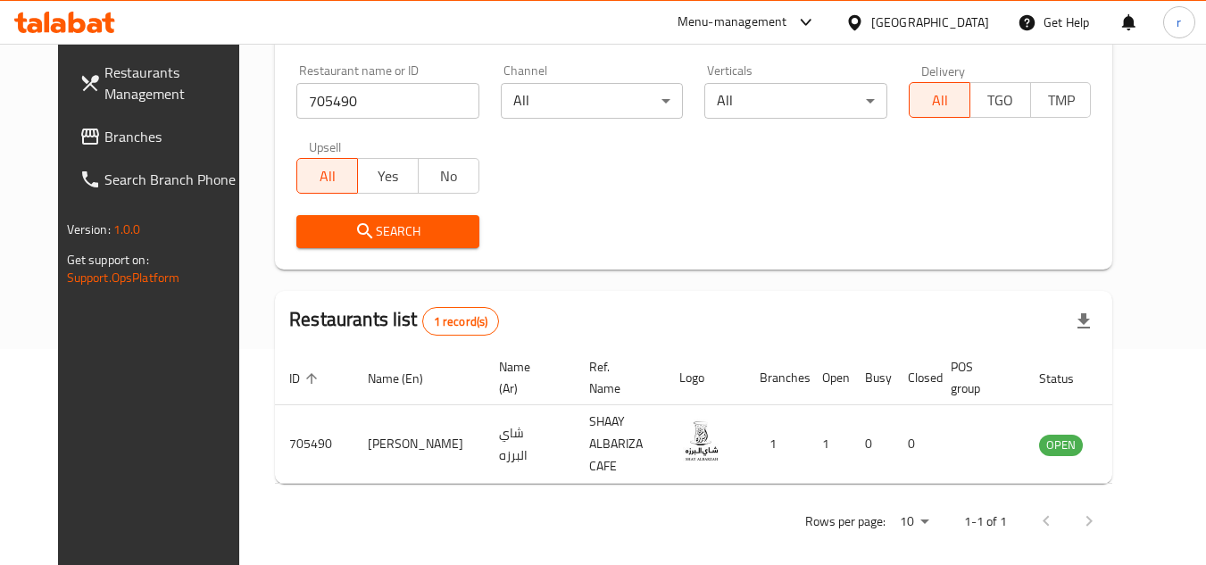
drag, startPoint x: 101, startPoint y: 140, endPoint x: 154, endPoint y: 114, distance: 58.7
click at [104, 140] on span "Branches" at bounding box center [174, 136] width 141 height 21
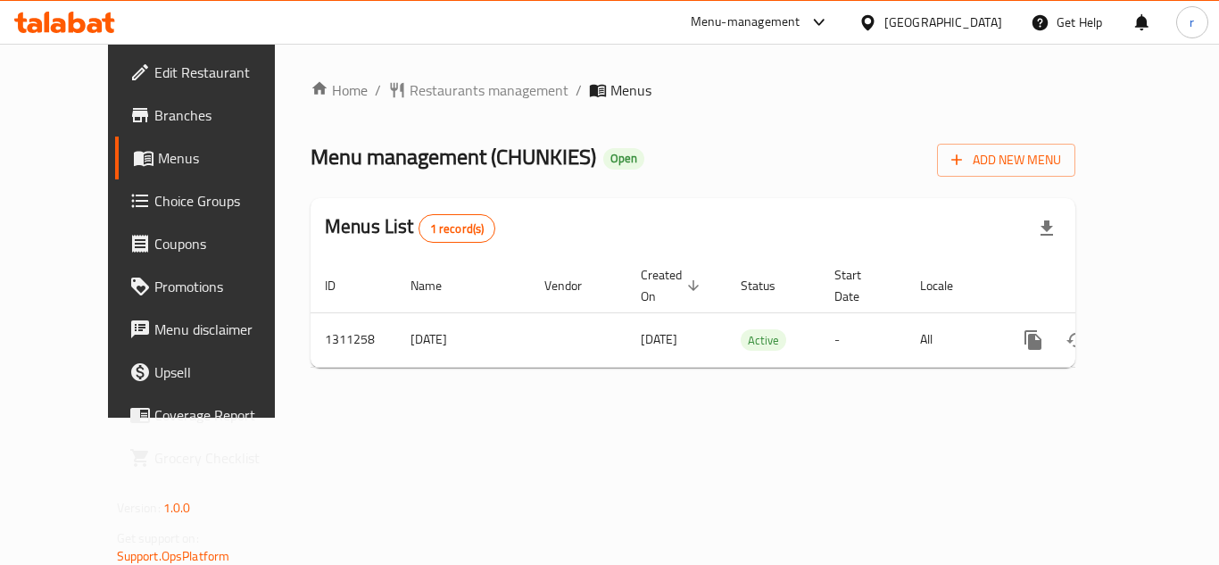
click at [410, 92] on span "Restaurants management" at bounding box center [489, 89] width 159 height 21
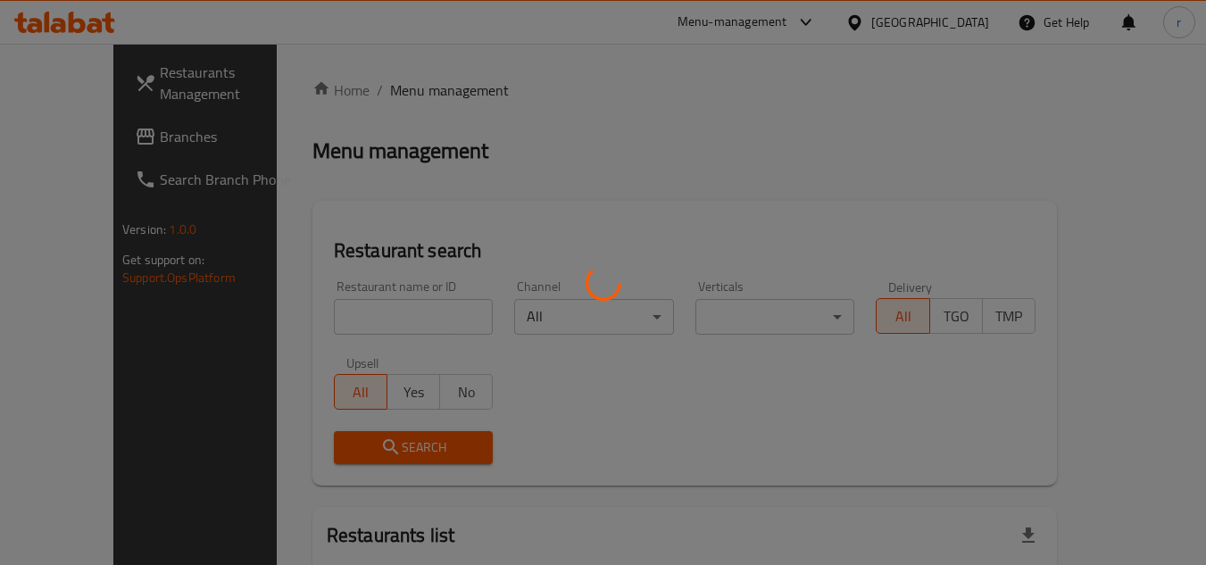
click at [316, 303] on div at bounding box center [603, 282] width 1206 height 565
click at [332, 325] on div at bounding box center [603, 282] width 1206 height 565
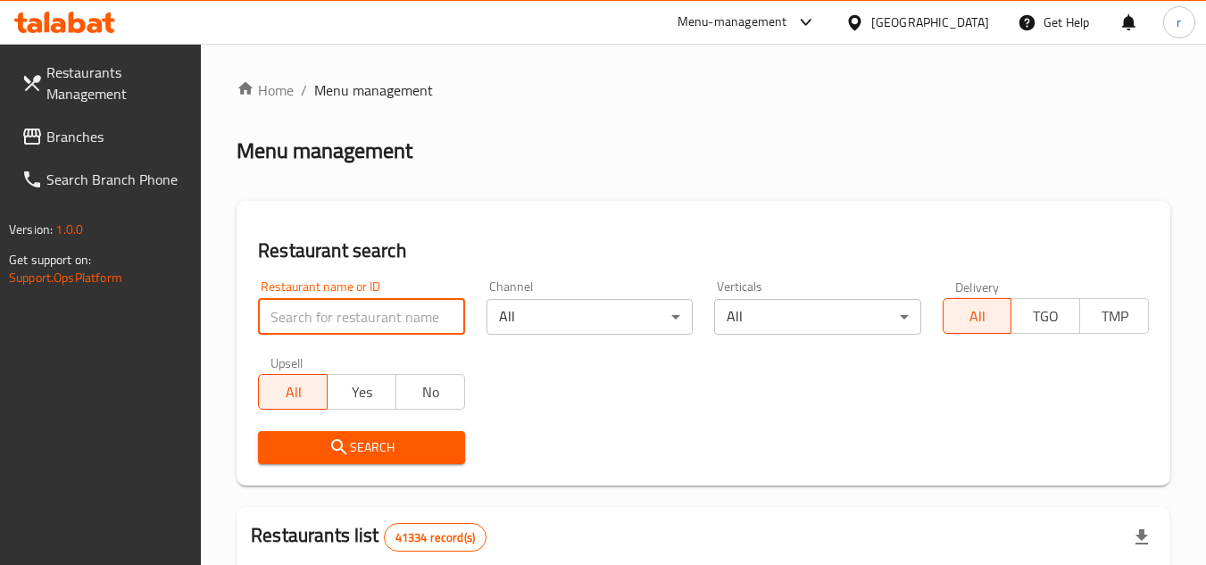
click at [337, 320] on input "search" at bounding box center [361, 317] width 206 height 36
paste input "705586"
type input "705586"
click at [345, 432] on button "Search" at bounding box center [361, 447] width 206 height 33
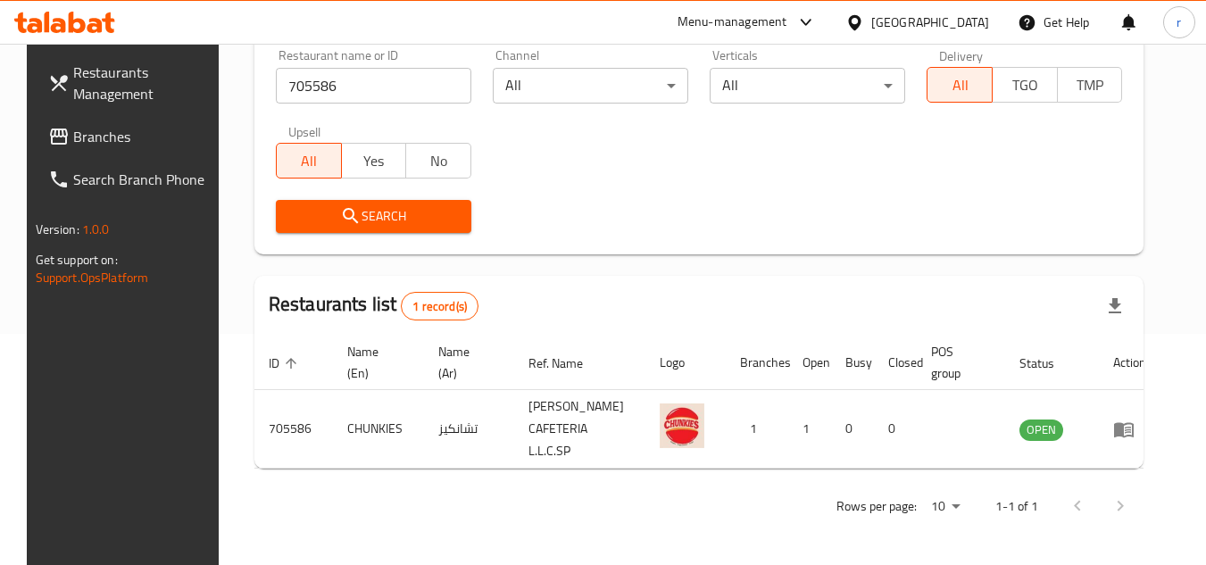
scroll to position [231, 0]
click at [966, 24] on div "[GEOGRAPHIC_DATA]" at bounding box center [930, 22] width 118 height 20
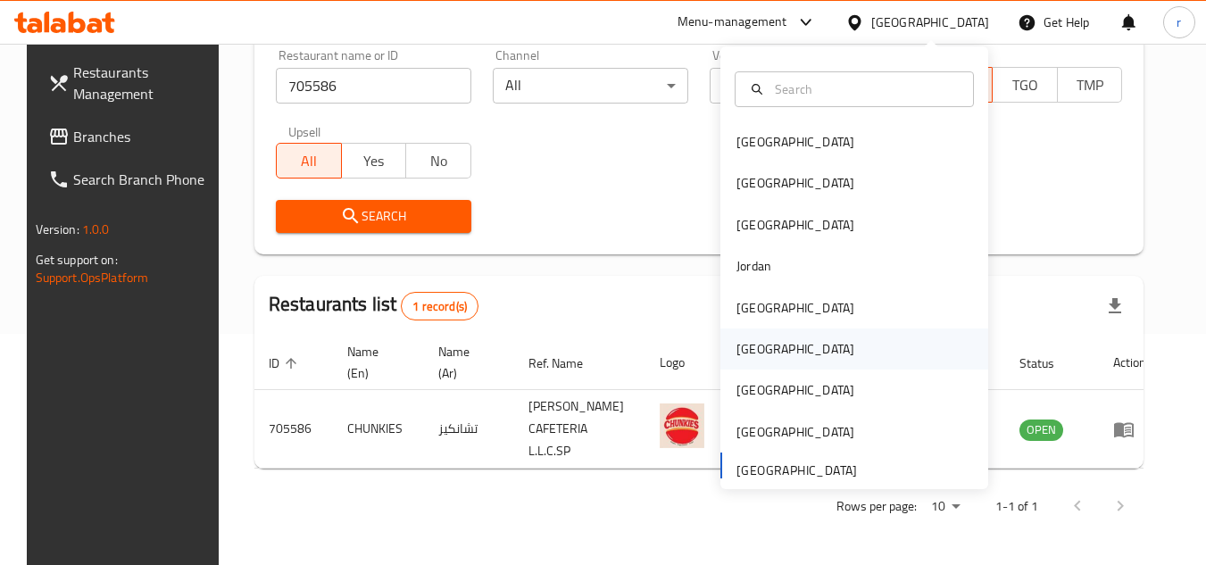
click at [761, 353] on div "[GEOGRAPHIC_DATA]" at bounding box center [795, 349] width 146 height 41
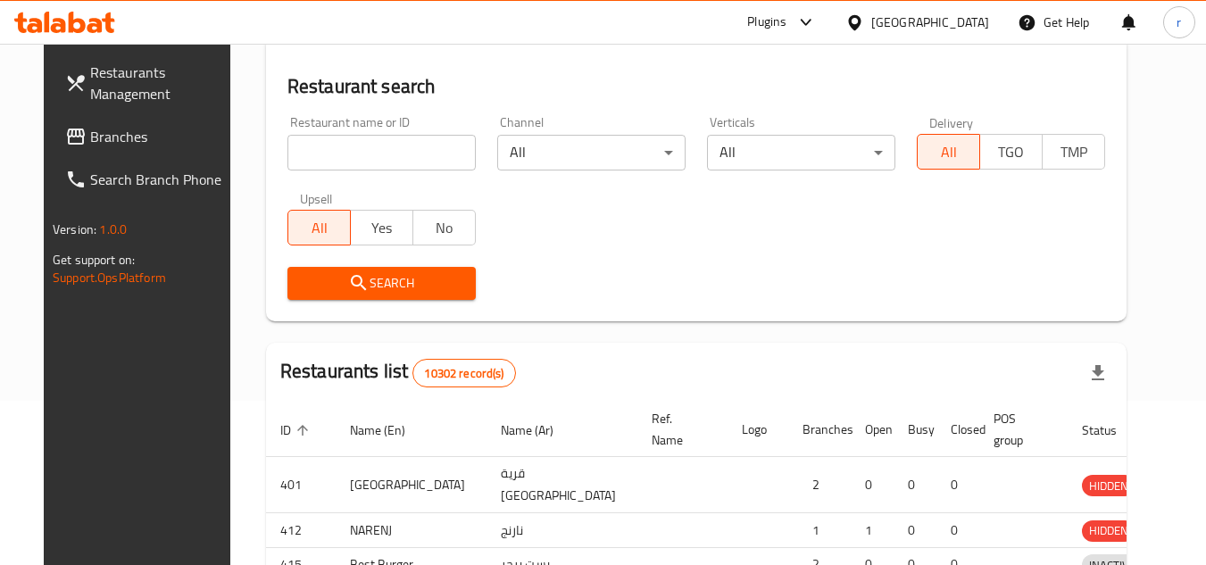
scroll to position [231, 0]
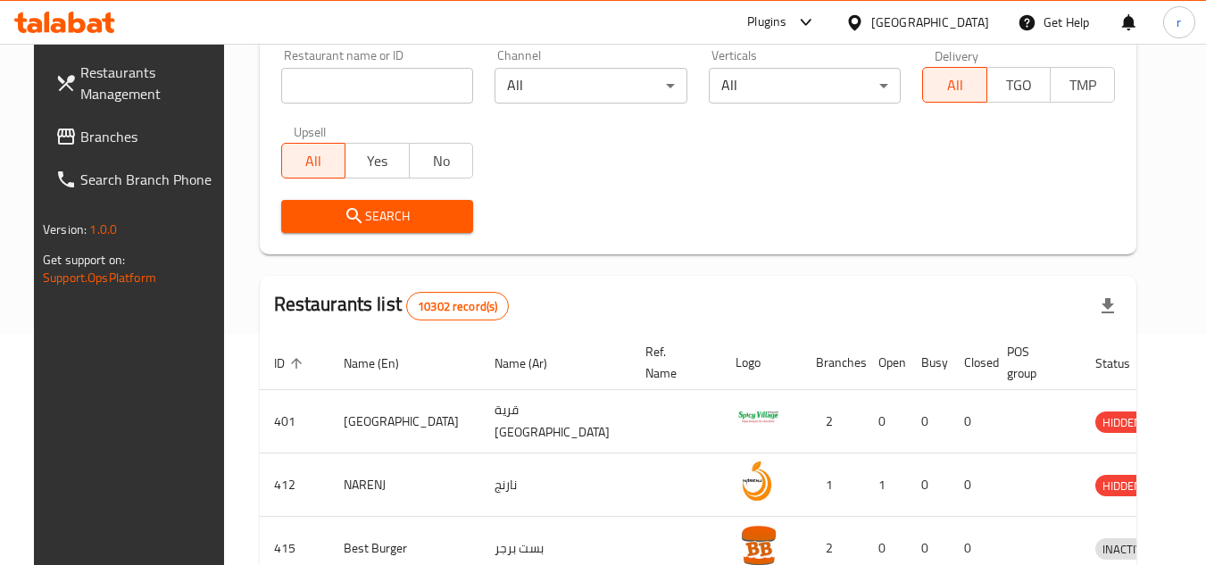
click at [87, 145] on span "Branches" at bounding box center [150, 136] width 141 height 21
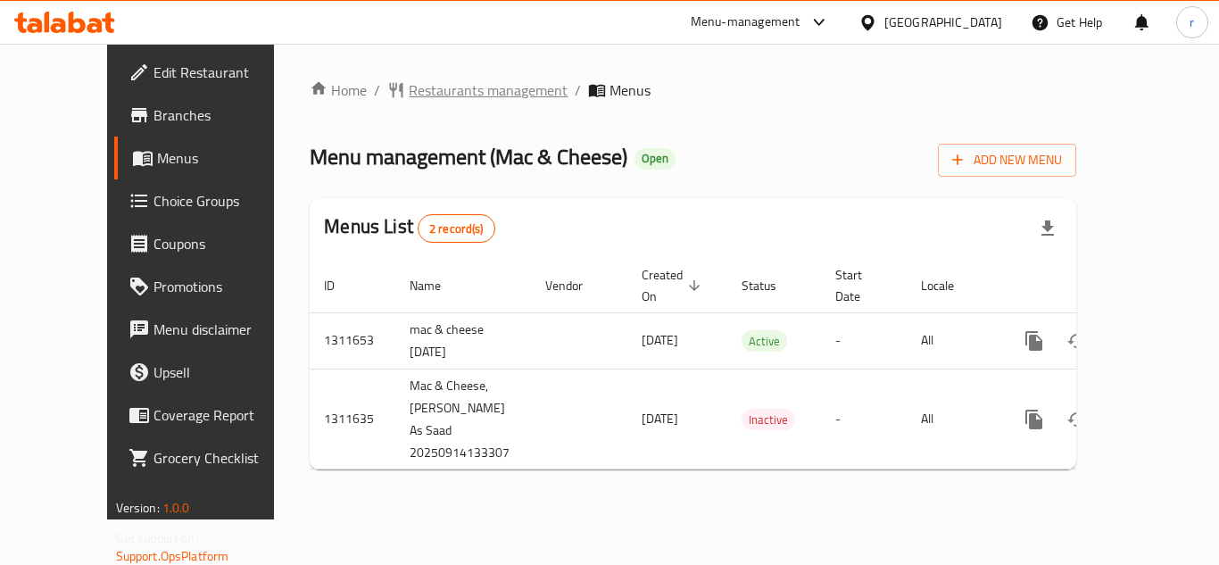
click at [415, 97] on span "Restaurants management" at bounding box center [488, 89] width 159 height 21
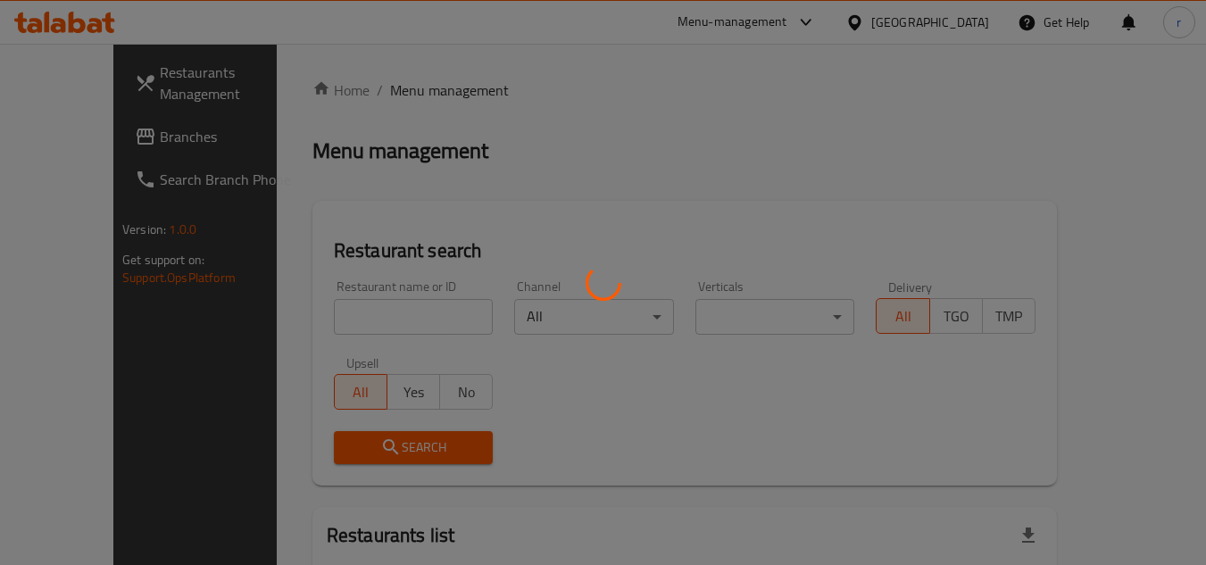
click at [365, 312] on div at bounding box center [603, 282] width 1206 height 565
click at [361, 316] on div at bounding box center [603, 282] width 1206 height 565
click at [346, 319] on div at bounding box center [603, 282] width 1206 height 565
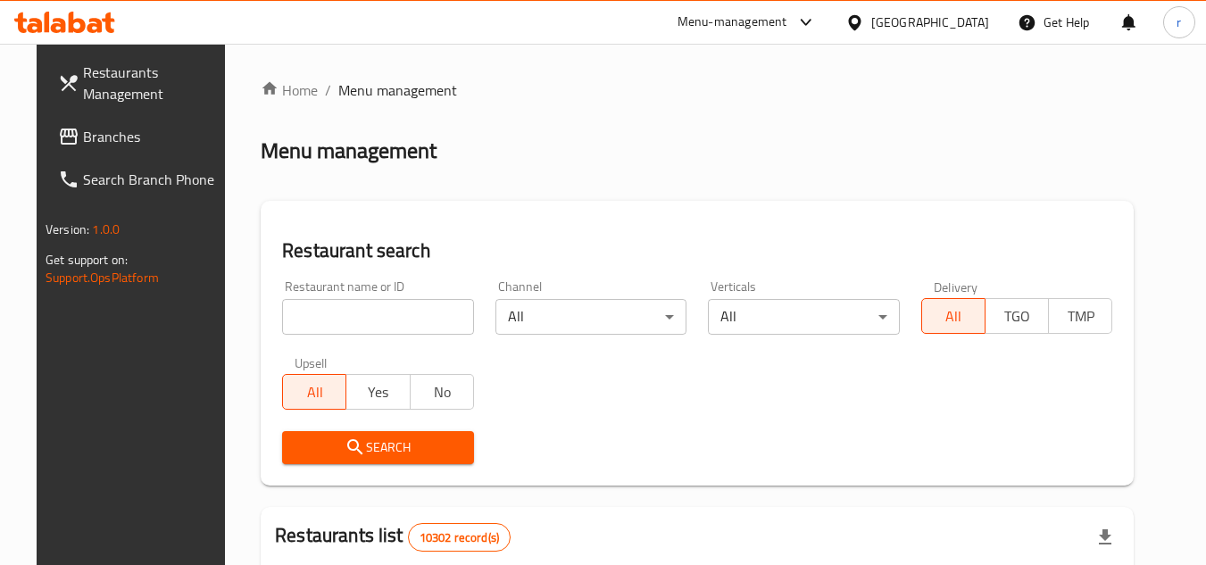
click at [346, 319] on input "search" at bounding box center [378, 317] width 192 height 36
paste input "705868"
type input "705868"
click at [358, 435] on button "Search" at bounding box center [378, 447] width 192 height 33
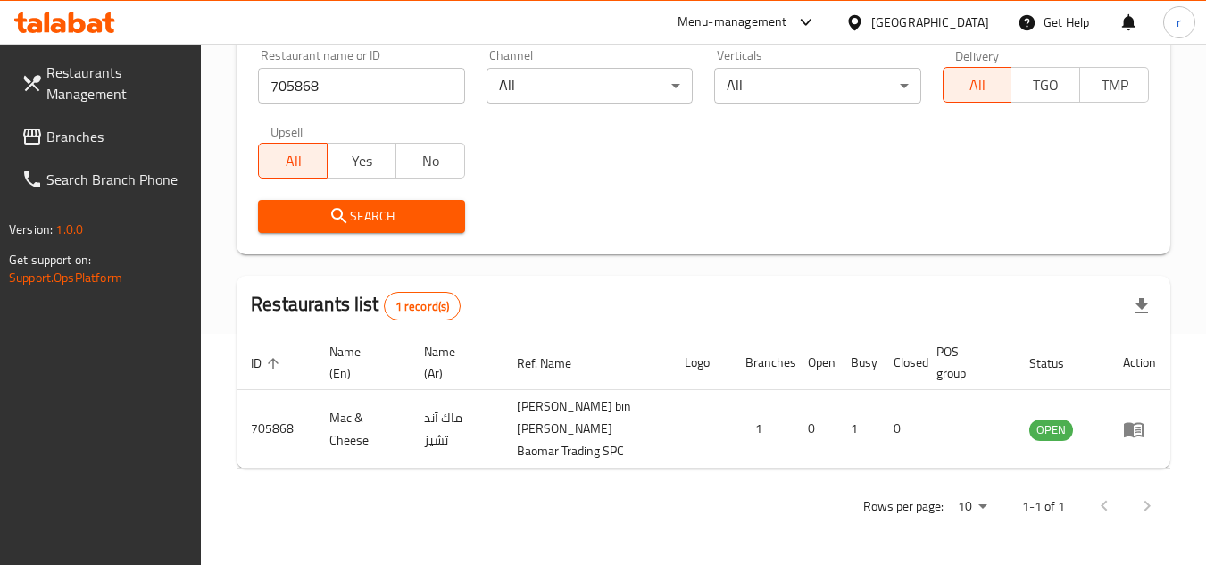
scroll to position [231, 0]
drag, startPoint x: 943, startPoint y: 25, endPoint x: 943, endPoint y: 38, distance: 13.4
click at [861, 25] on icon at bounding box center [854, 21] width 12 height 15
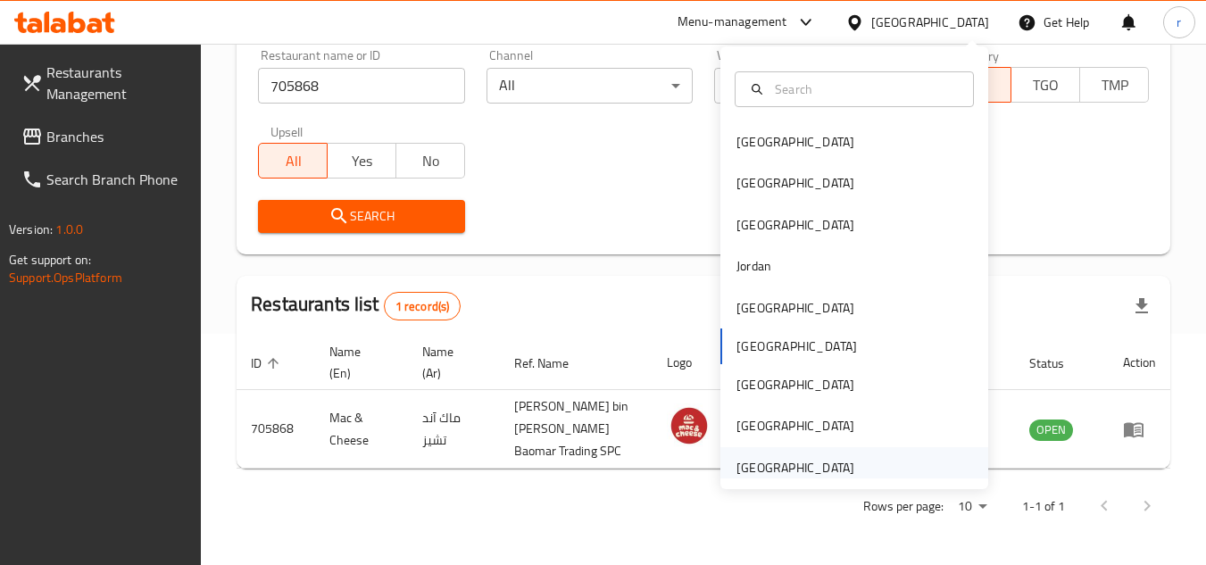
click at [822, 465] on div "[GEOGRAPHIC_DATA]" at bounding box center [795, 468] width 118 height 20
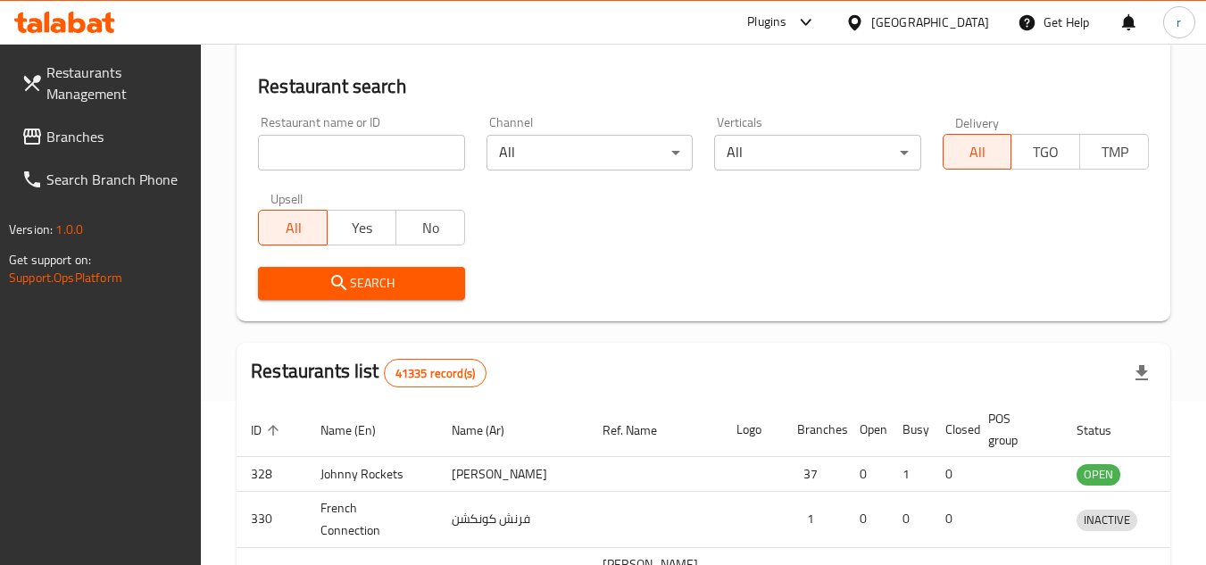
scroll to position [231, 0]
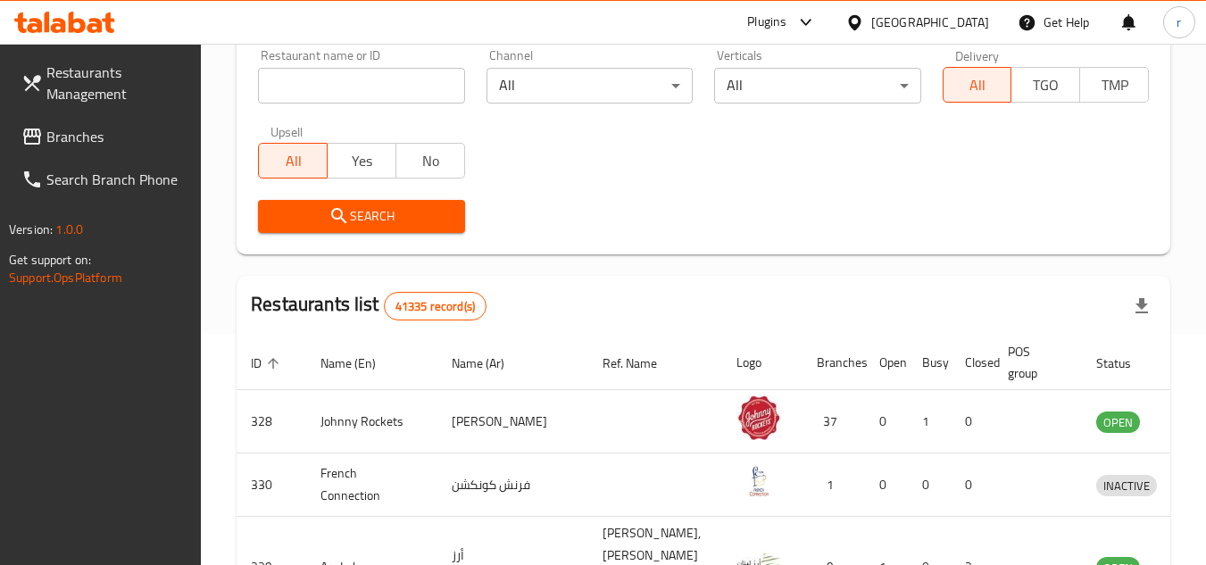
click at [38, 128] on icon at bounding box center [31, 136] width 21 height 21
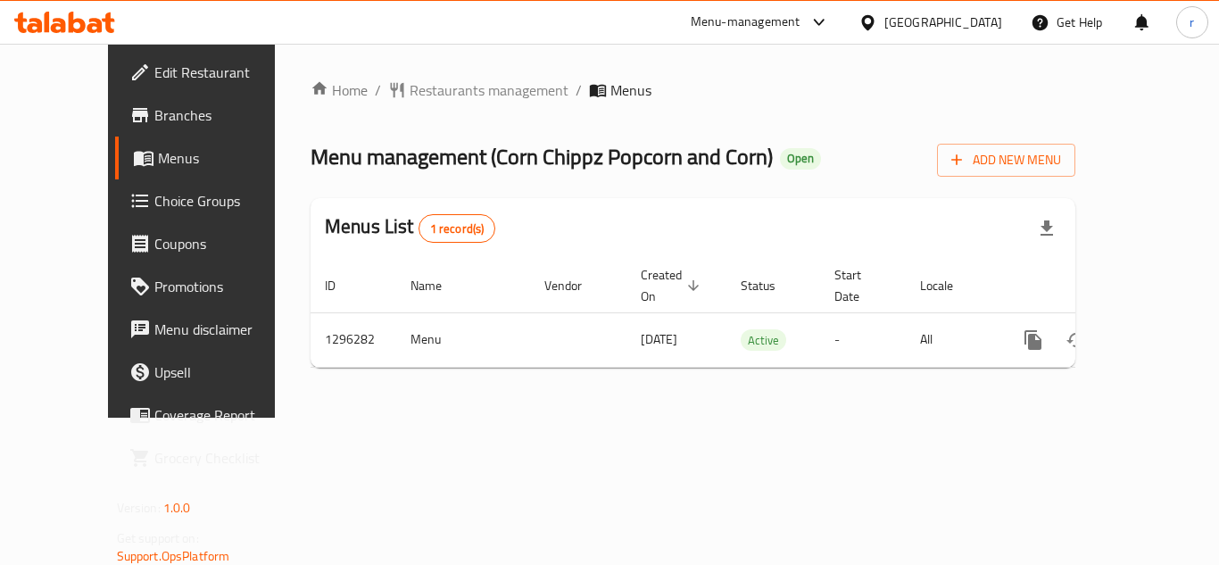
click at [410, 88] on span "Restaurants management" at bounding box center [489, 89] width 159 height 21
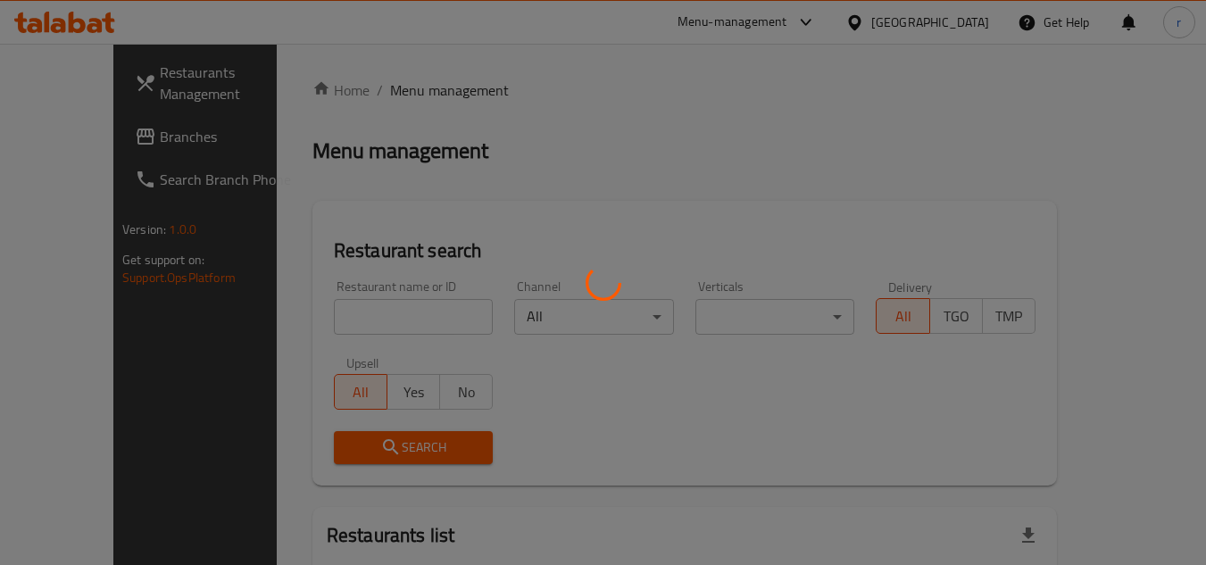
click at [345, 316] on div at bounding box center [603, 282] width 1206 height 565
click at [349, 313] on div at bounding box center [603, 282] width 1206 height 565
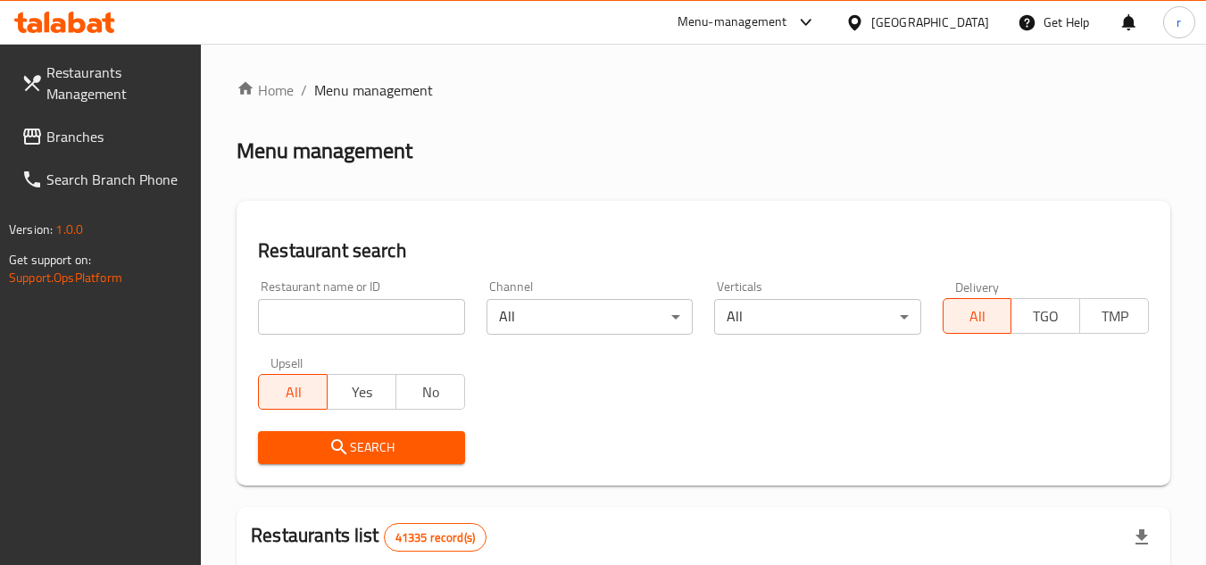
click at [349, 313] on input "search" at bounding box center [361, 317] width 206 height 36
paste input "699973"
type input "699973"
click at [356, 444] on span "Search" at bounding box center [361, 448] width 178 height 22
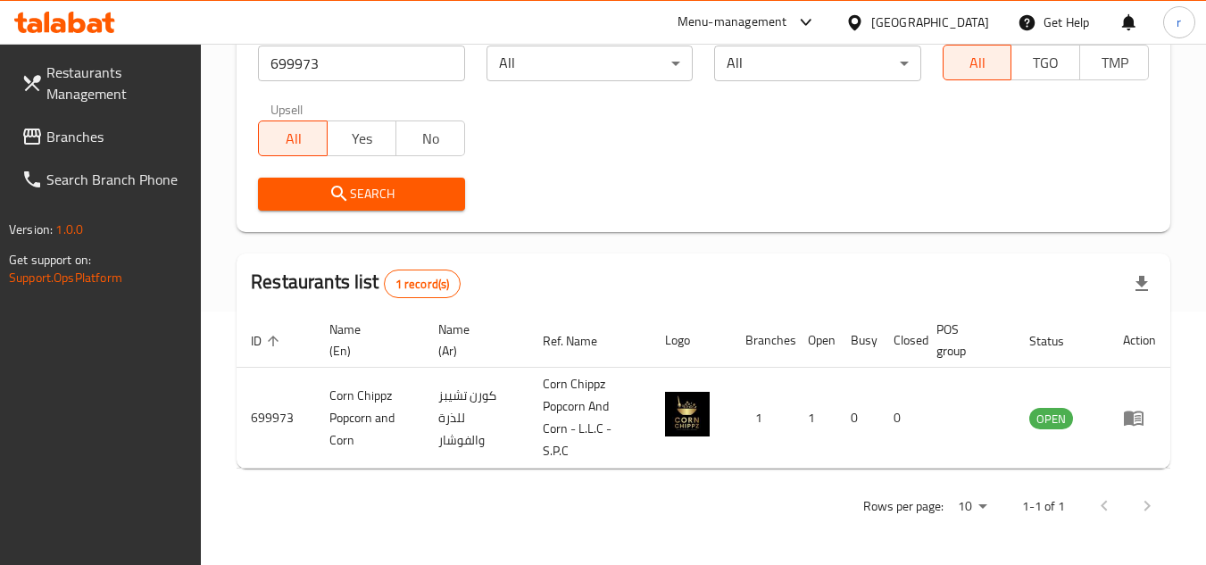
scroll to position [254, 0]
click at [89, 143] on span "Branches" at bounding box center [116, 136] width 141 height 21
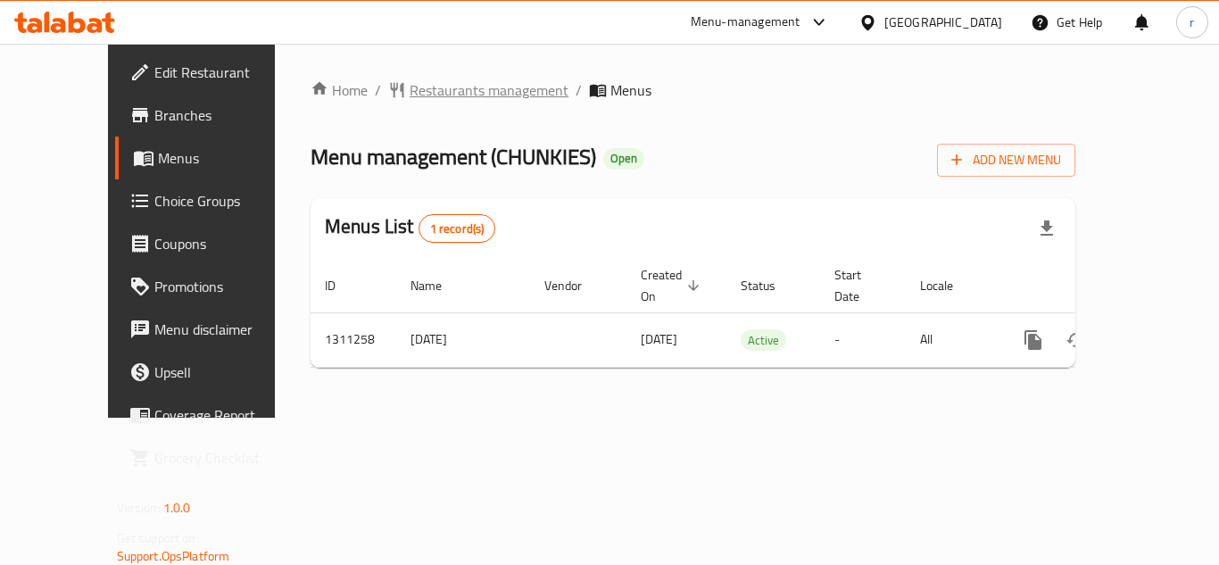
click at [423, 80] on span "Restaurants management" at bounding box center [489, 89] width 159 height 21
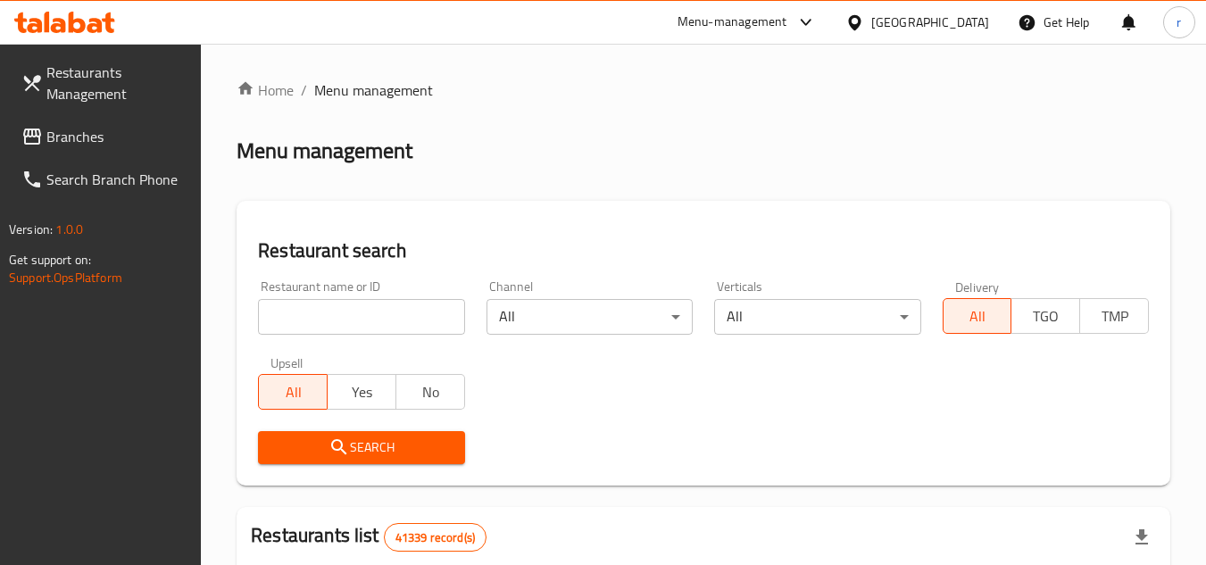
click at [355, 320] on input "search" at bounding box center [361, 317] width 206 height 36
paste input "705586"
type input "705586"
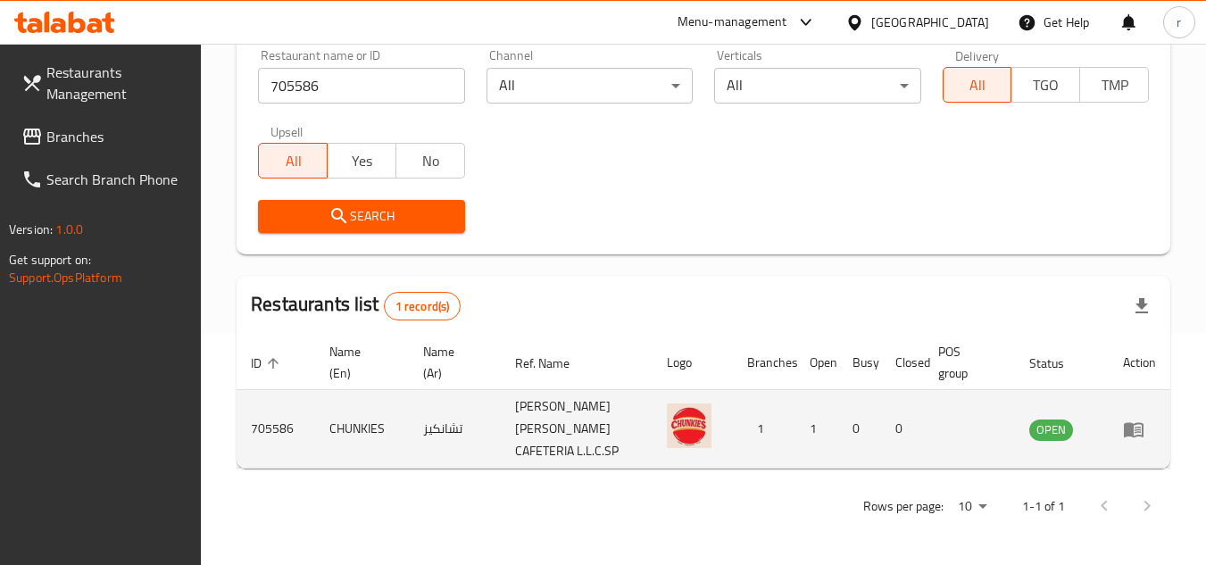
scroll to position [231, 0]
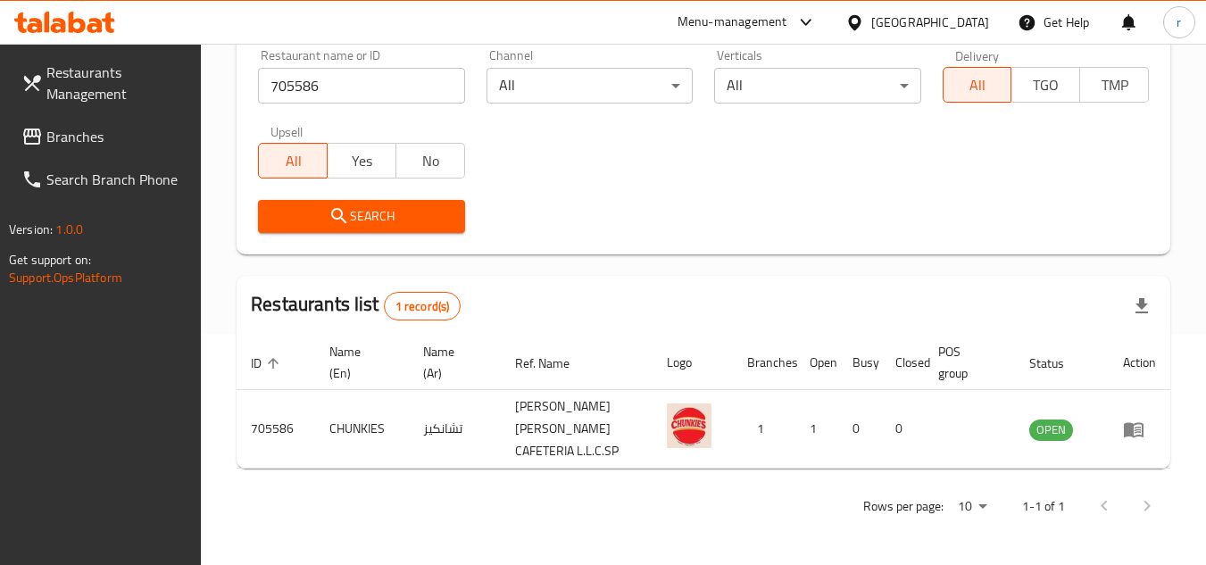
click at [902, 17] on div "[GEOGRAPHIC_DATA]" at bounding box center [930, 22] width 118 height 20
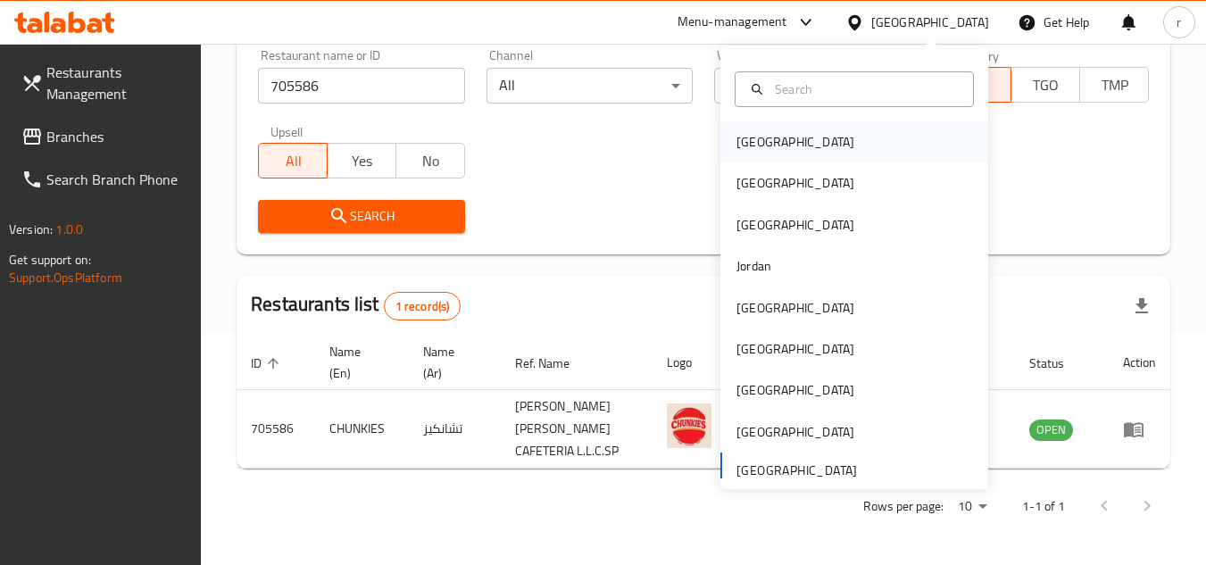
click at [742, 129] on div "[GEOGRAPHIC_DATA]" at bounding box center [795, 141] width 146 height 41
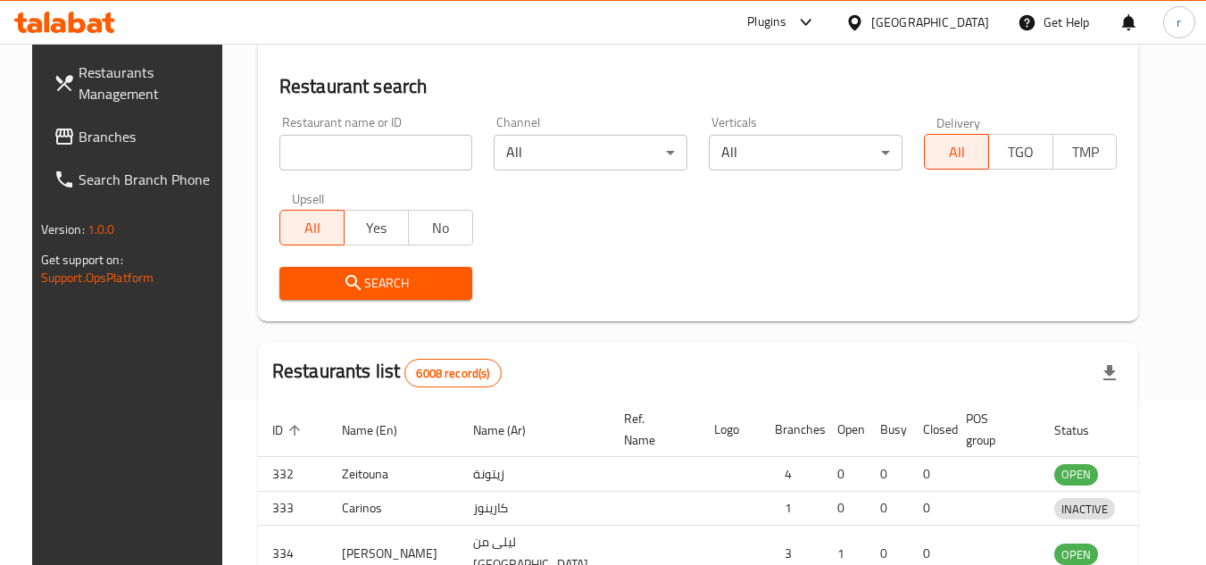
scroll to position [231, 0]
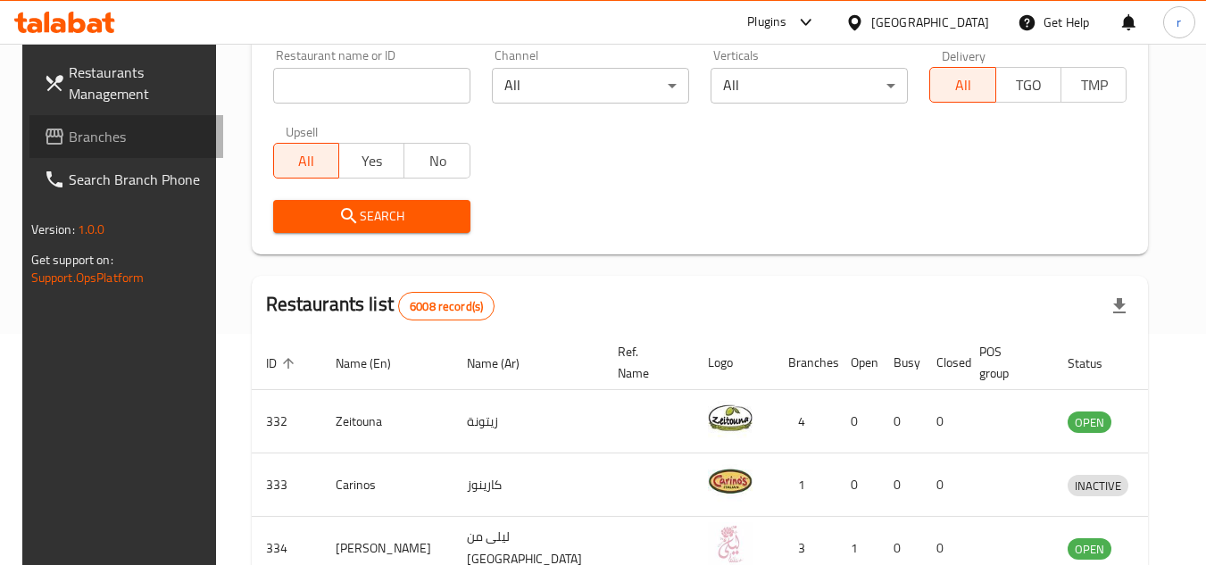
click at [85, 144] on span "Branches" at bounding box center [139, 136] width 141 height 21
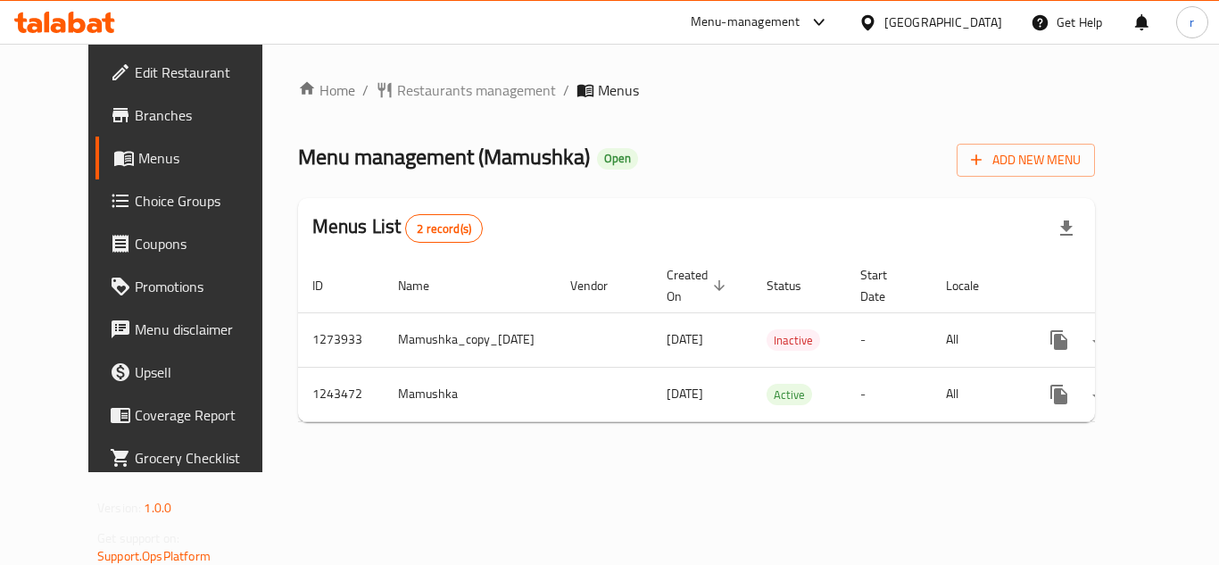
click at [401, 93] on span "Restaurants management" at bounding box center [476, 89] width 159 height 21
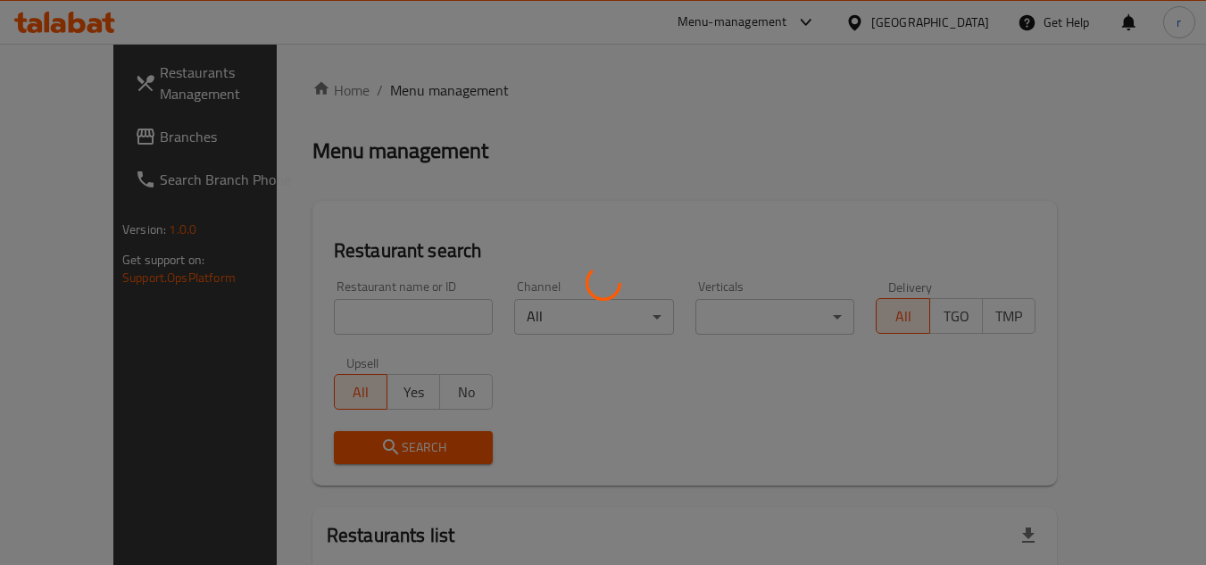
click at [329, 314] on div at bounding box center [603, 282] width 1206 height 565
click at [331, 312] on div at bounding box center [603, 282] width 1206 height 565
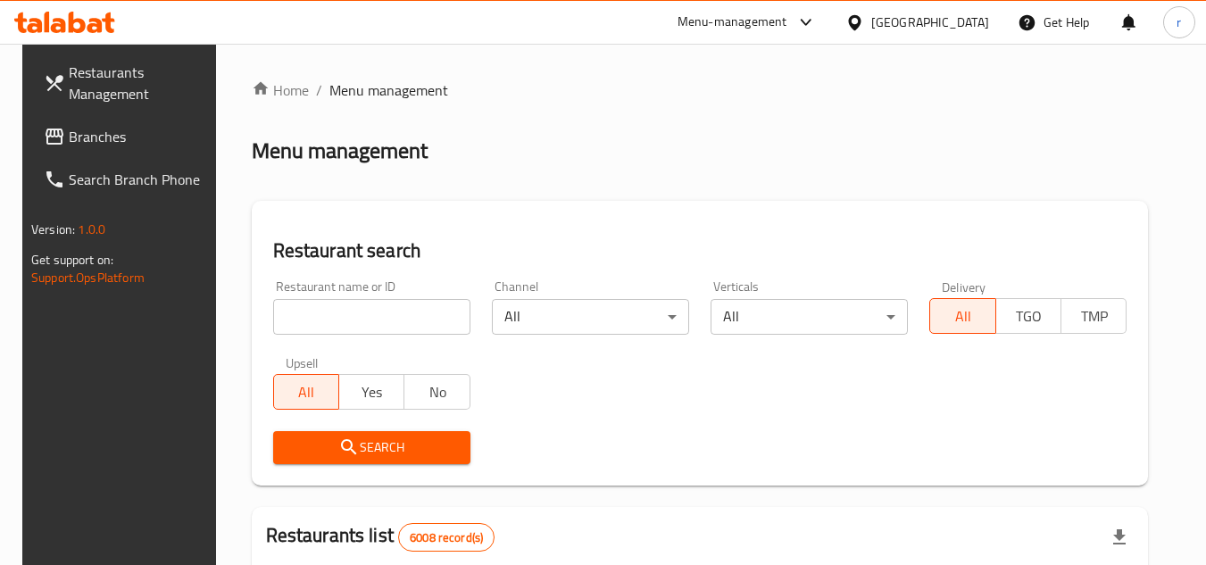
click at [331, 312] on input "search" at bounding box center [371, 317] width 197 height 36
paste input "681666"
type input "681666"
click at [366, 441] on span "Search" at bounding box center [371, 448] width 169 height 22
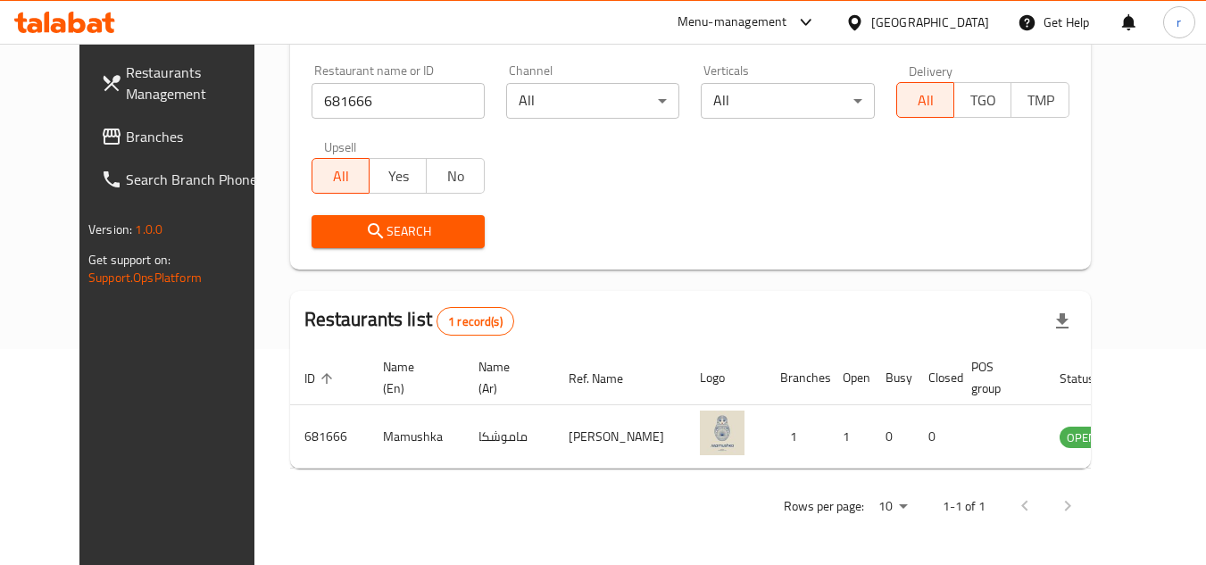
scroll to position [216, 0]
click at [871, 21] on div at bounding box center [858, 22] width 26 height 20
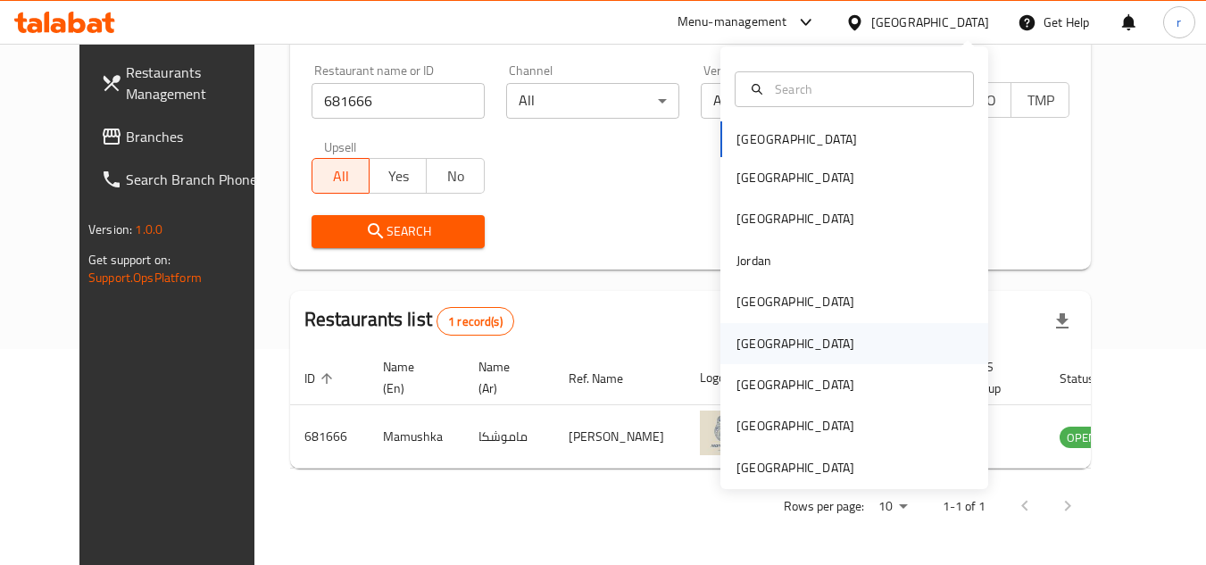
click at [765, 350] on div "[GEOGRAPHIC_DATA]" at bounding box center [795, 343] width 146 height 41
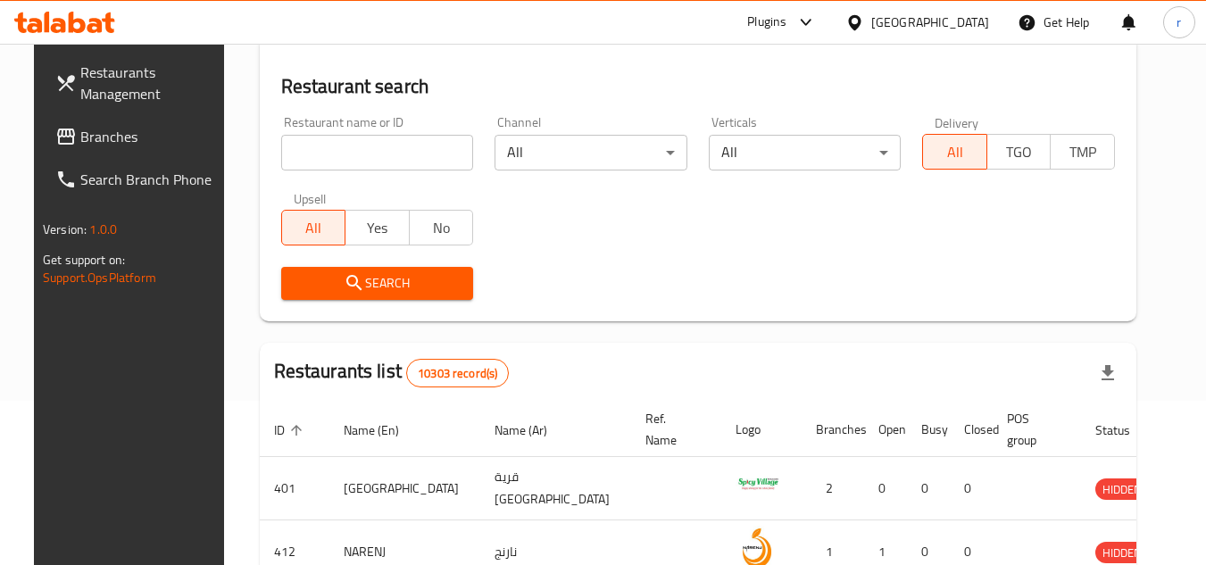
scroll to position [216, 0]
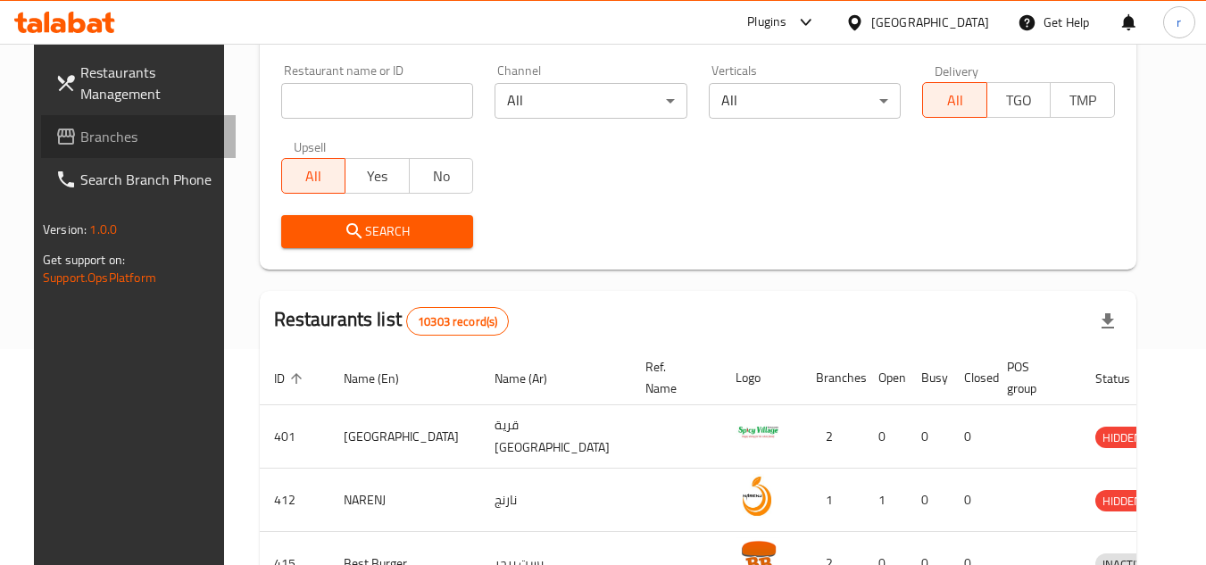
click at [83, 126] on span "Branches" at bounding box center [150, 136] width 141 height 21
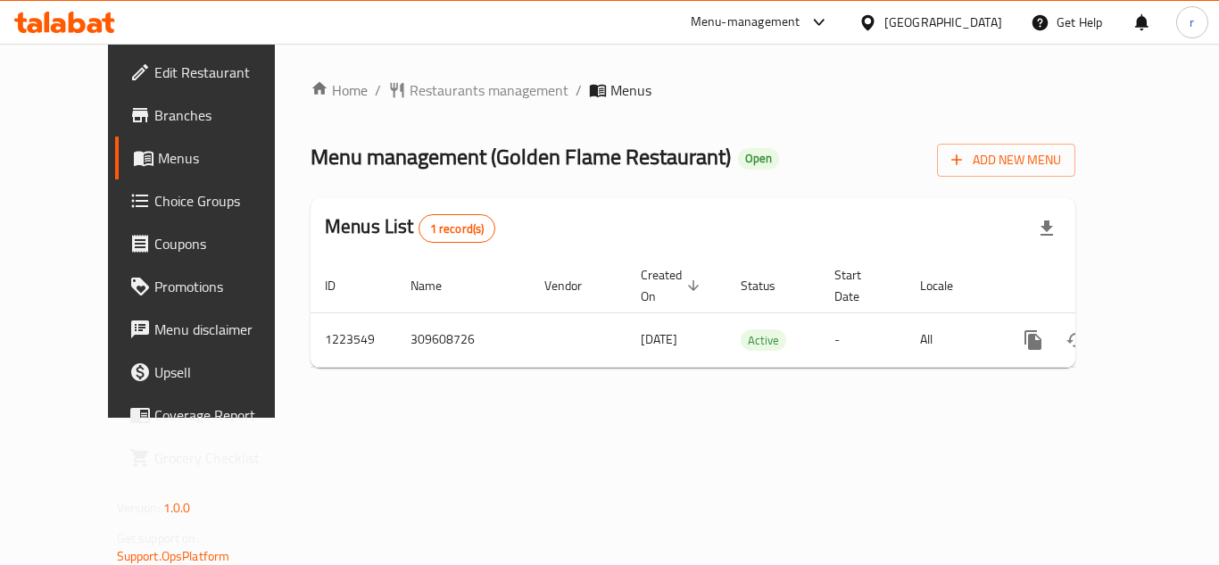
click at [432, 88] on span "Restaurants management" at bounding box center [489, 89] width 159 height 21
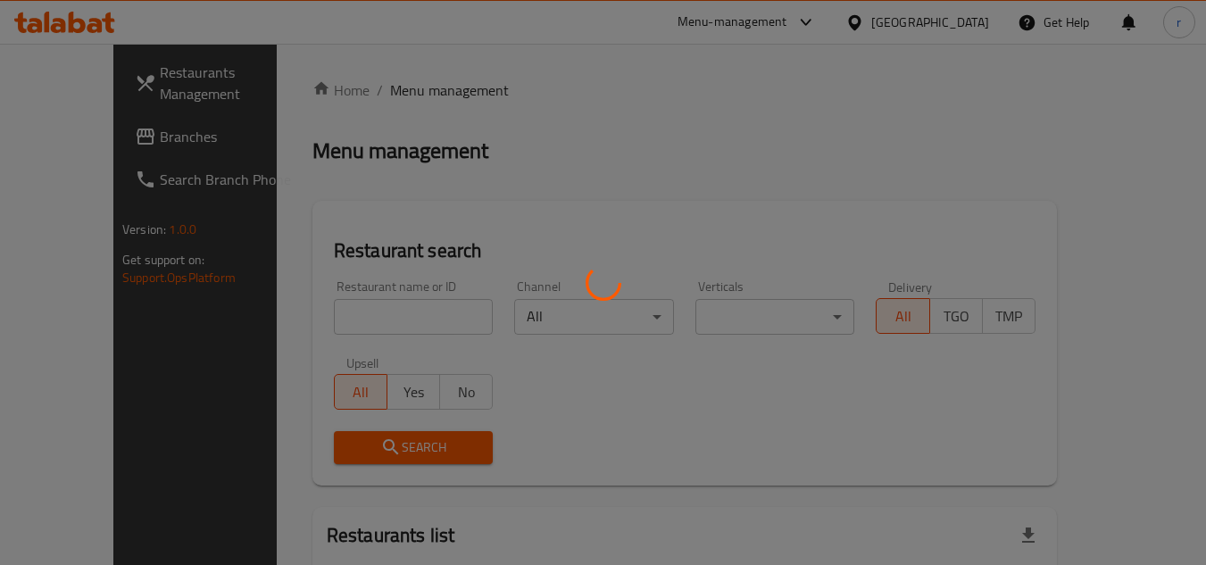
click at [361, 313] on div at bounding box center [603, 282] width 1206 height 565
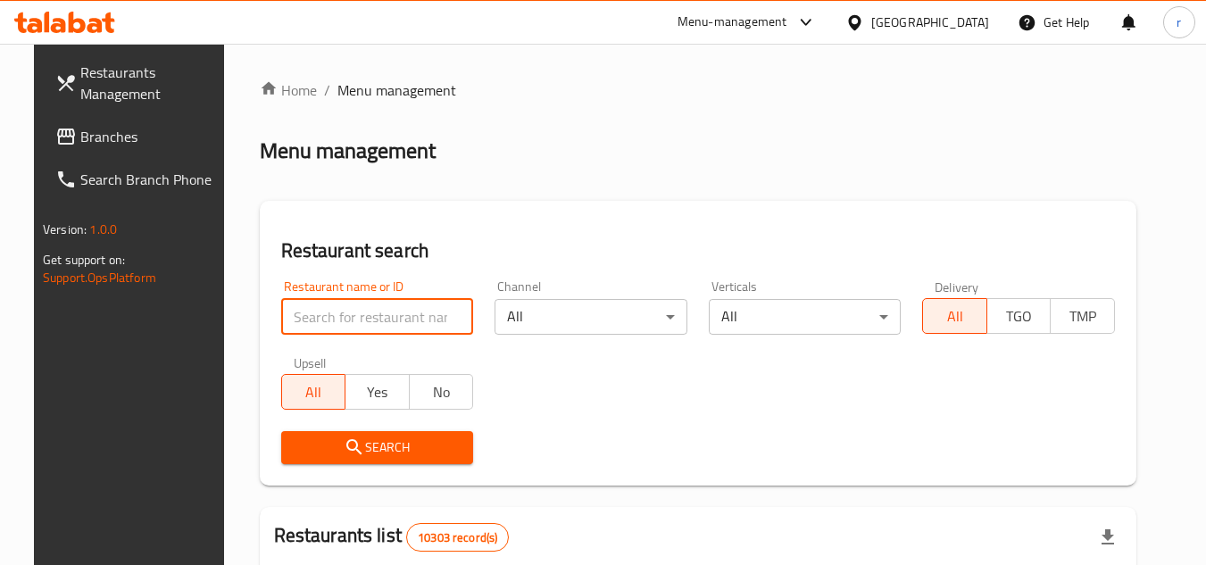
click at [361, 313] on input "search" at bounding box center [377, 317] width 193 height 36
paste input "674475"
type input "674475"
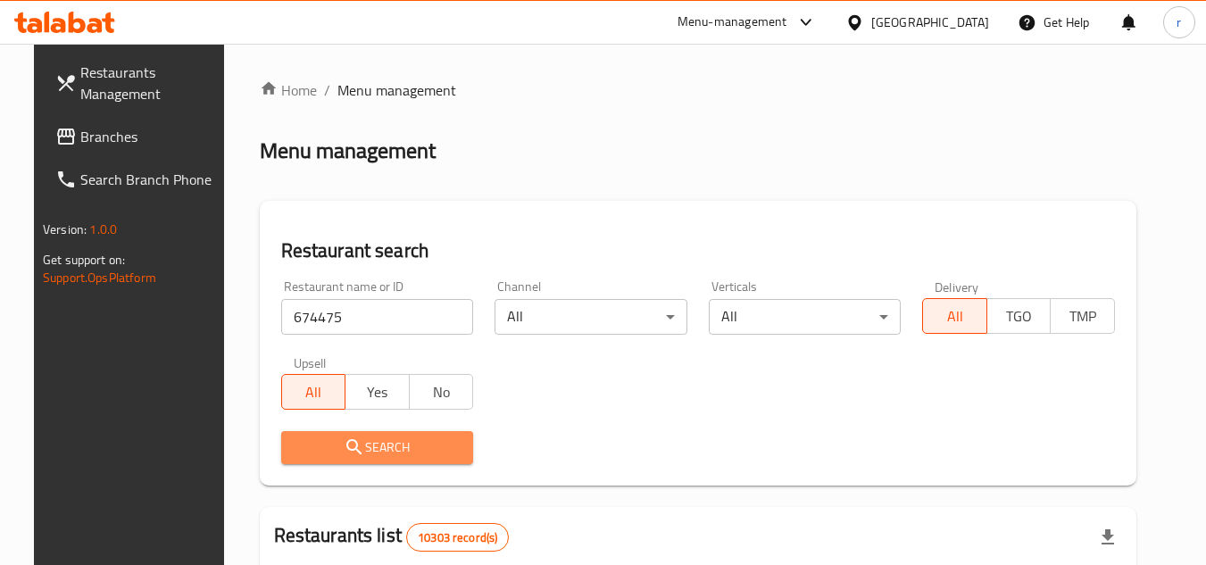
click at [369, 455] on span "Search" at bounding box center [377, 448] width 164 height 22
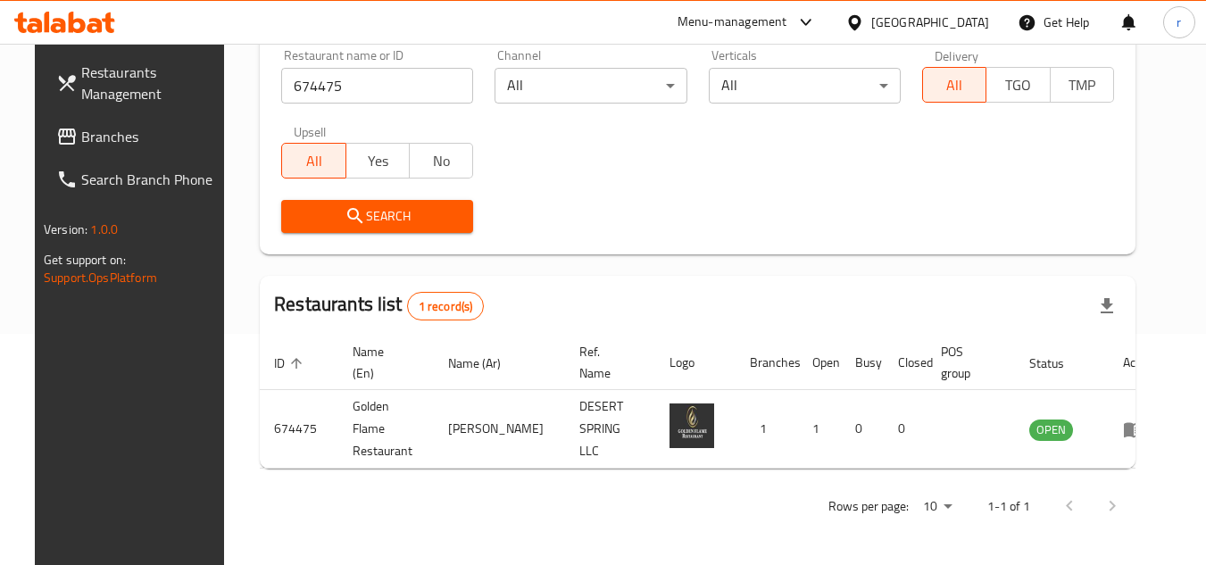
scroll to position [216, 0]
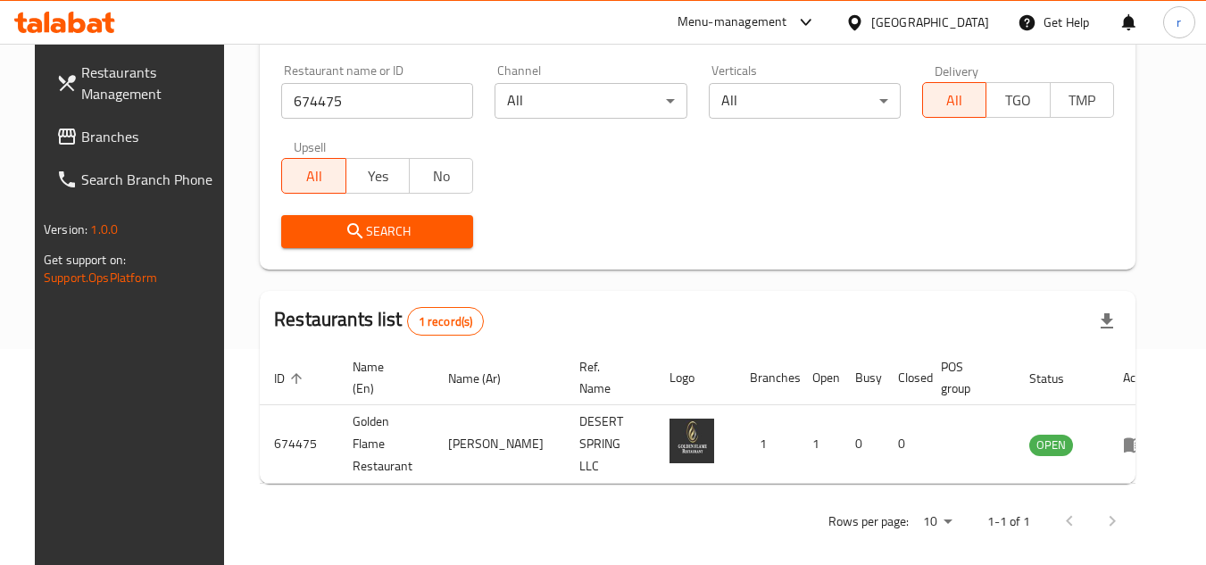
click at [967, 29] on div "[GEOGRAPHIC_DATA]" at bounding box center [930, 22] width 118 height 20
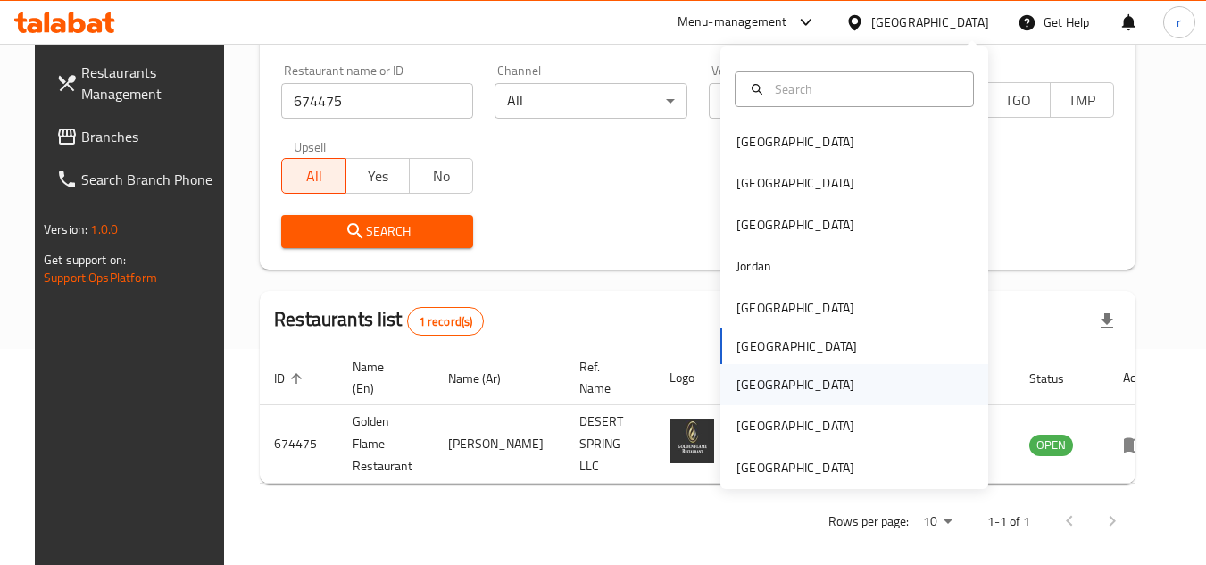
click at [783, 382] on div "[GEOGRAPHIC_DATA]" at bounding box center [854, 384] width 268 height 41
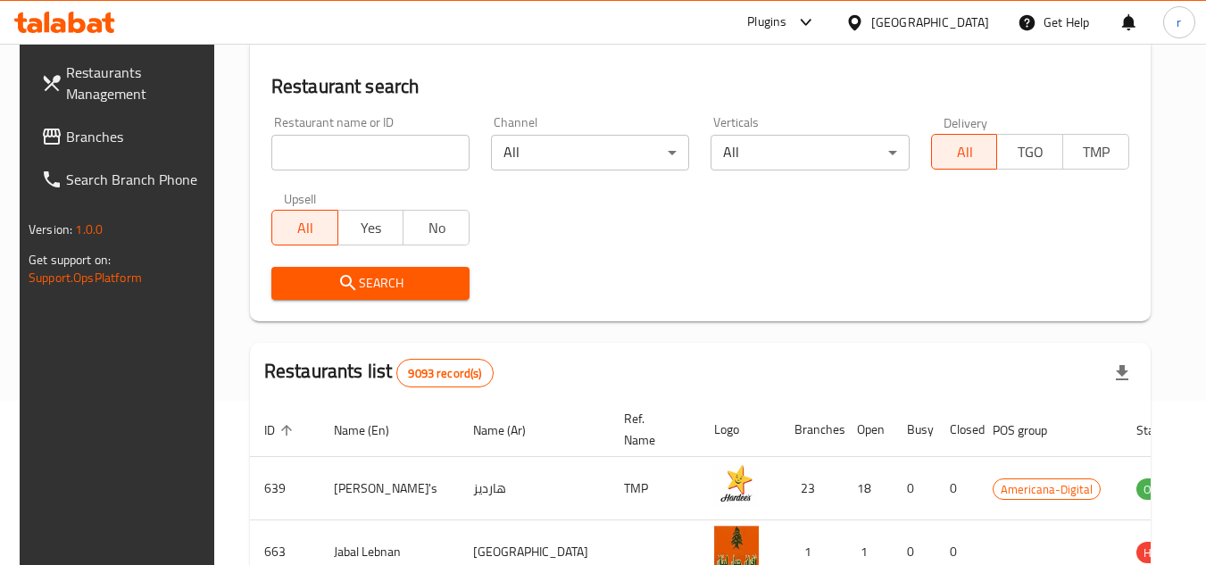
scroll to position [216, 0]
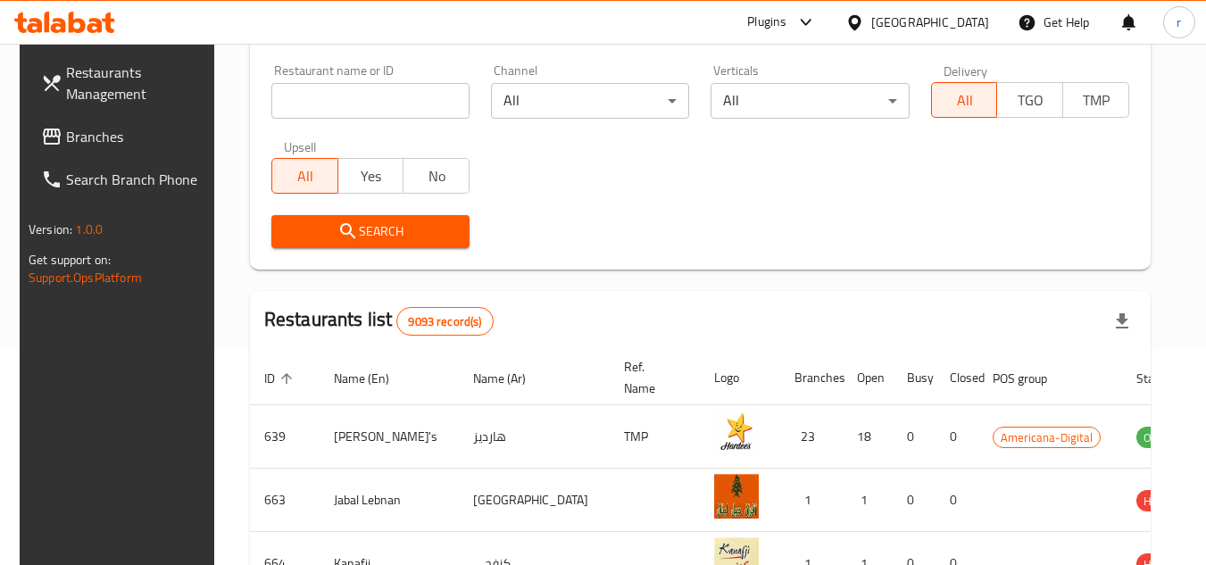
drag, startPoint x: 88, startPoint y: 137, endPoint x: 131, endPoint y: 138, distance: 42.9
click at [88, 137] on span "Branches" at bounding box center [136, 136] width 141 height 21
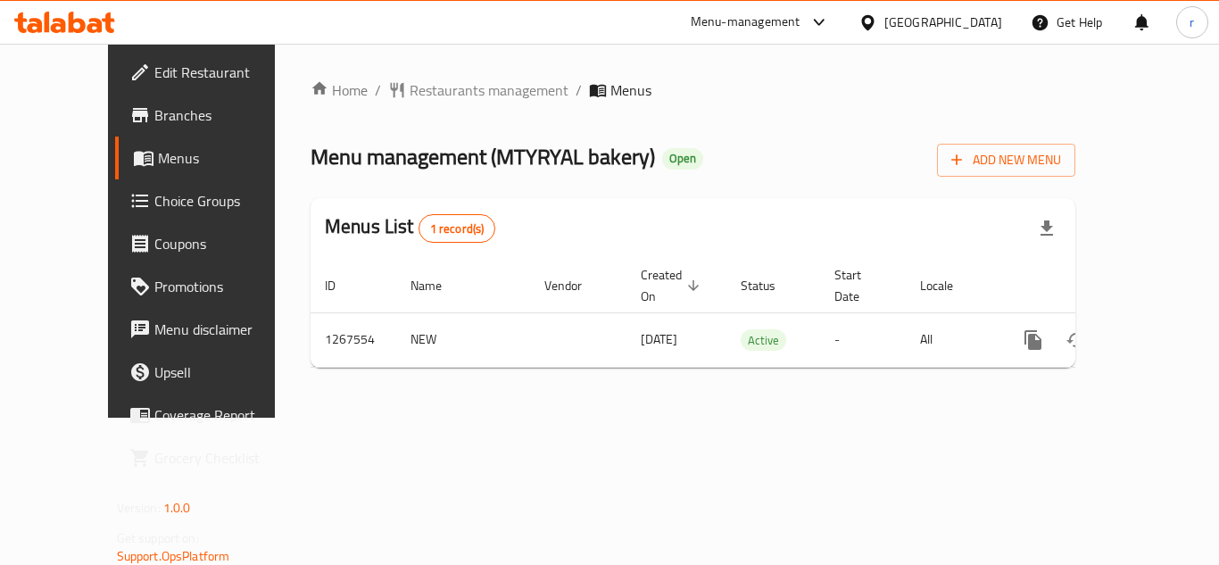
click at [410, 91] on span "Restaurants management" at bounding box center [489, 89] width 159 height 21
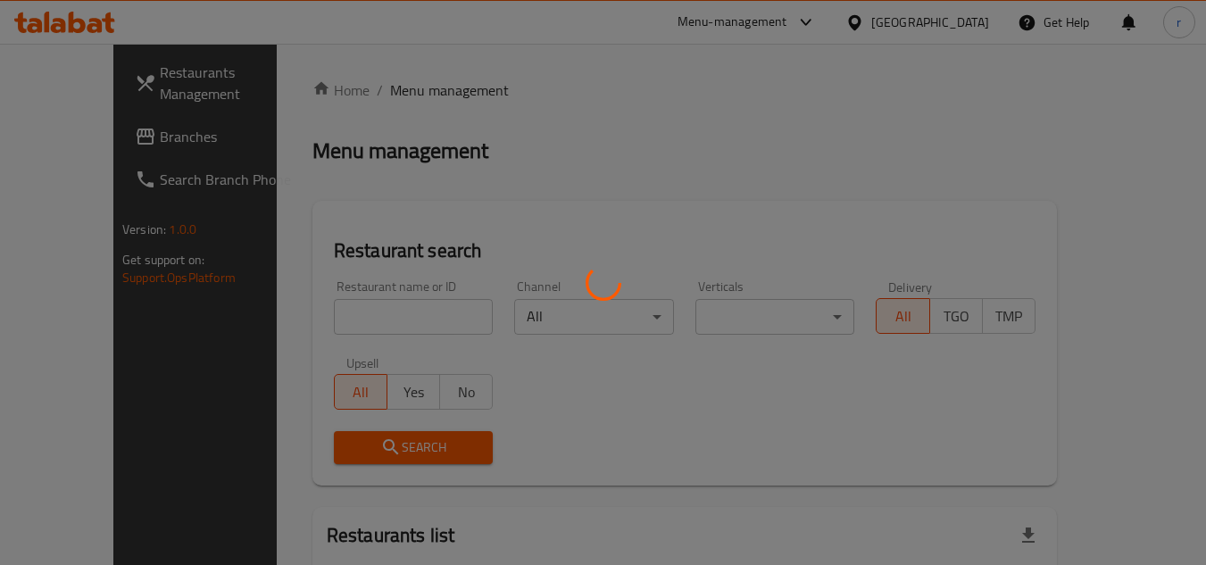
click at [347, 323] on div at bounding box center [603, 282] width 1206 height 565
click at [355, 314] on div at bounding box center [603, 282] width 1206 height 565
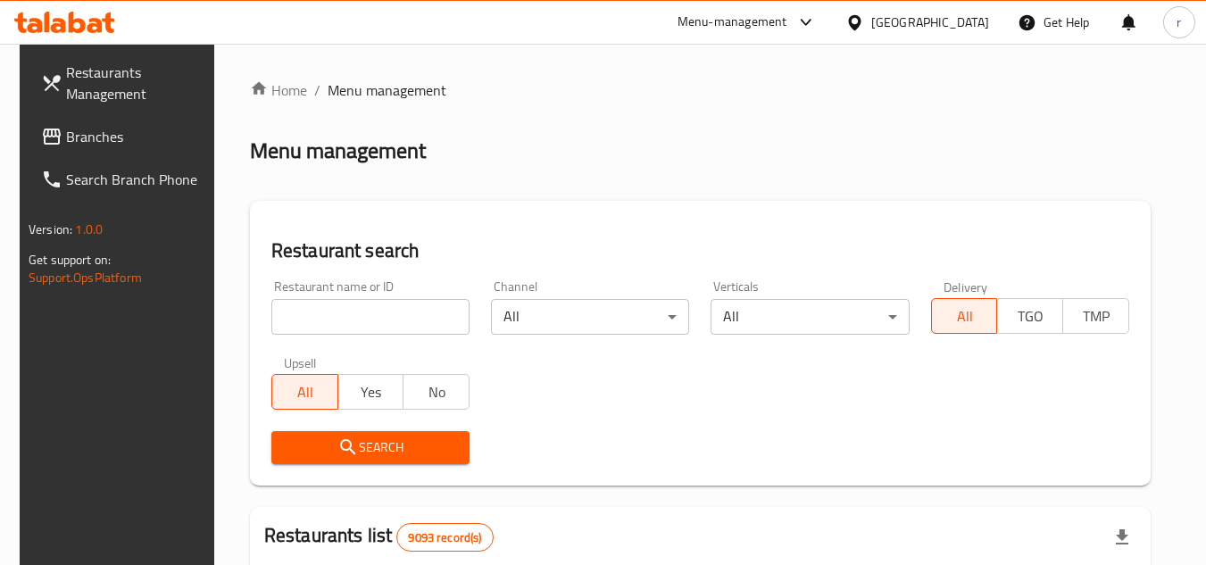
click at [357, 312] on input "search" at bounding box center [370, 317] width 198 height 36
paste input "687707"
type input "687707"
click at [361, 448] on span "Search" at bounding box center [371, 448] width 170 height 22
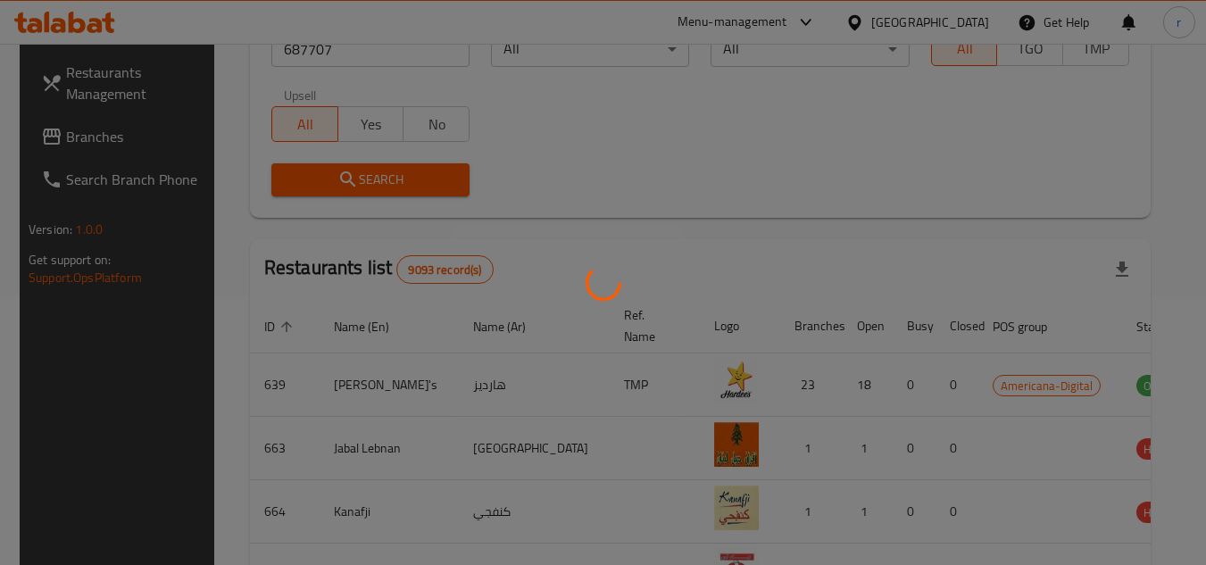
scroll to position [216, 0]
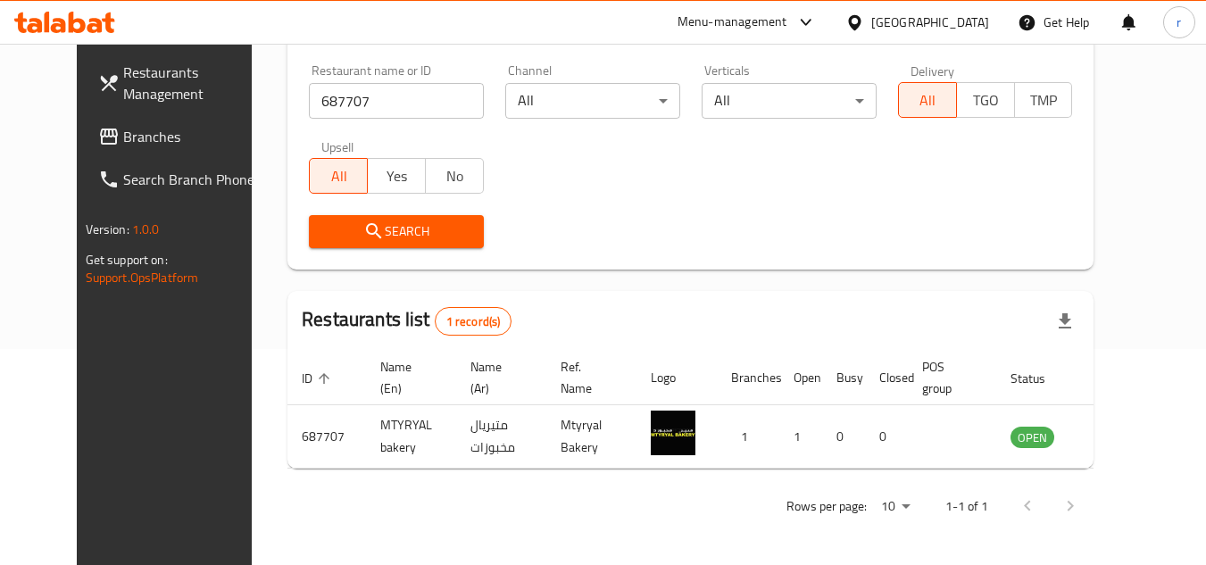
click at [864, 23] on icon at bounding box center [854, 22] width 19 height 19
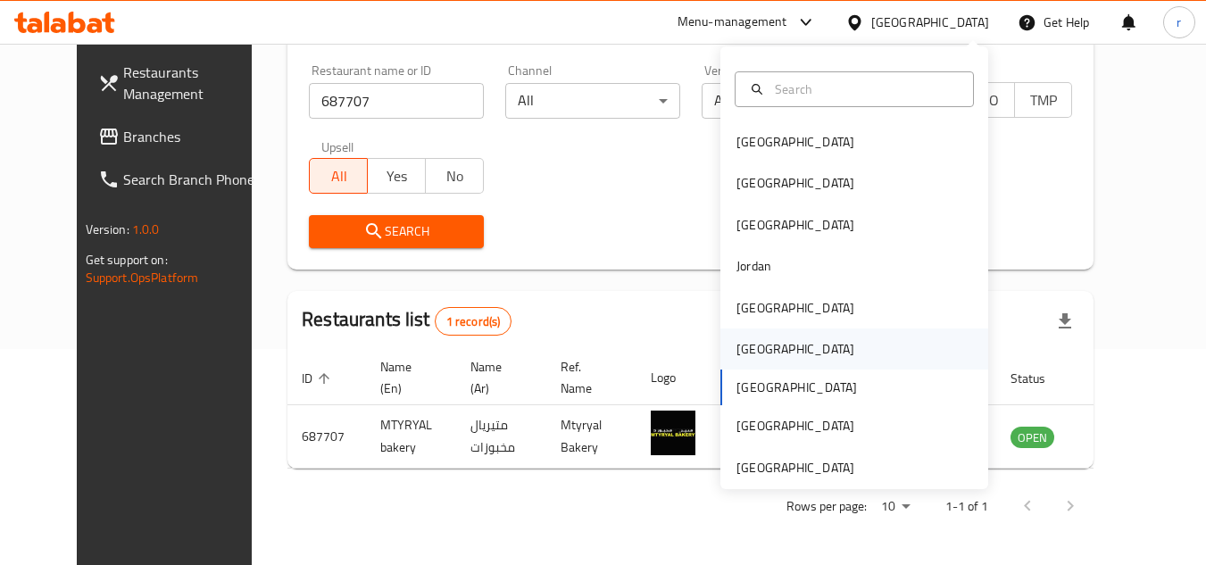
click at [744, 357] on div "[GEOGRAPHIC_DATA]" at bounding box center [795, 349] width 118 height 20
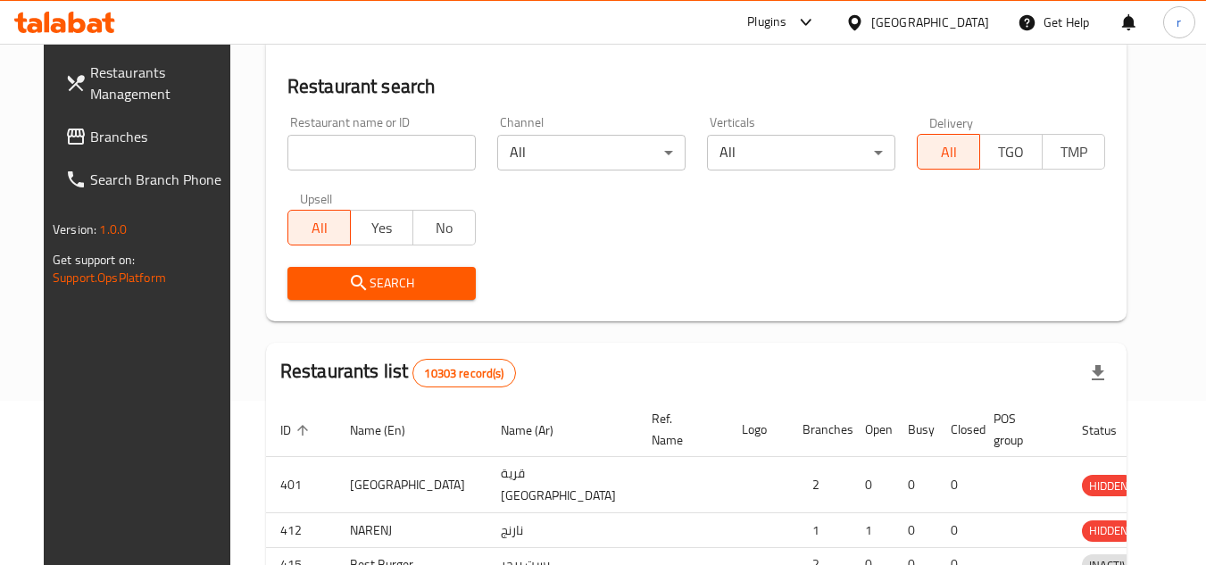
scroll to position [216, 0]
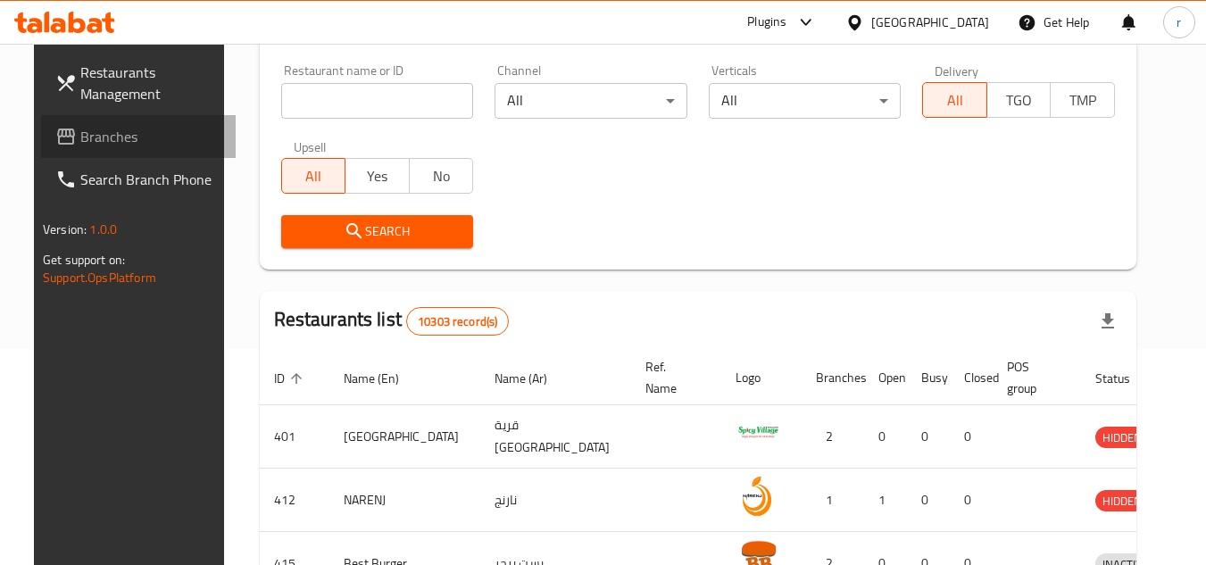
drag, startPoint x: 51, startPoint y: 146, endPoint x: 98, endPoint y: 124, distance: 51.9
click at [80, 146] on span "Branches" at bounding box center [150, 136] width 141 height 21
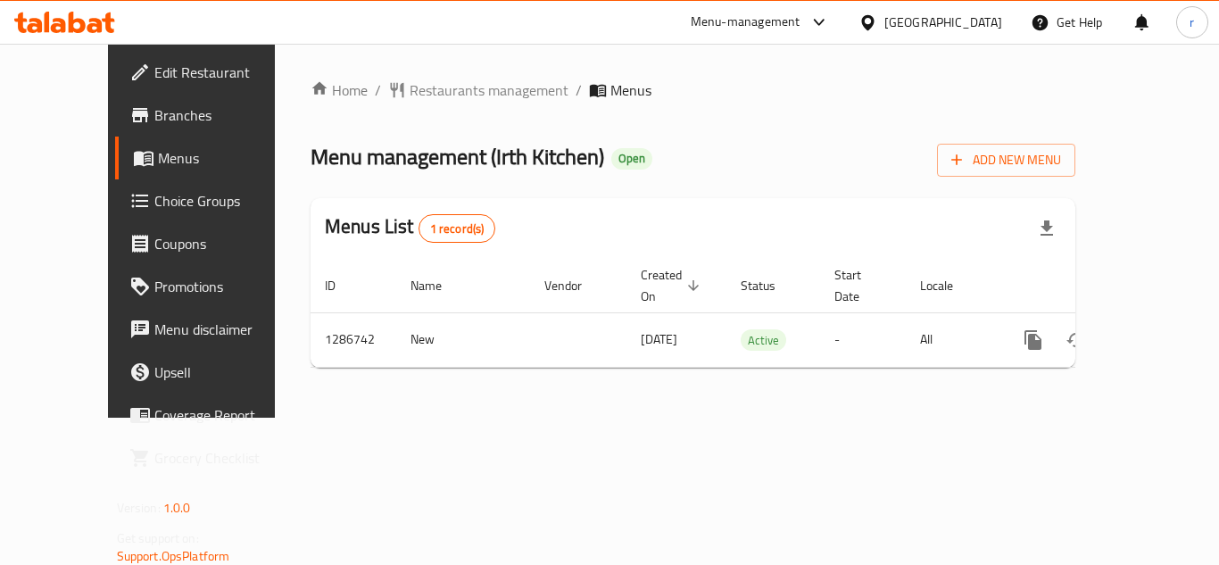
click at [427, 91] on span "Restaurants management" at bounding box center [489, 89] width 159 height 21
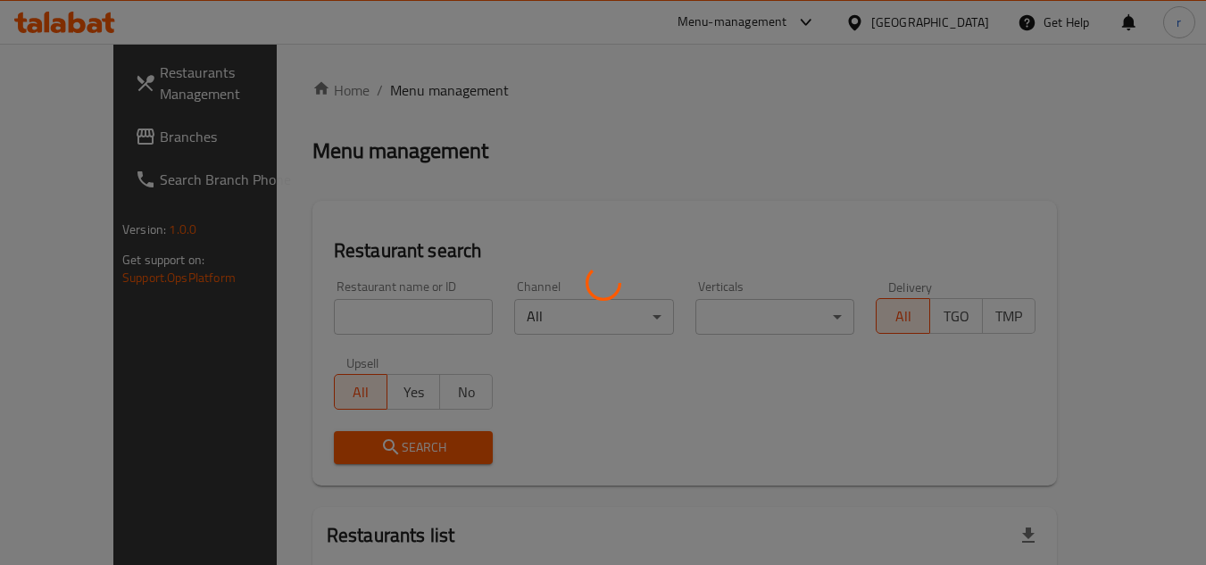
click at [354, 297] on div at bounding box center [603, 282] width 1206 height 565
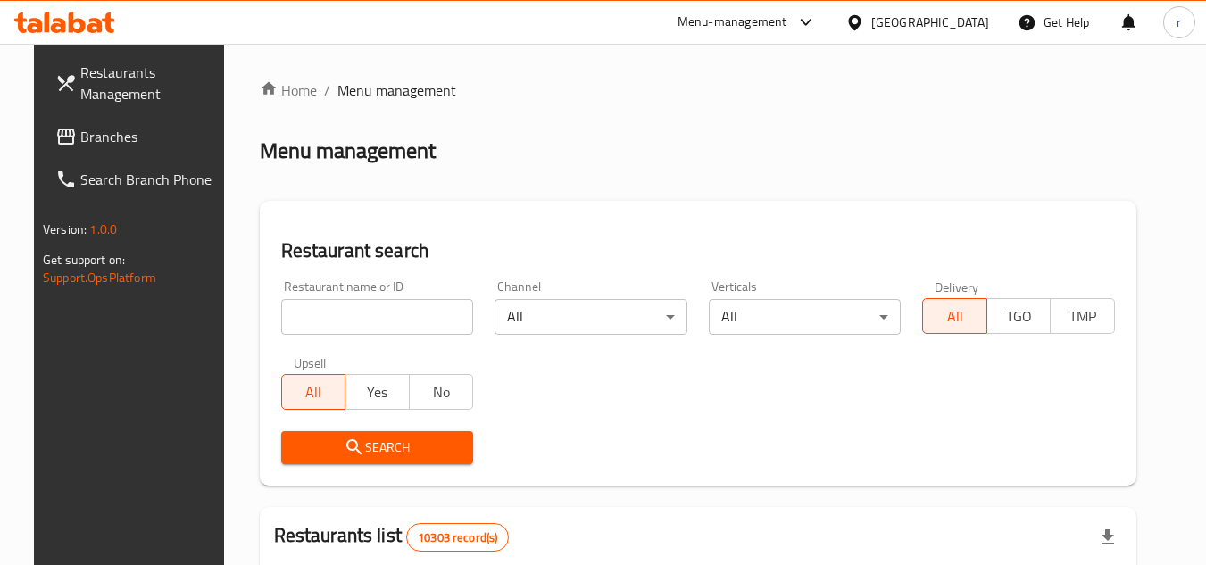
click at [364, 322] on input "search" at bounding box center [377, 317] width 193 height 36
paste input "696476"
type input "696476"
click at [362, 445] on span "Search" at bounding box center [377, 448] width 164 height 22
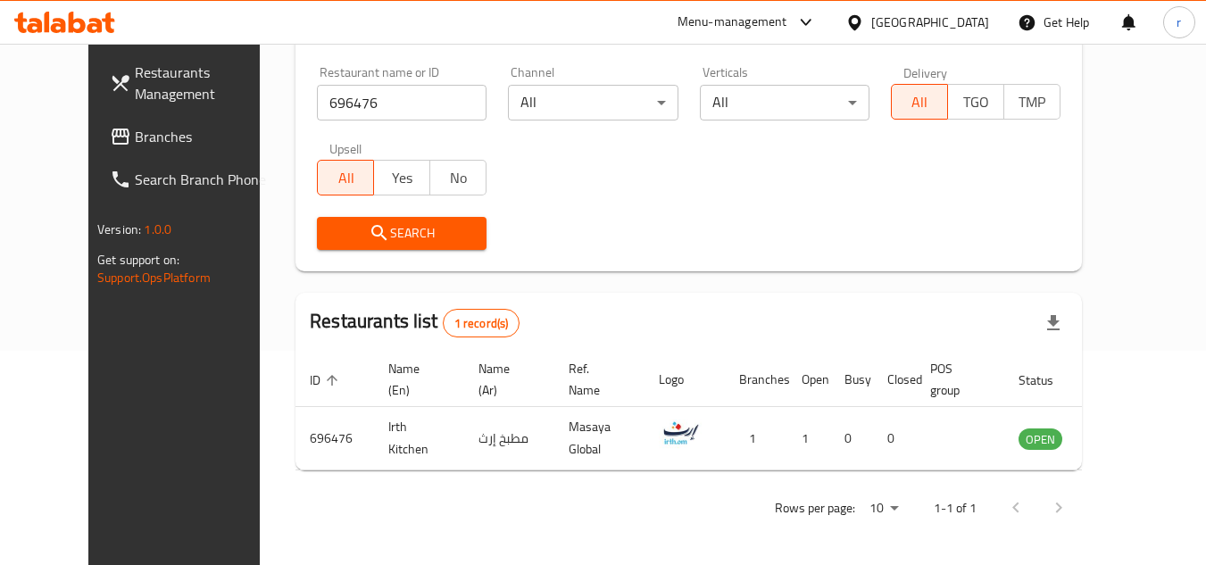
scroll to position [216, 0]
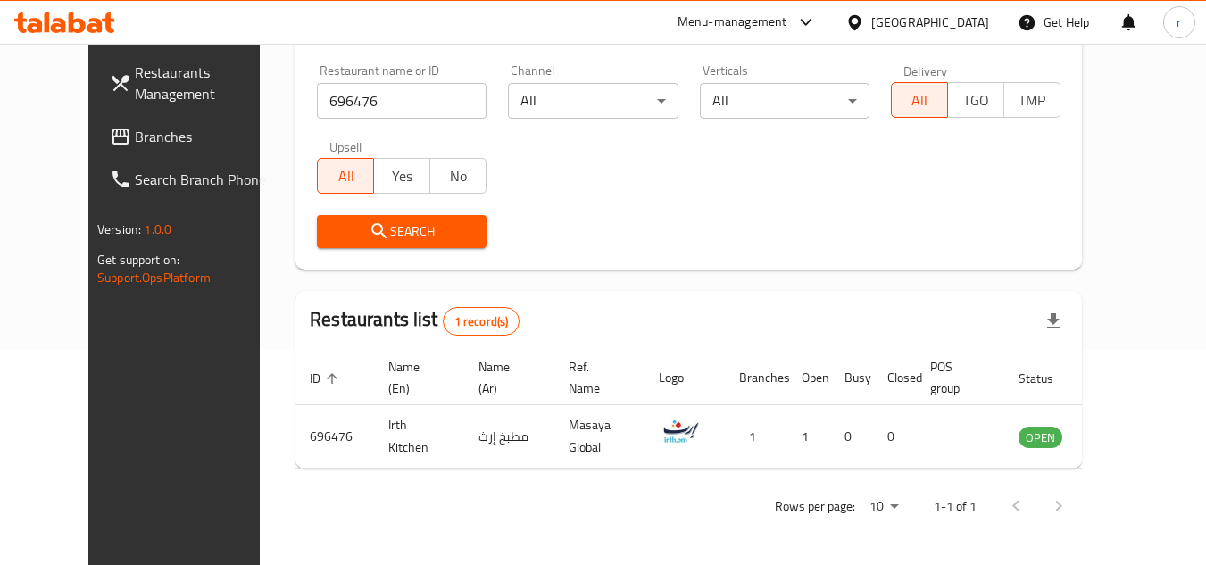
click at [961, 14] on div "Oman" at bounding box center [930, 22] width 118 height 20
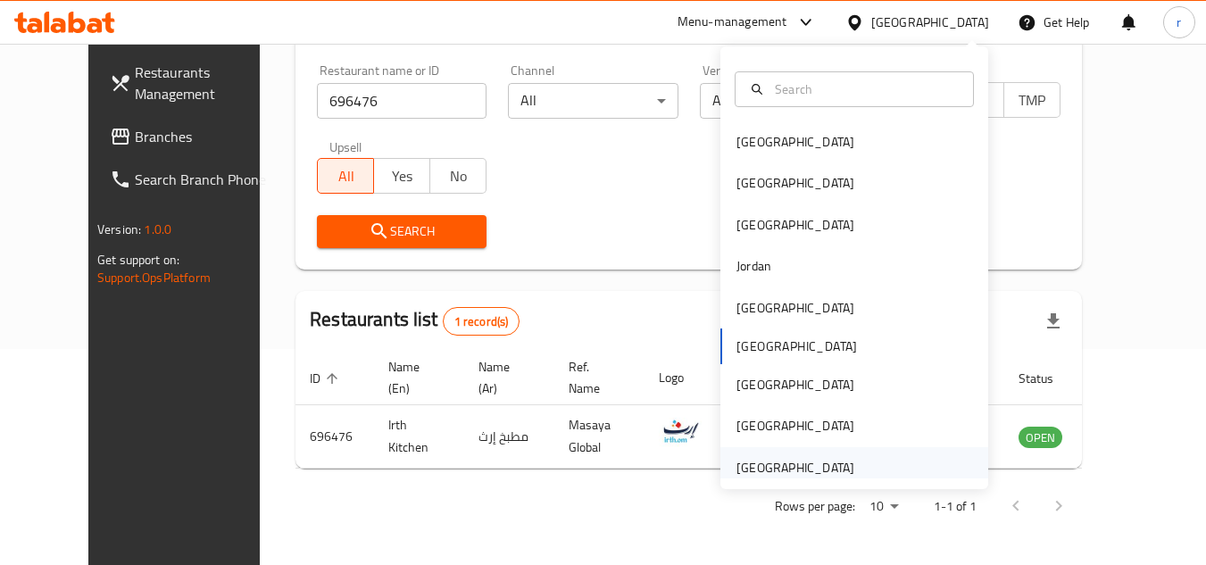
click at [780, 459] on div "[GEOGRAPHIC_DATA]" at bounding box center [795, 468] width 118 height 20
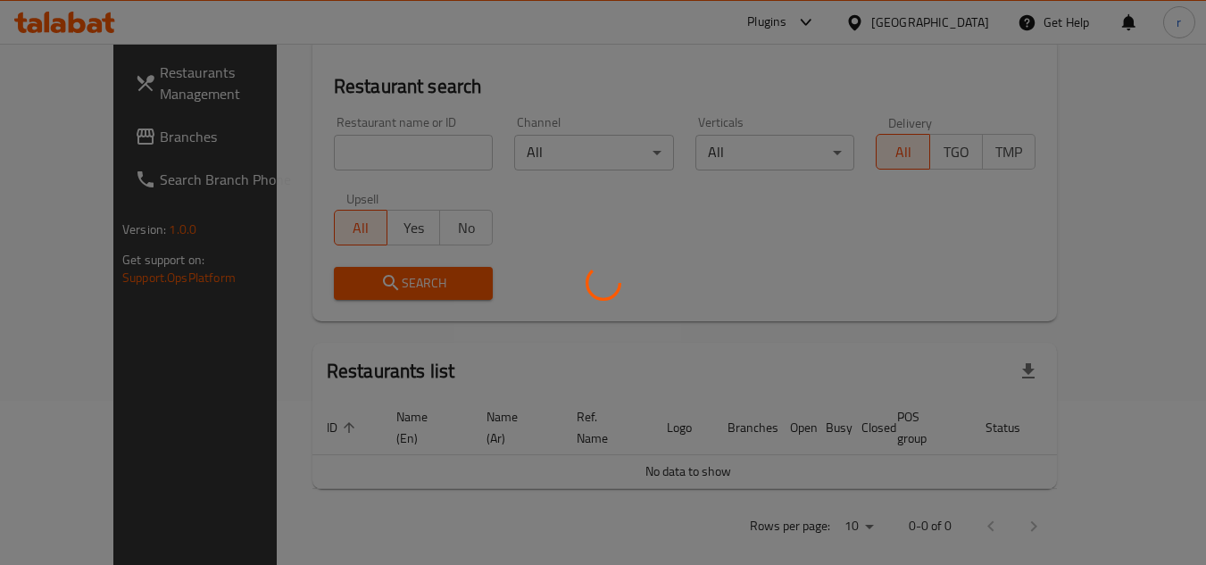
scroll to position [216, 0]
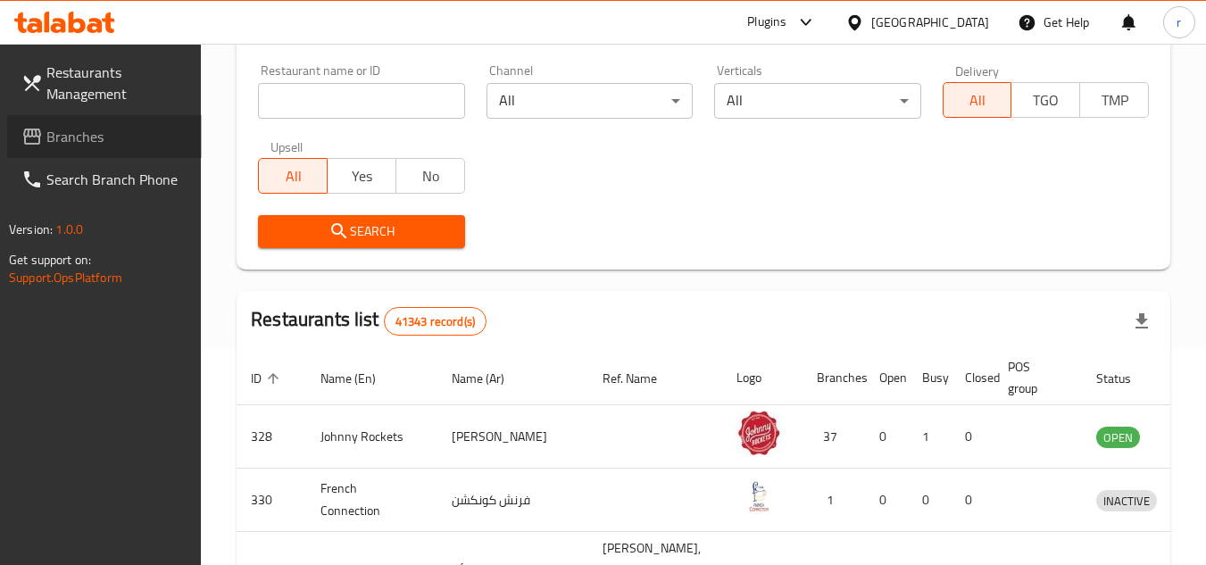
click at [65, 139] on span "Branches" at bounding box center [116, 136] width 141 height 21
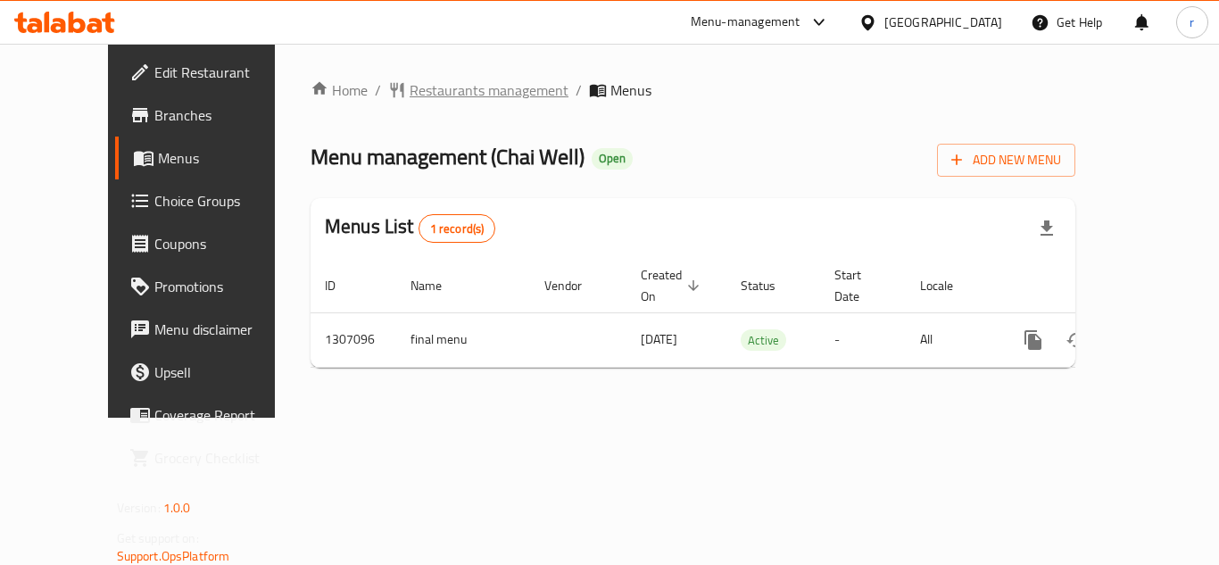
click at [410, 90] on span "Restaurants management" at bounding box center [489, 89] width 159 height 21
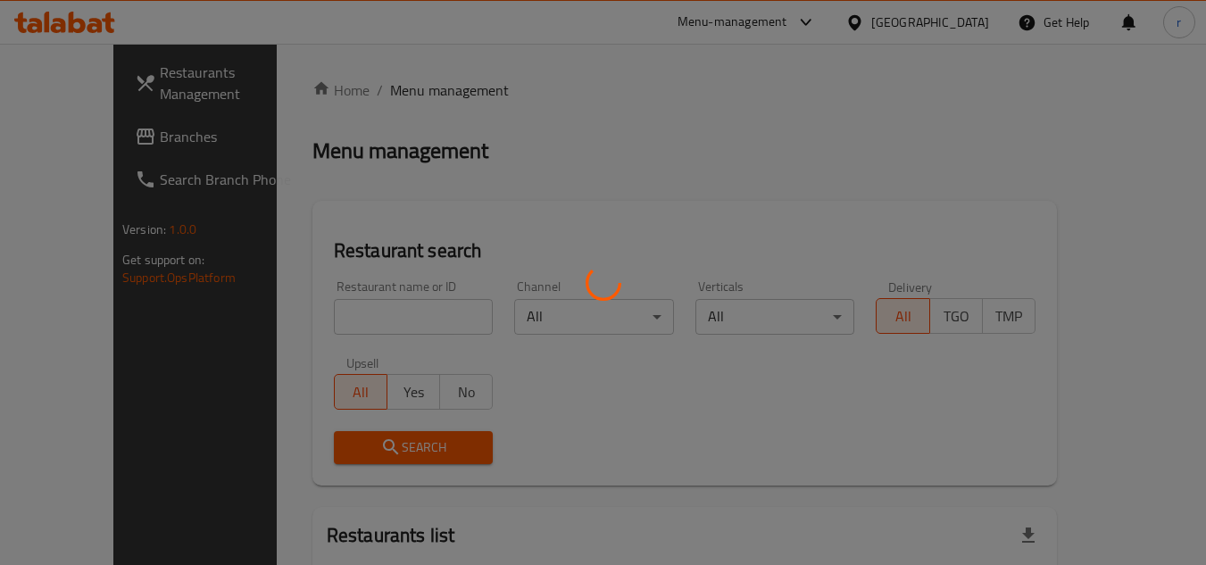
click at [373, 306] on div at bounding box center [603, 282] width 1206 height 565
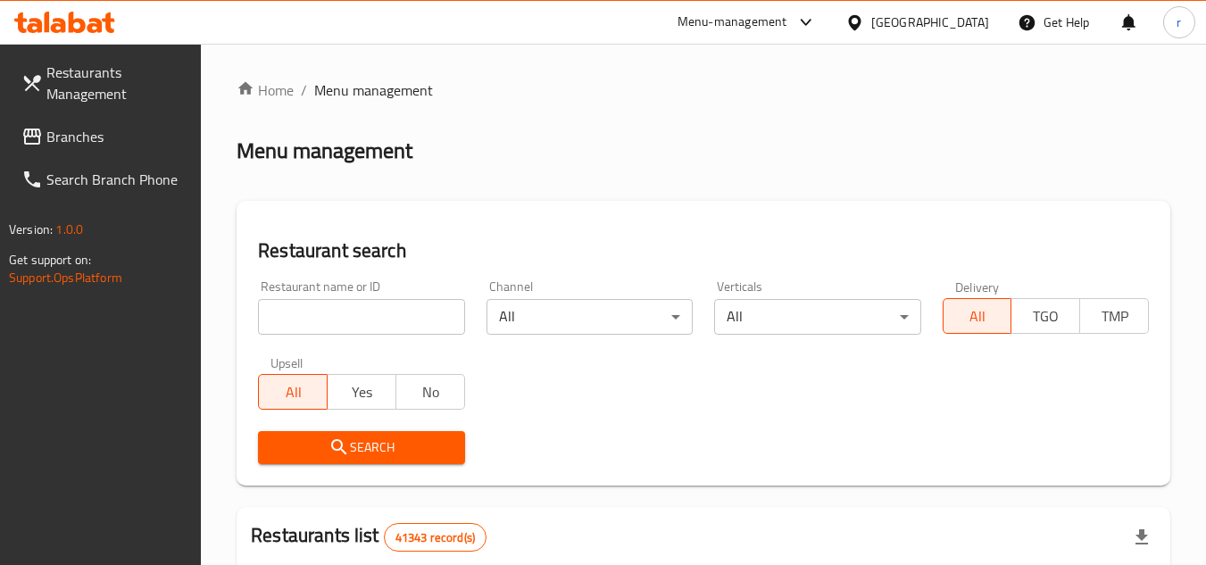
click at [373, 306] on input "search" at bounding box center [361, 317] width 206 height 36
paste input "704264"
type input "704264"
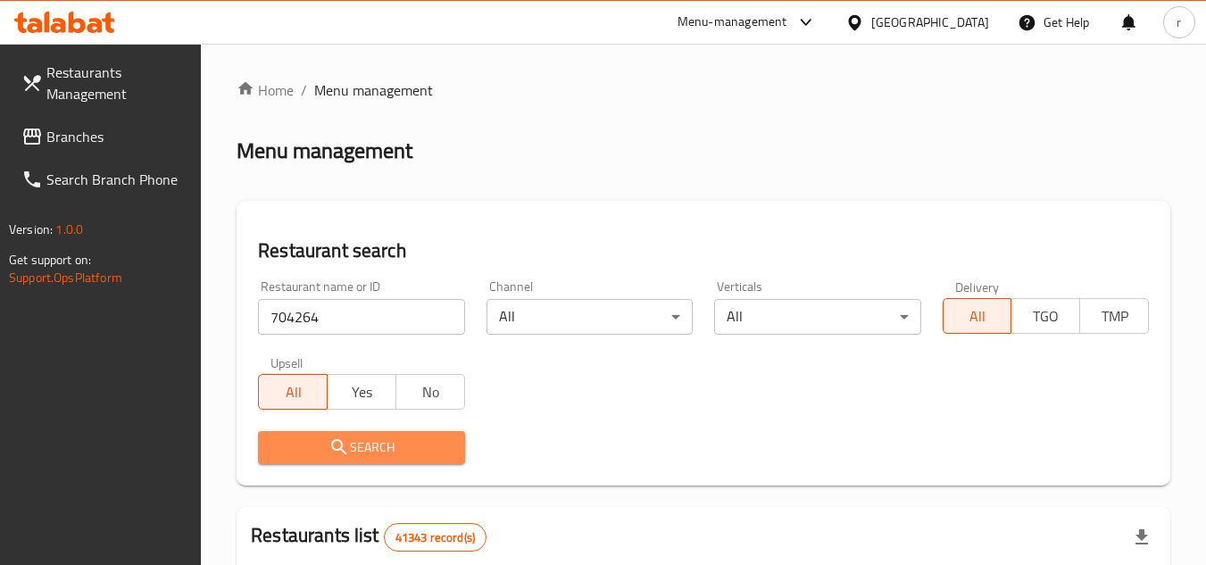
click at [370, 446] on span "Search" at bounding box center [361, 448] width 178 height 22
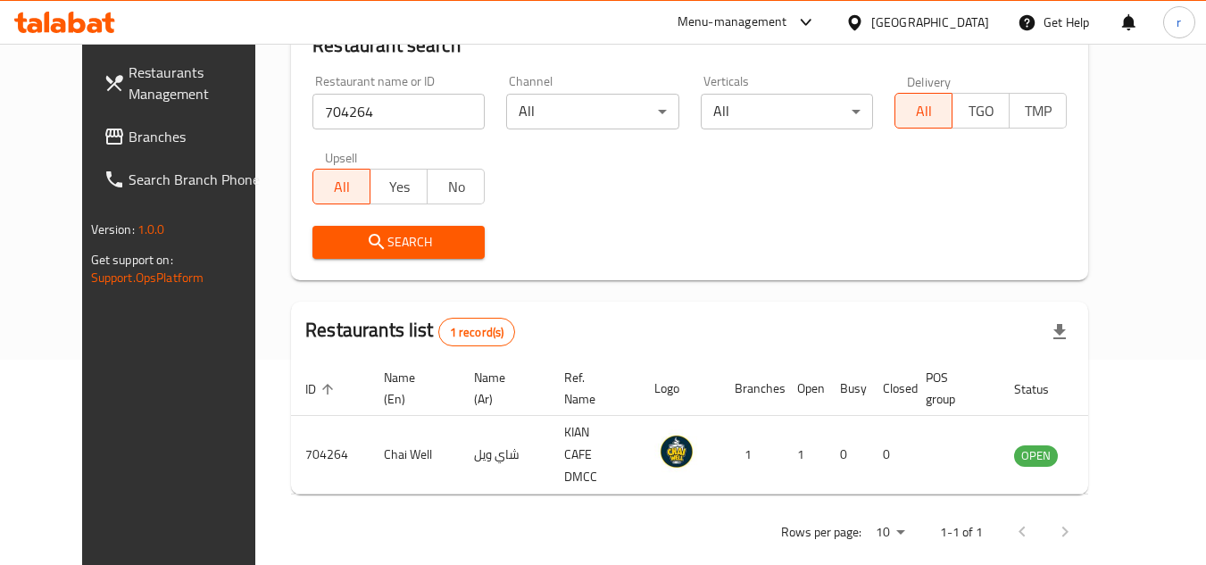
scroll to position [216, 0]
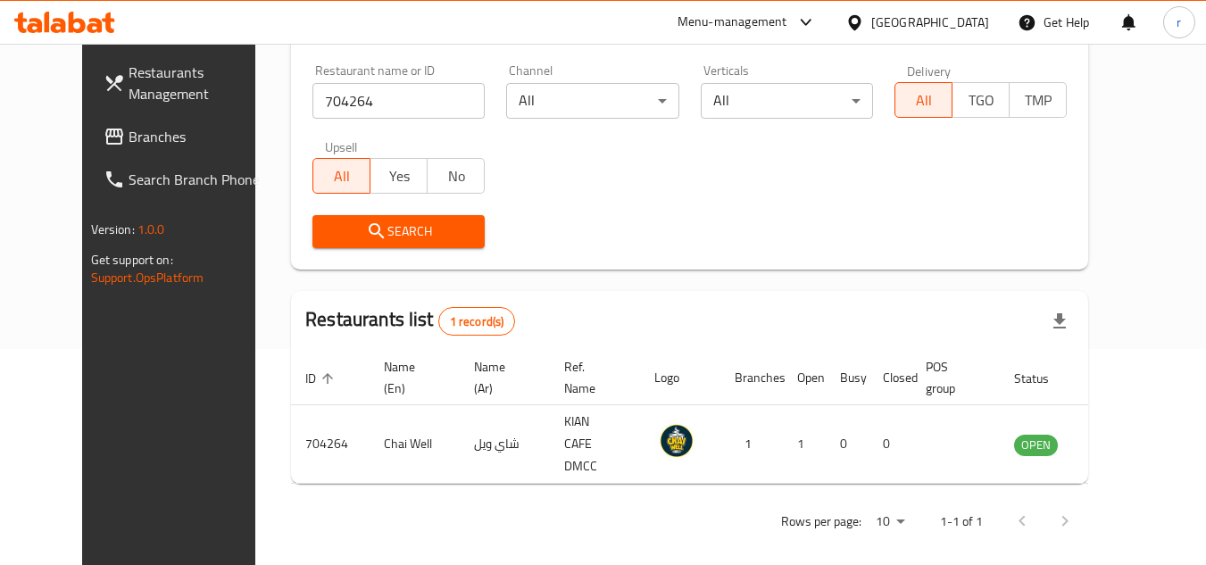
click at [884, 15] on div "[GEOGRAPHIC_DATA]" at bounding box center [930, 22] width 118 height 20
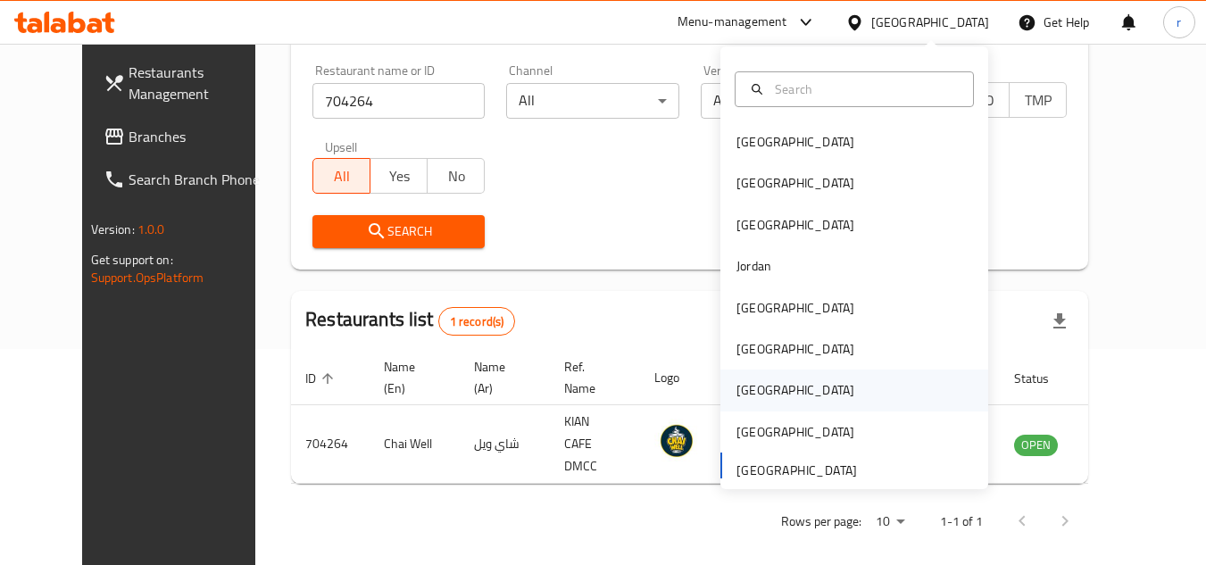
click at [741, 388] on div "Qatar" at bounding box center [795, 390] width 118 height 20
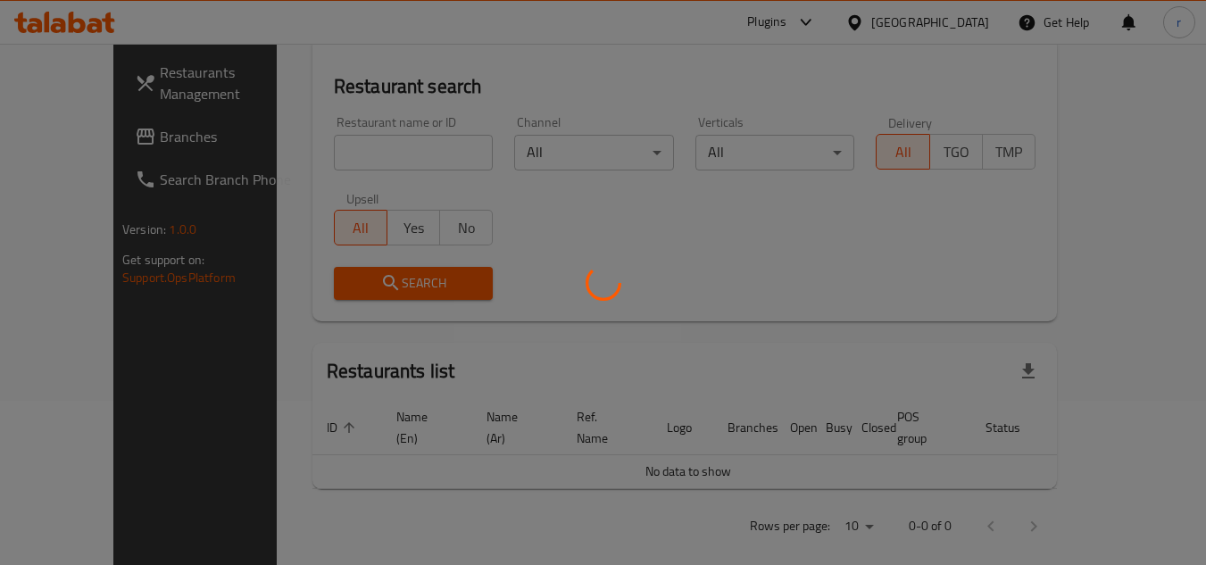
scroll to position [216, 0]
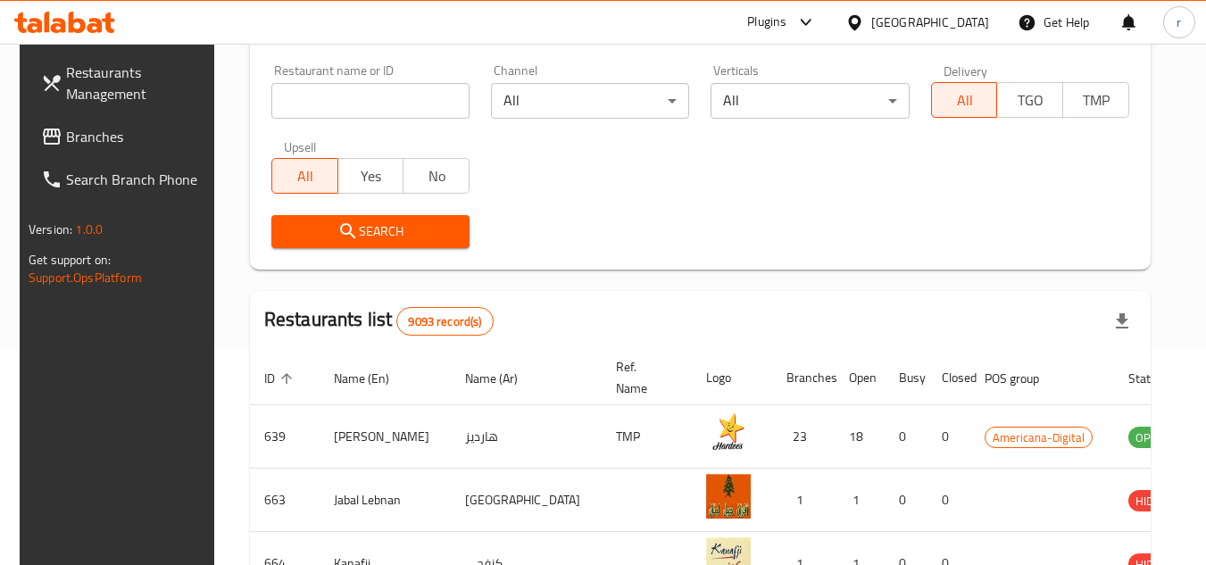
click at [66, 140] on span "Branches" at bounding box center [136, 136] width 141 height 21
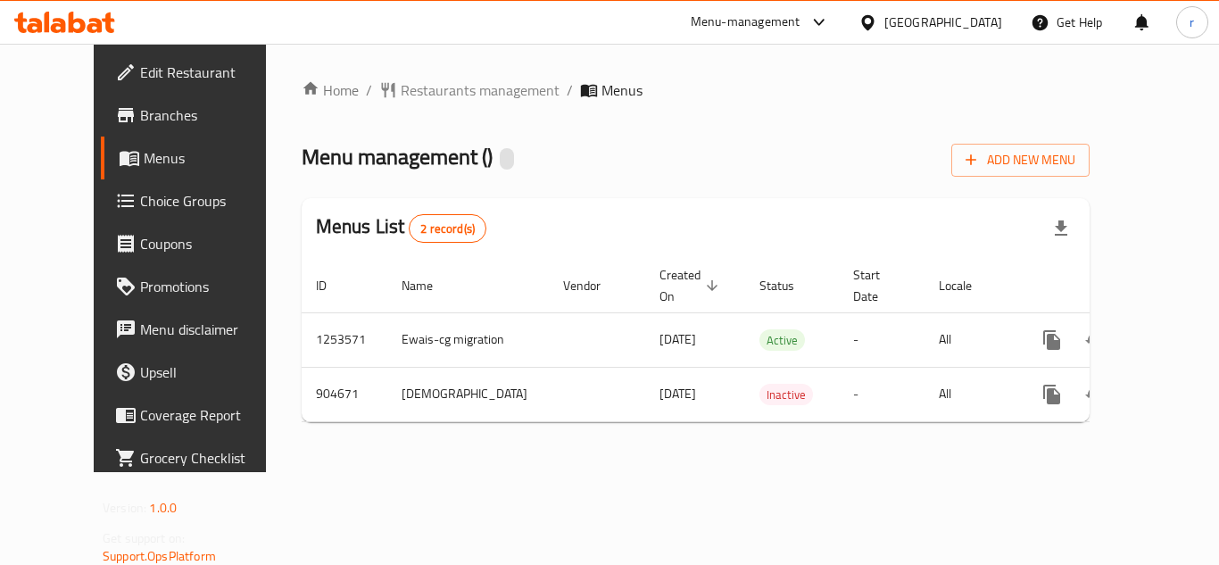
click at [407, 96] on span "Restaurants management" at bounding box center [480, 89] width 159 height 21
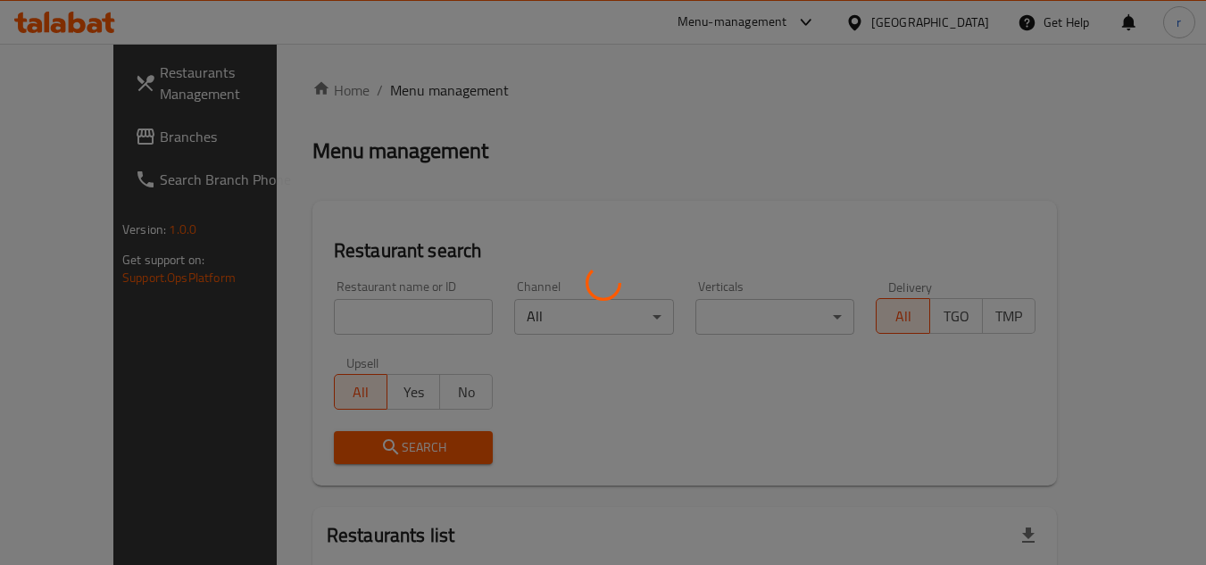
click at [356, 313] on div at bounding box center [603, 282] width 1206 height 565
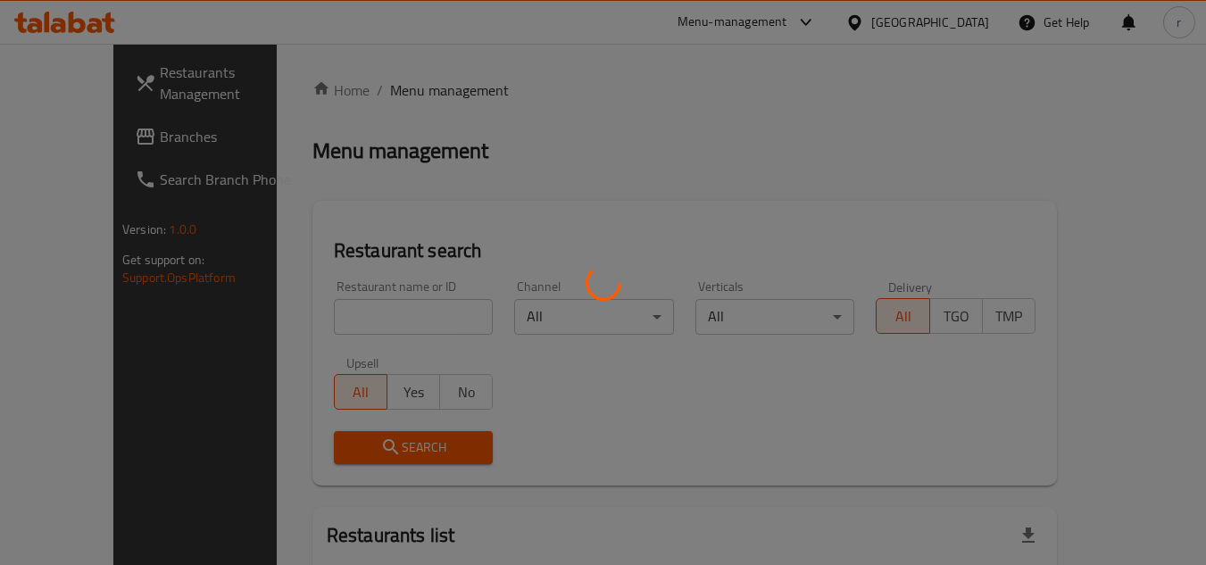
click at [359, 309] on div at bounding box center [603, 282] width 1206 height 565
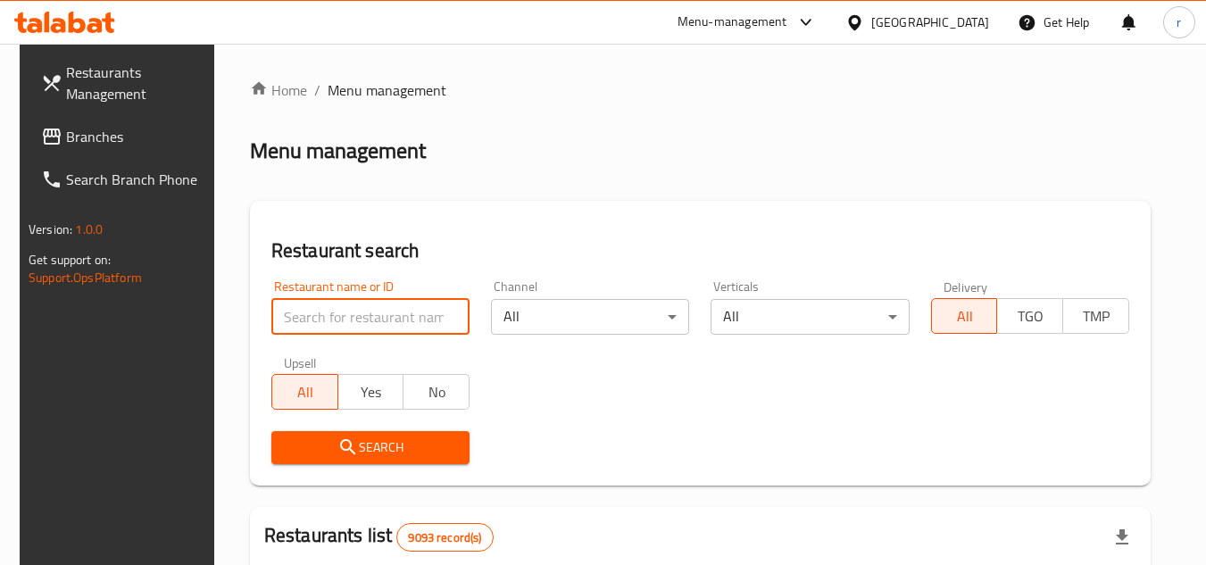
click at [348, 306] on input "search" at bounding box center [370, 317] width 198 height 36
paste input "658348"
type input "658348"
click at [363, 439] on span "Search" at bounding box center [371, 448] width 170 height 22
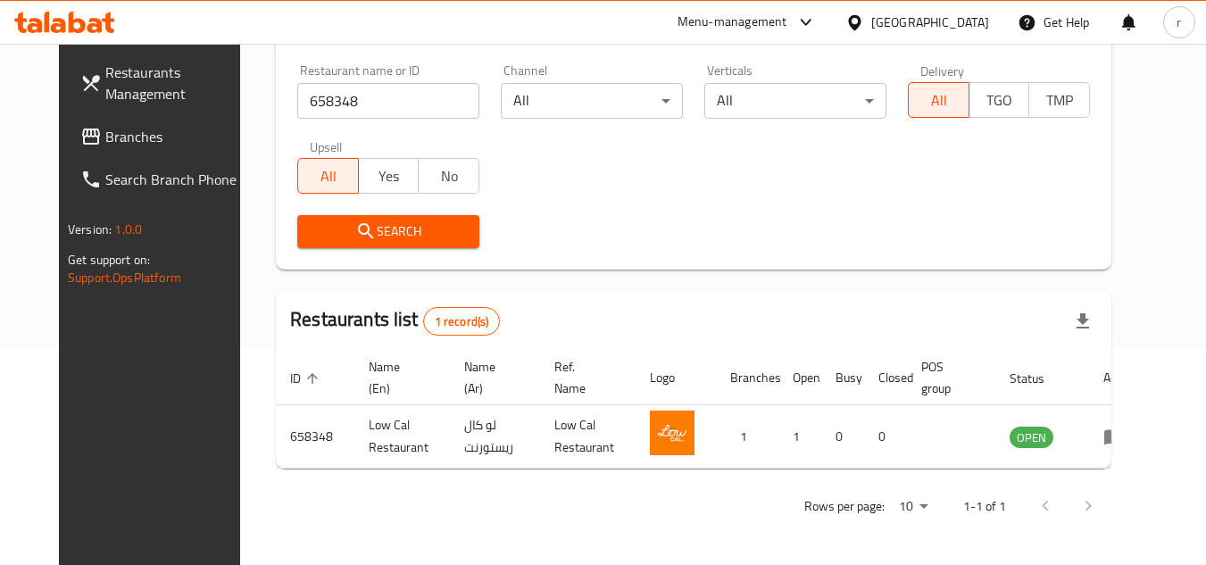
scroll to position [216, 0]
drag, startPoint x: 62, startPoint y: 138, endPoint x: 114, endPoint y: 112, distance: 59.1
click at [105, 137] on span "Branches" at bounding box center [175, 136] width 141 height 21
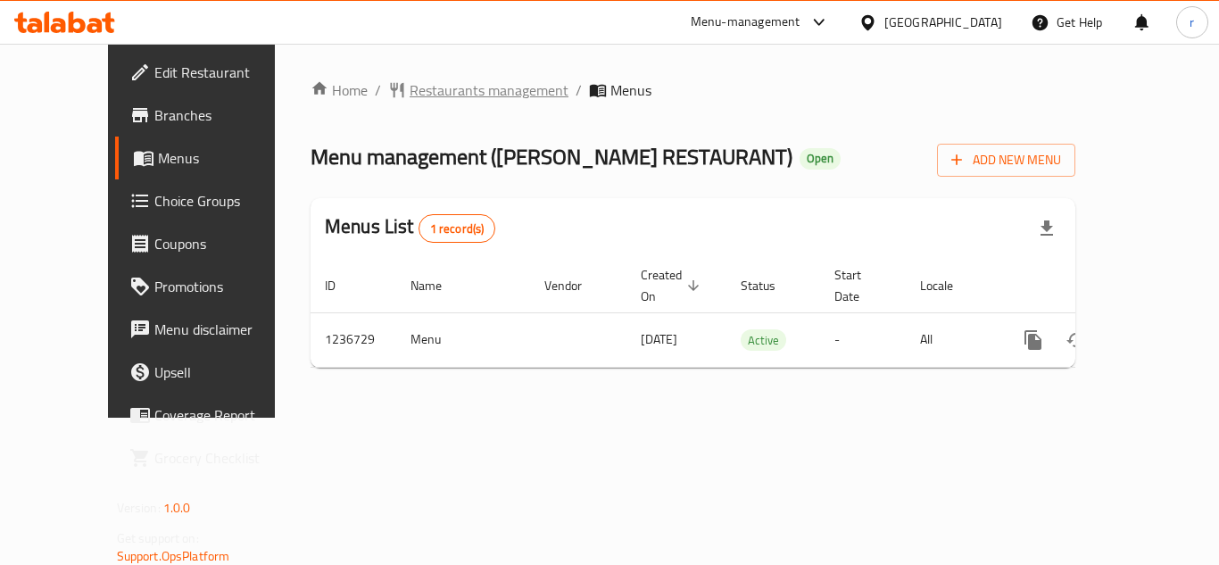
click at [410, 90] on span "Restaurants management" at bounding box center [489, 89] width 159 height 21
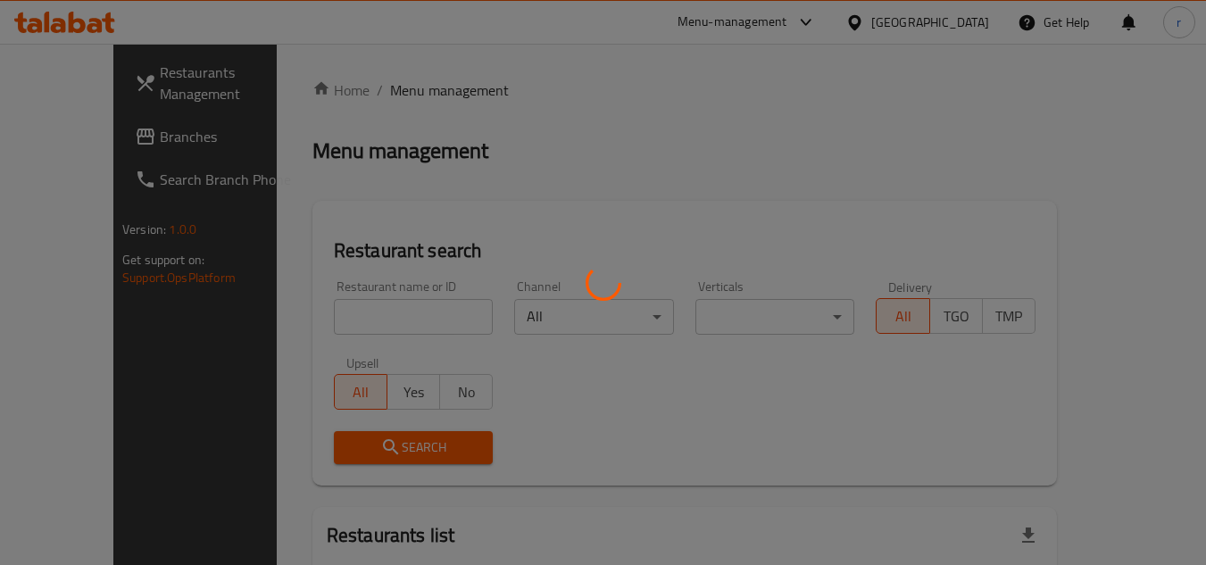
click at [341, 305] on div at bounding box center [603, 282] width 1206 height 565
click at [339, 309] on div at bounding box center [603, 282] width 1206 height 565
click at [337, 314] on div at bounding box center [603, 282] width 1206 height 565
click at [337, 313] on div at bounding box center [603, 282] width 1206 height 565
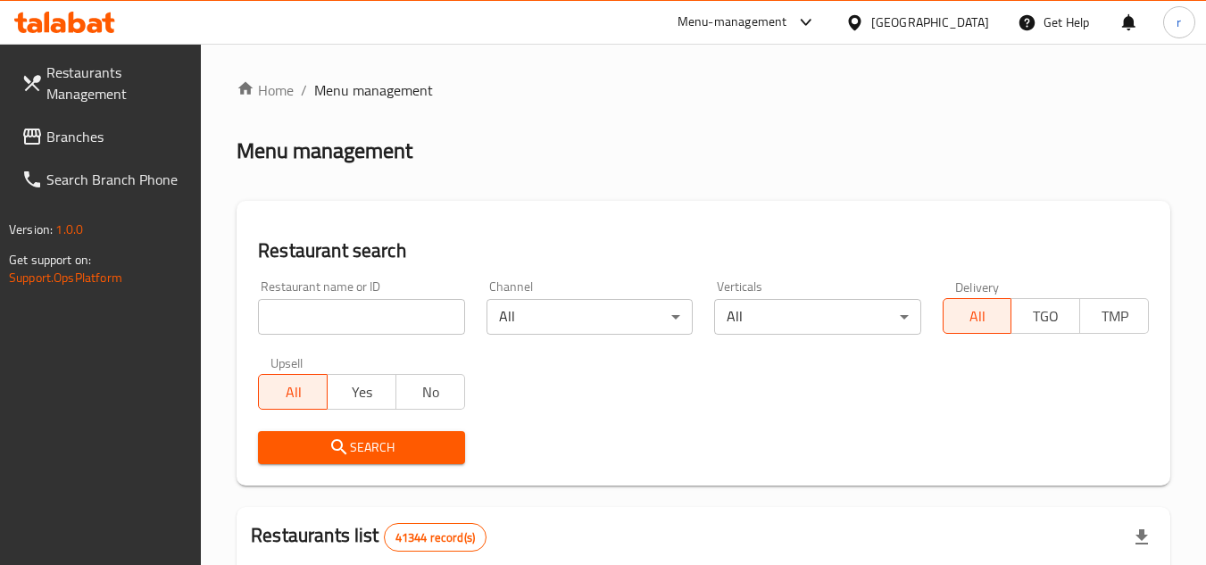
click at [326, 324] on input "search" at bounding box center [361, 317] width 206 height 36
paste input "679146"
type input "679146"
click at [361, 452] on span "Search" at bounding box center [361, 448] width 178 height 22
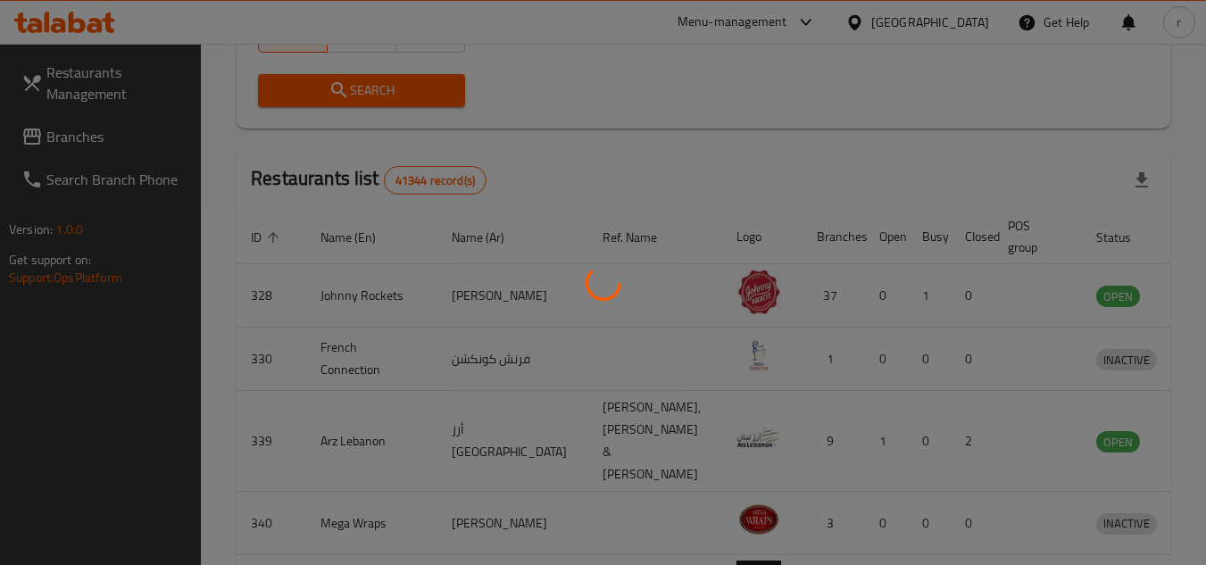
scroll to position [231, 0]
